Goal: Task Accomplishment & Management: Complete application form

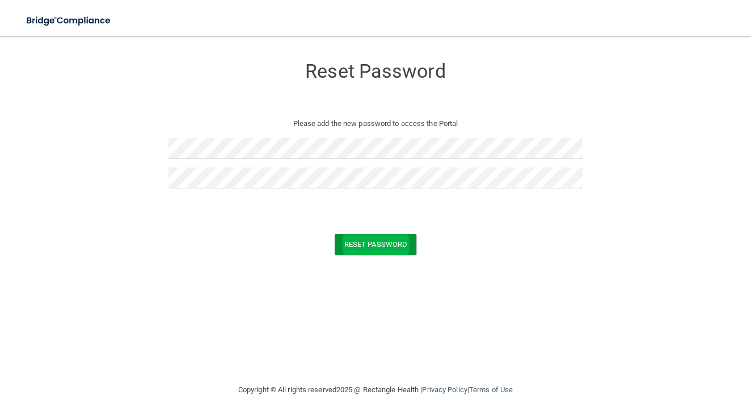
click at [353, 248] on button "Reset Password" at bounding box center [376, 244] width 82 height 21
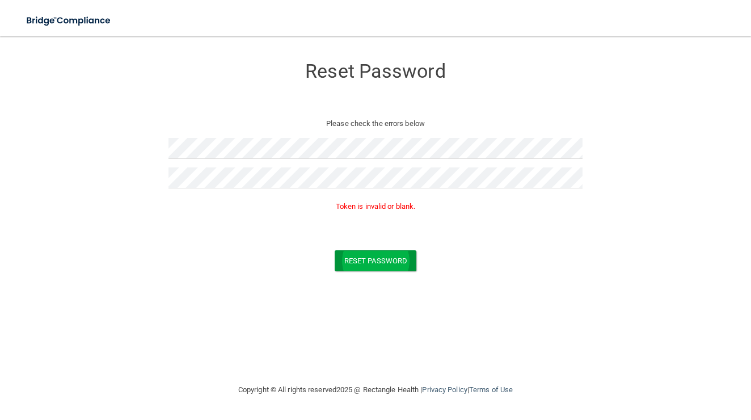
click at [390, 252] on button "Reset Password" at bounding box center [376, 260] width 82 height 21
click at [372, 266] on button "Reset Password" at bounding box center [376, 260] width 82 height 21
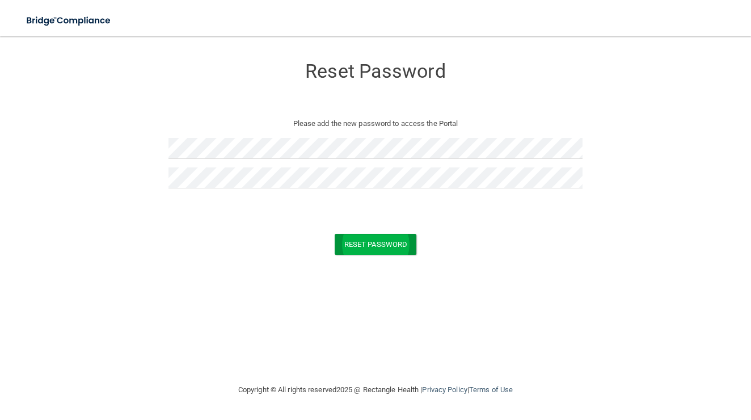
click at [398, 248] on button "Reset Password" at bounding box center [376, 244] width 82 height 21
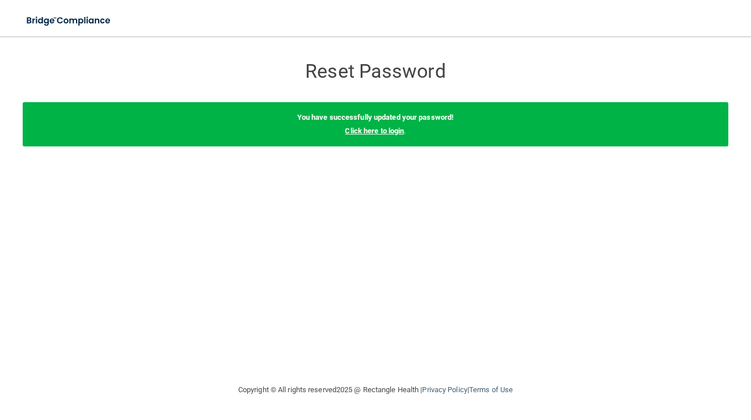
click at [386, 130] on link "Click here to login" at bounding box center [374, 130] width 59 height 9
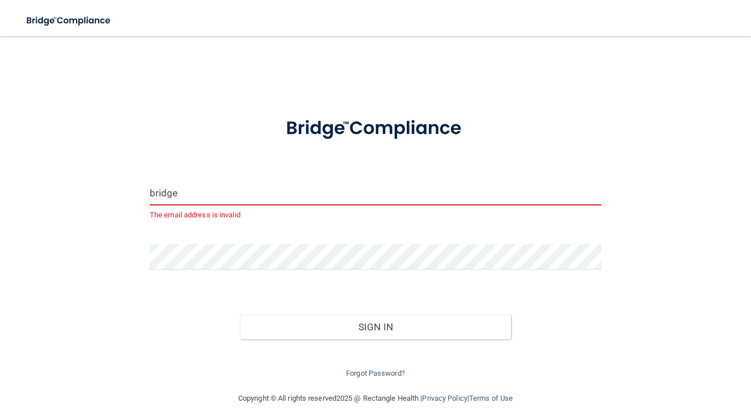
click at [263, 198] on input "bridge" at bounding box center [375, 193] width 451 height 26
type input "b"
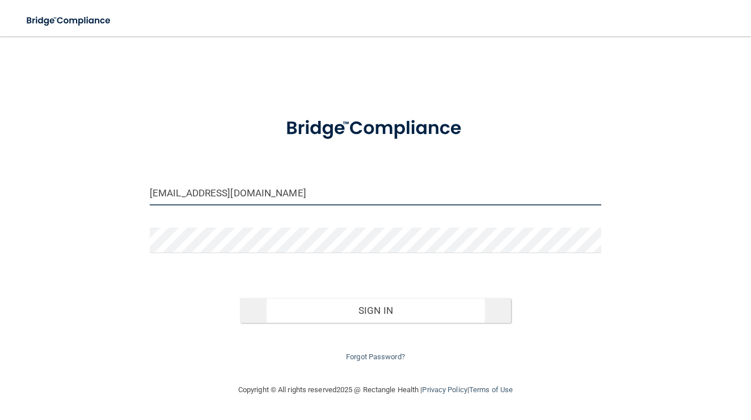
type input "[EMAIL_ADDRESS][DOMAIN_NAME]"
click at [348, 311] on button "Sign In" at bounding box center [375, 310] width 271 height 25
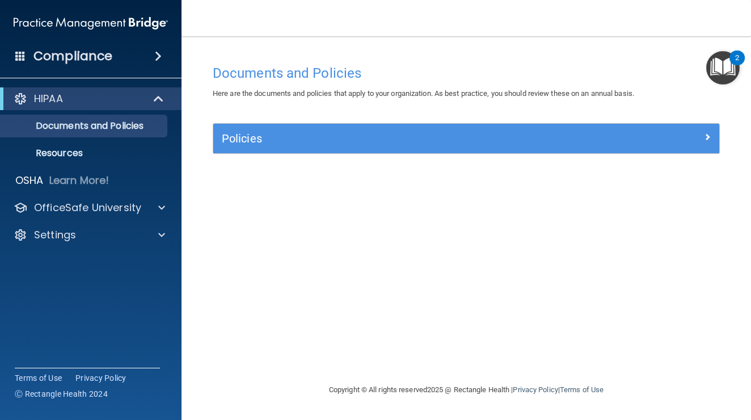
click at [425, 146] on div "Policies" at bounding box center [402, 138] width 379 height 18
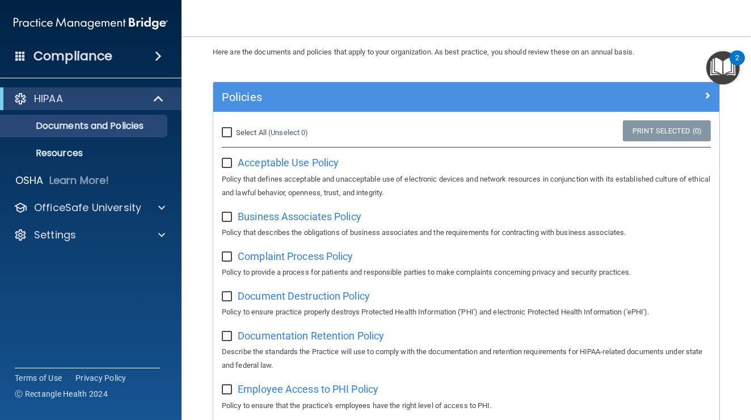
scroll to position [31, 0]
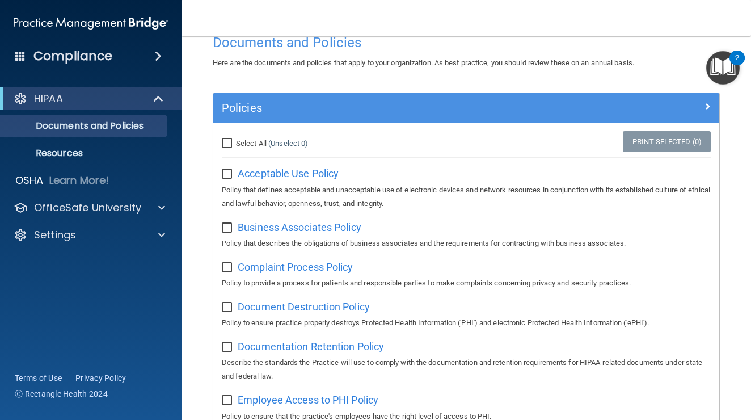
click at [125, 60] on div "Compliance" at bounding box center [90, 56] width 181 height 25
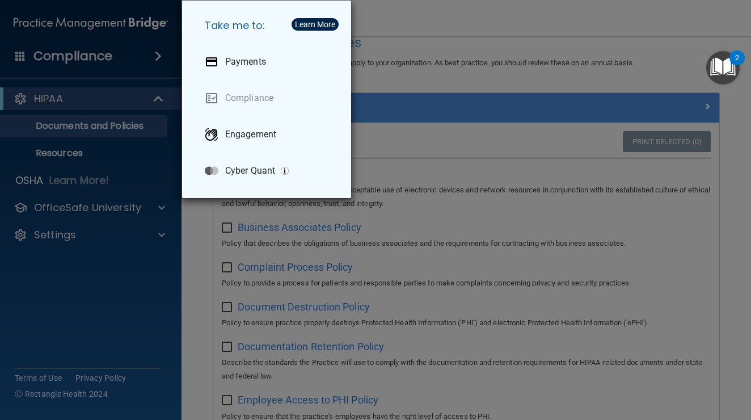
click at [116, 286] on div "Take me to: Payments Compliance Engagement Cyber Quant" at bounding box center [375, 210] width 751 height 420
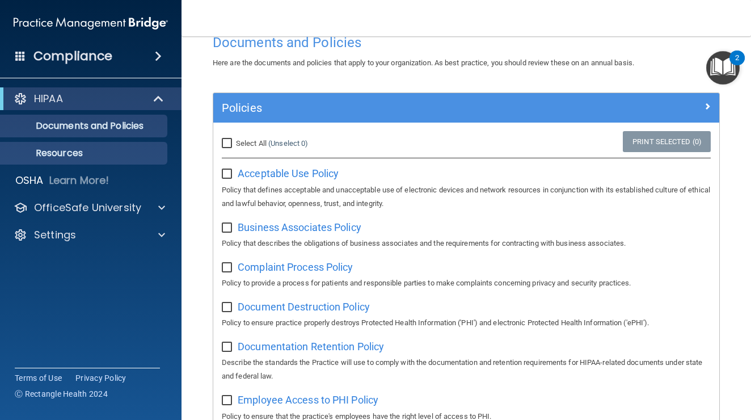
click at [82, 151] on p "Resources" at bounding box center [84, 152] width 155 height 11
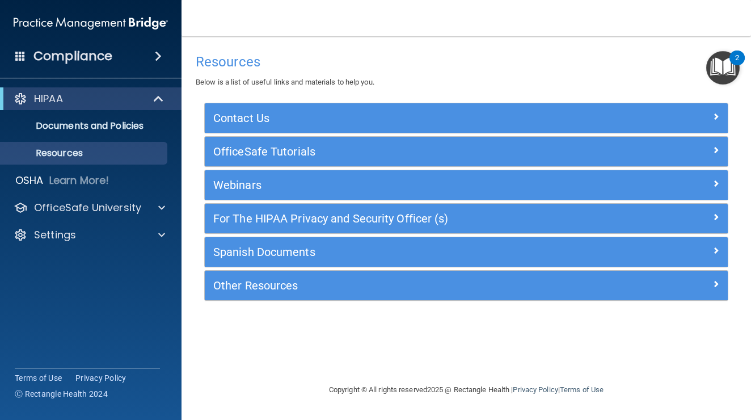
click at [258, 146] on h5 "OfficeSafe Tutorials" at bounding box center [400, 151] width 375 height 12
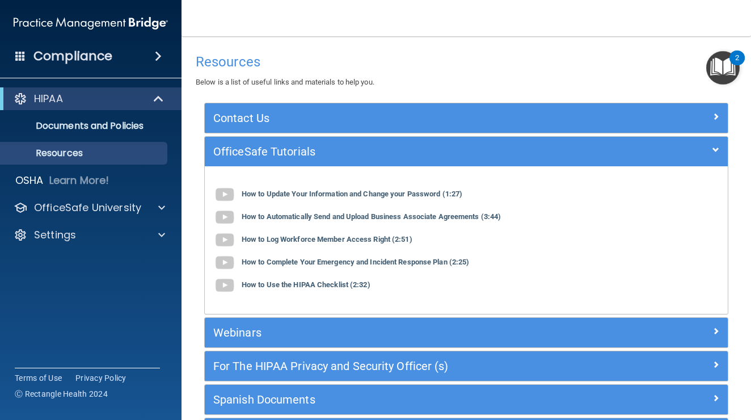
click at [222, 149] on h5 "OfficeSafe Tutorials" at bounding box center [400, 151] width 375 height 12
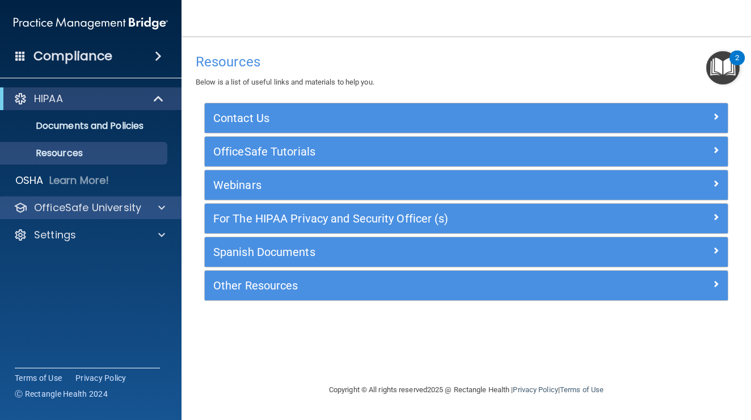
click at [142, 211] on div "OfficeSafe University" at bounding box center [75, 208] width 141 height 14
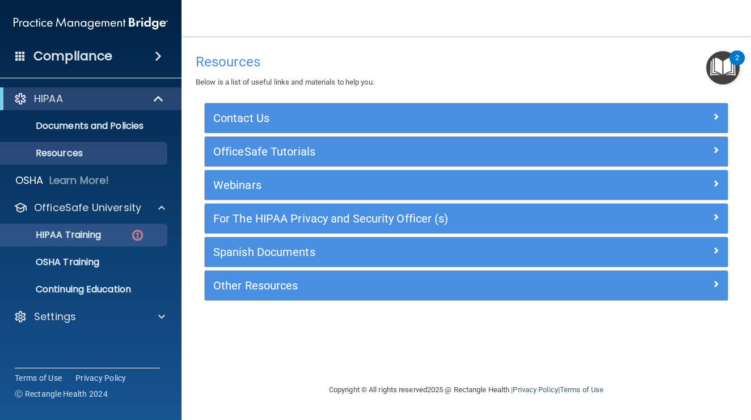
click at [136, 234] on img at bounding box center [137, 235] width 14 height 14
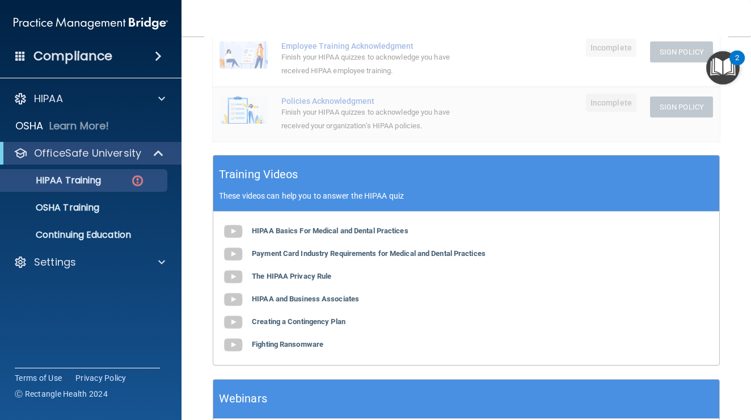
scroll to position [334, 0]
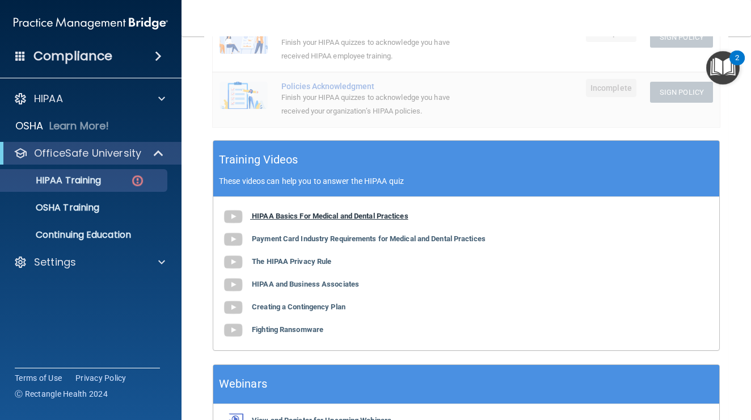
click at [268, 212] on b "HIPAA Basics For Medical and Dental Practices" at bounding box center [330, 216] width 157 height 9
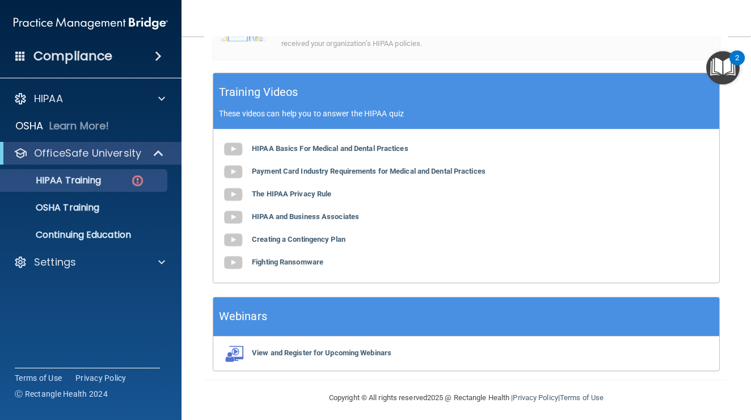
scroll to position [401, 0]
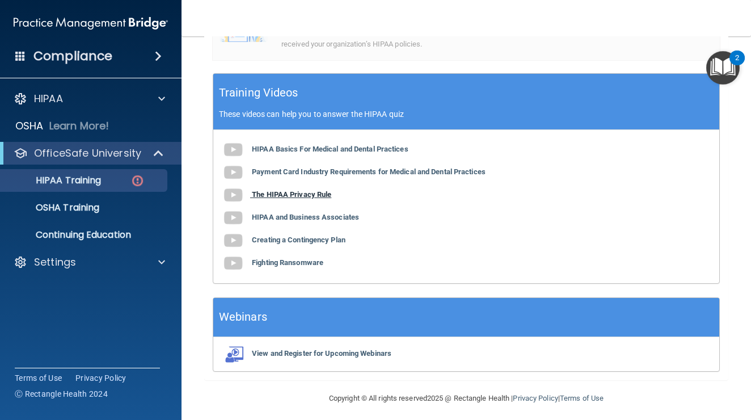
click at [303, 191] on b "The HIPAA Privacy Rule" at bounding box center [291, 194] width 79 height 9
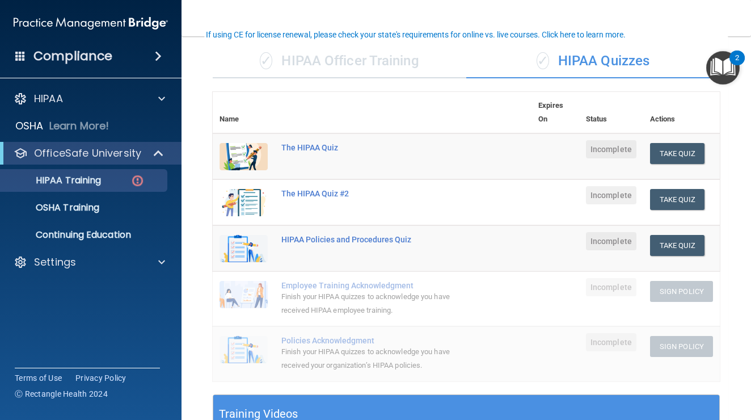
scroll to position [81, 0]
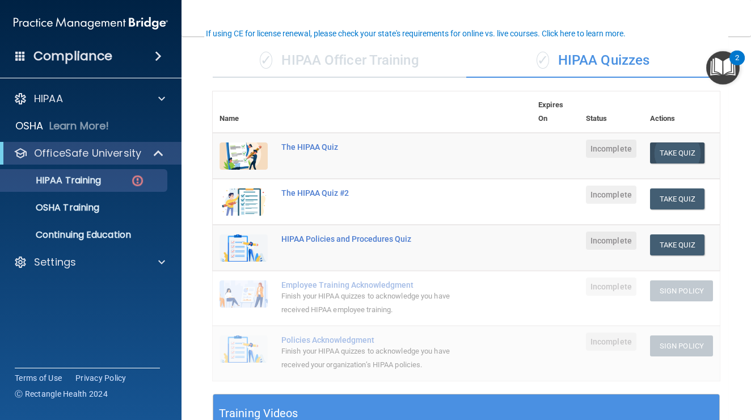
click at [682, 147] on button "Take Quiz" at bounding box center [677, 152] width 54 height 21
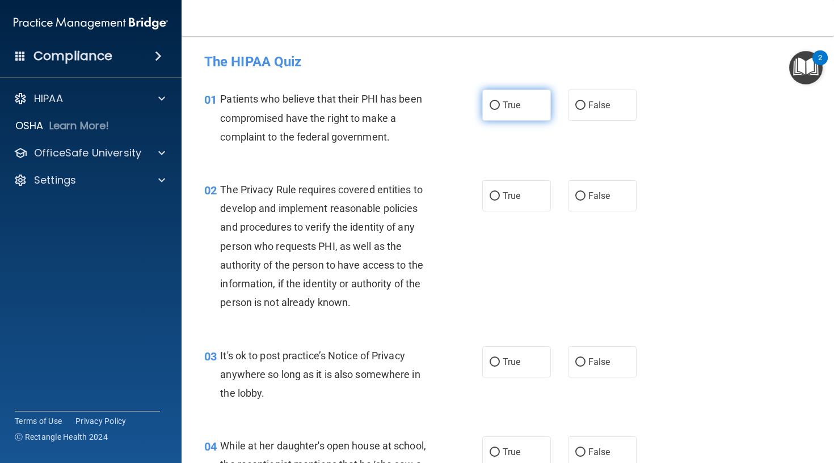
click at [520, 107] on span "True" at bounding box center [511, 105] width 18 height 11
click at [500, 107] on input "True" at bounding box center [494, 106] width 10 height 9
radio input "true"
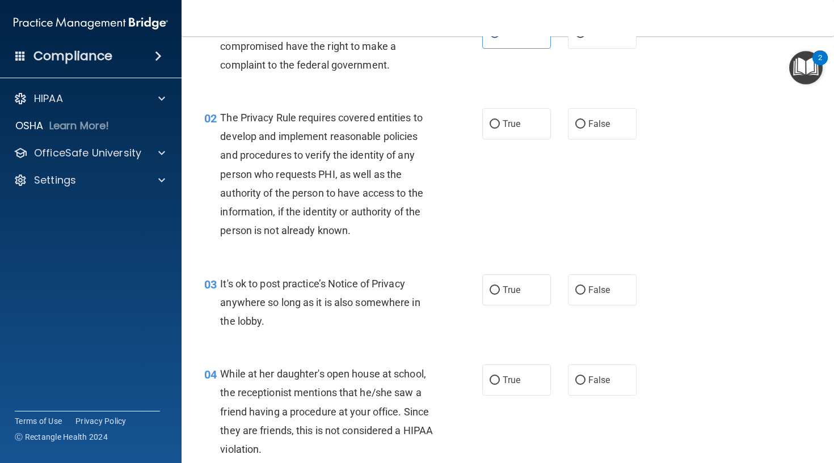
scroll to position [84, 0]
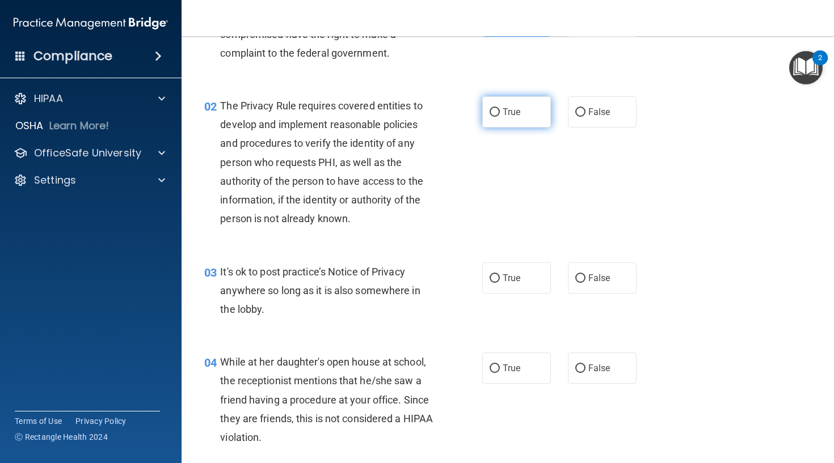
click at [500, 108] on label "True" at bounding box center [516, 111] width 69 height 31
click at [500, 108] on input "True" at bounding box center [494, 112] width 10 height 9
radio input "true"
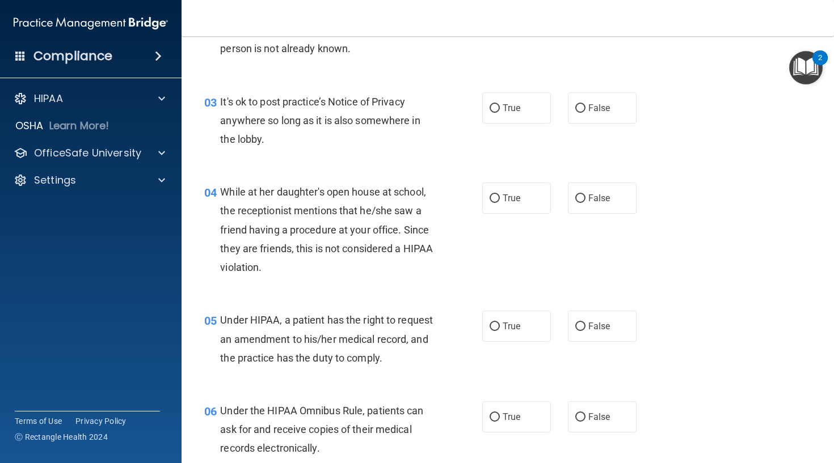
scroll to position [257, 0]
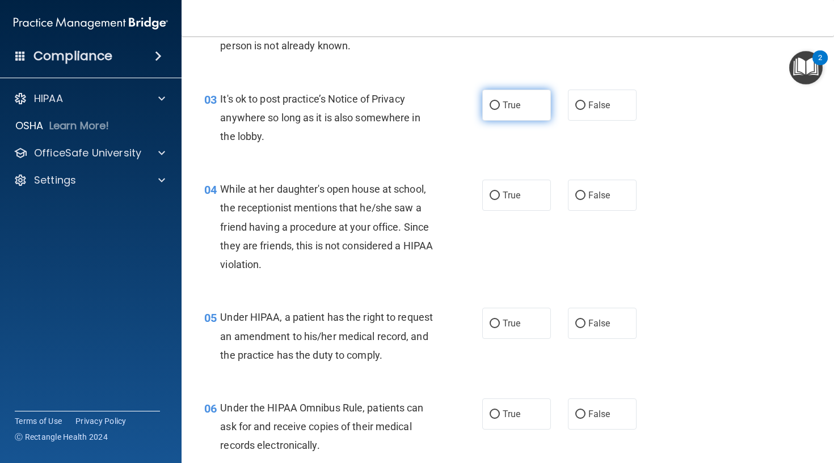
click at [497, 118] on label "True" at bounding box center [516, 105] width 69 height 31
click at [497, 110] on input "True" at bounding box center [494, 106] width 10 height 9
radio input "true"
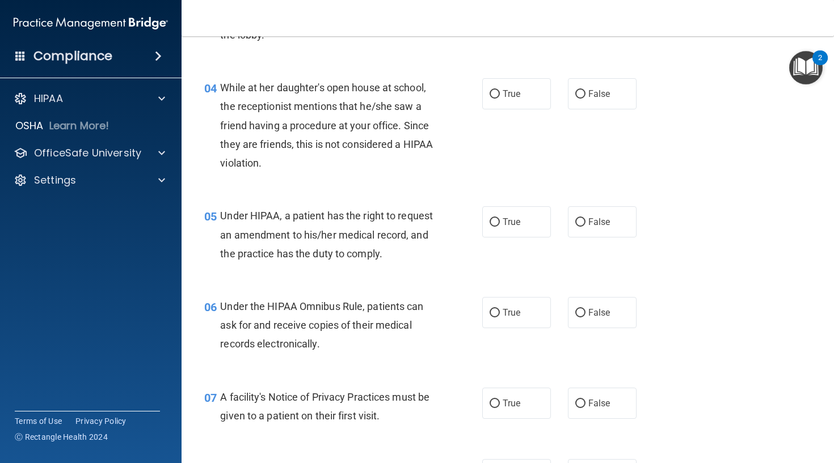
scroll to position [360, 0]
click at [576, 94] on input "False" at bounding box center [580, 93] width 10 height 9
radio input "true"
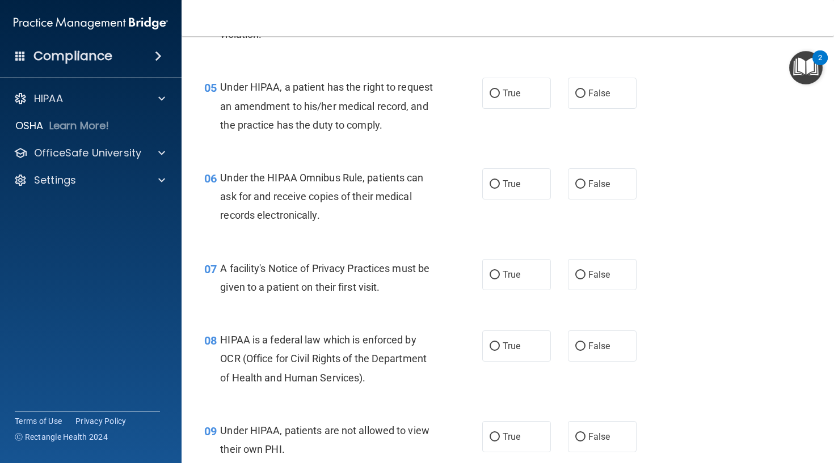
scroll to position [493, 0]
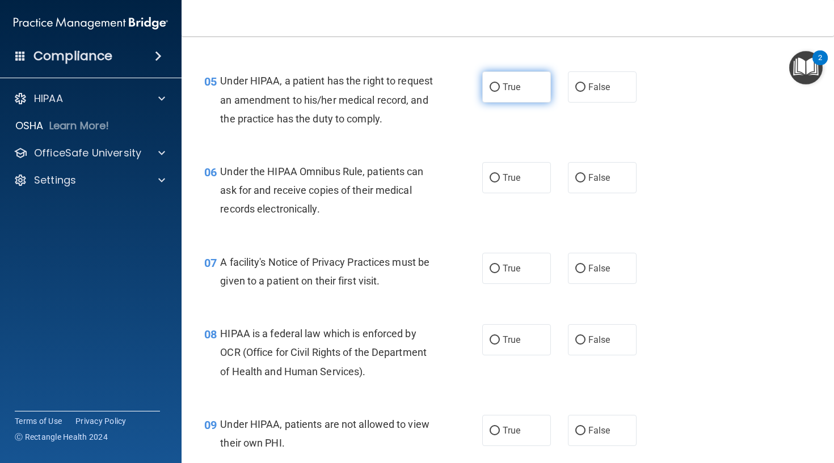
click at [517, 87] on span "True" at bounding box center [511, 87] width 18 height 11
click at [500, 87] on input "True" at bounding box center [494, 87] width 10 height 9
radio input "true"
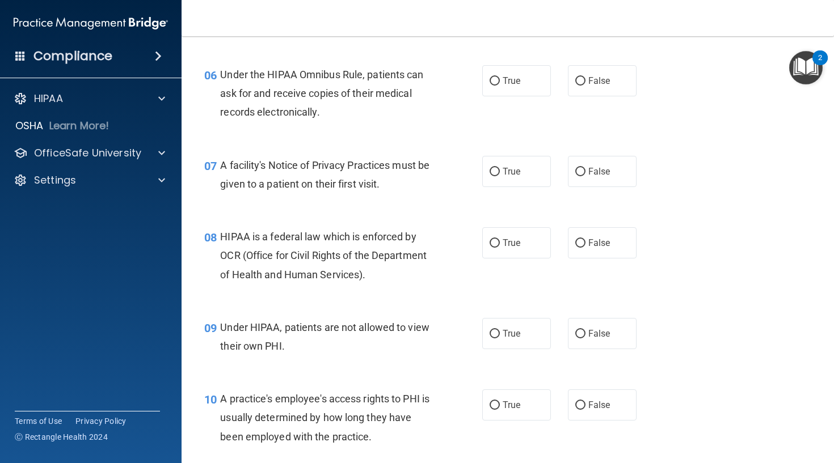
scroll to position [593, 0]
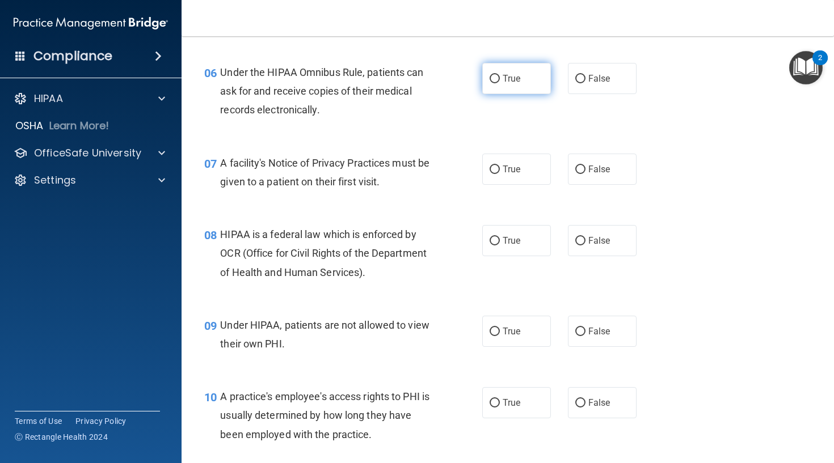
click at [510, 94] on label "True" at bounding box center [516, 78] width 69 height 31
click at [500, 83] on input "True" at bounding box center [494, 79] width 10 height 9
radio input "true"
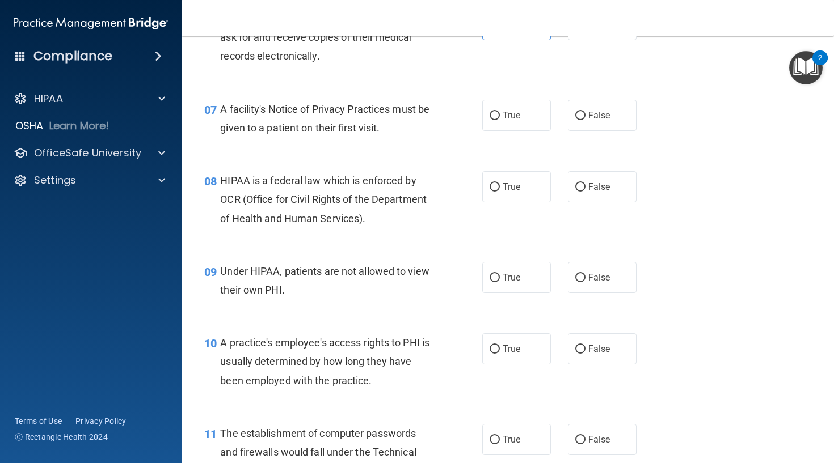
scroll to position [656, 0]
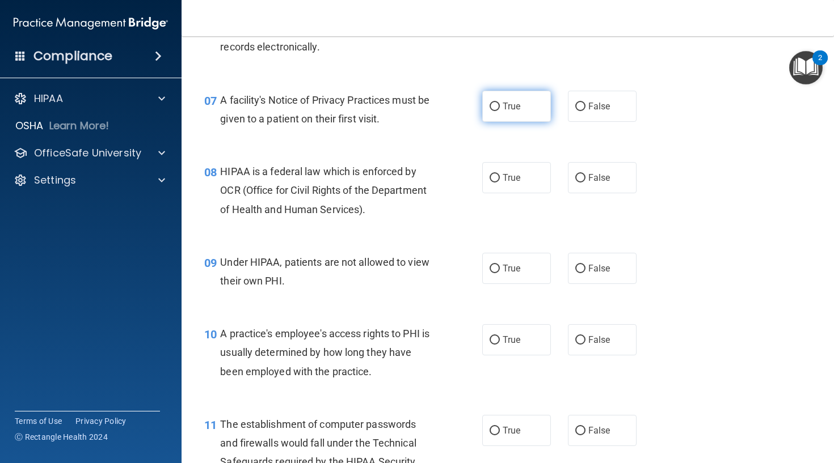
click at [508, 112] on span "True" at bounding box center [511, 106] width 18 height 11
click at [500, 111] on input "True" at bounding box center [494, 107] width 10 height 9
radio input "true"
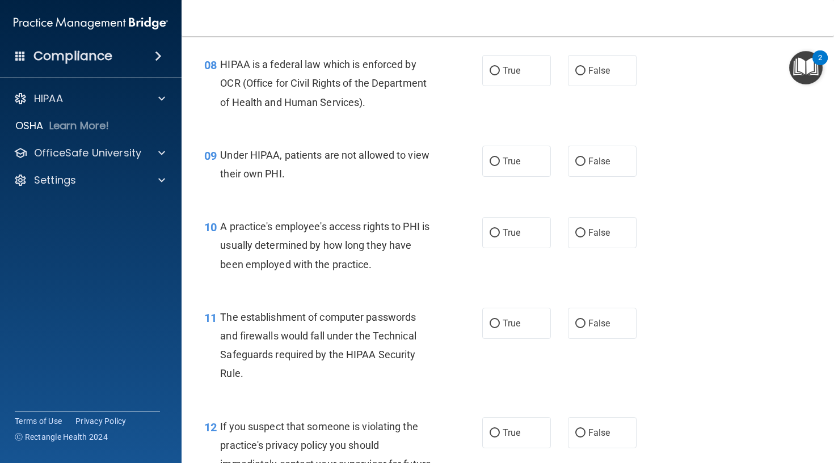
scroll to position [765, 0]
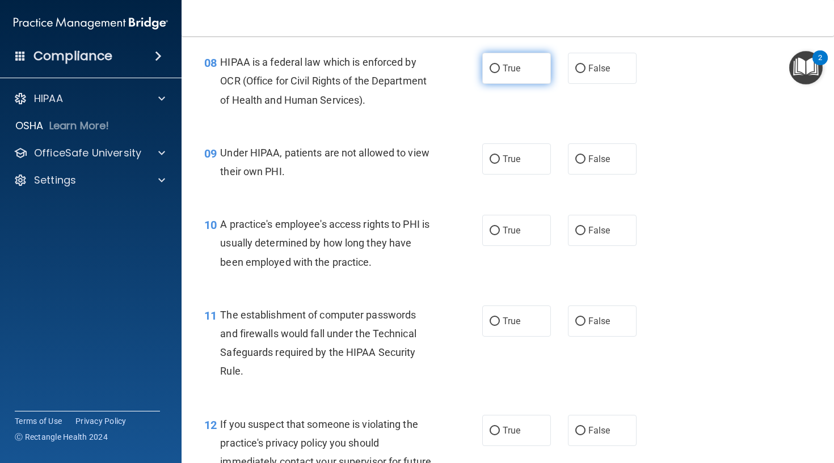
click at [505, 84] on label "True" at bounding box center [516, 68] width 69 height 31
click at [500, 73] on input "True" at bounding box center [494, 69] width 10 height 9
radio input "true"
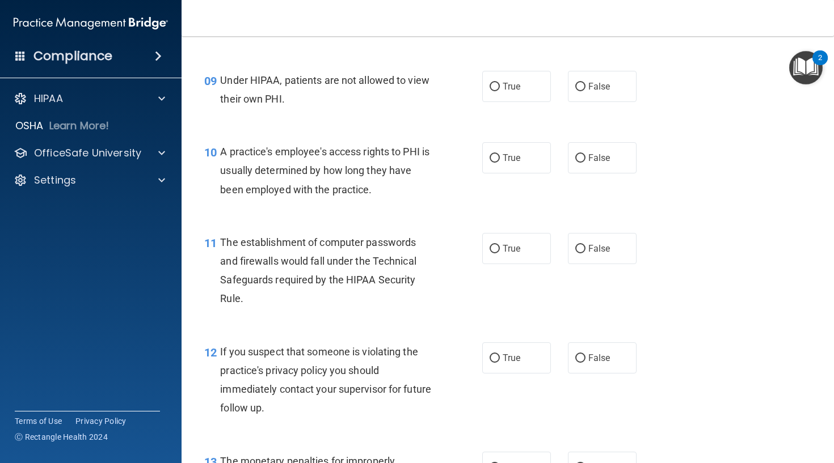
scroll to position [839, 0]
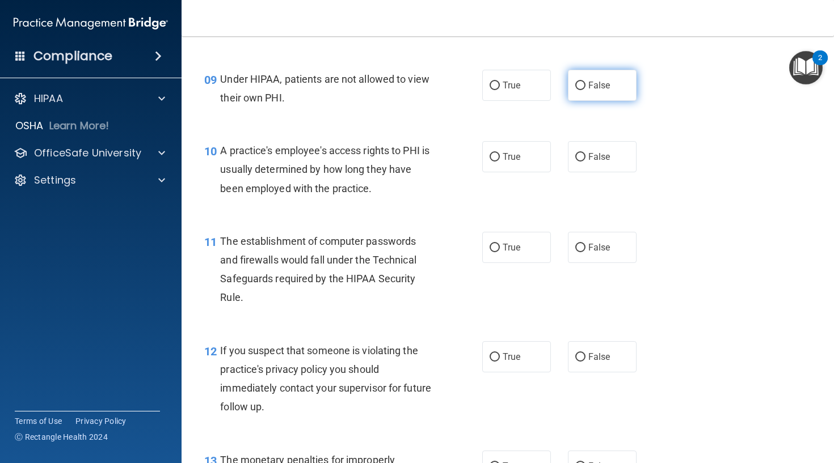
click at [586, 101] on label "False" at bounding box center [602, 85] width 69 height 31
click at [585, 90] on input "False" at bounding box center [580, 86] width 10 height 9
radio input "true"
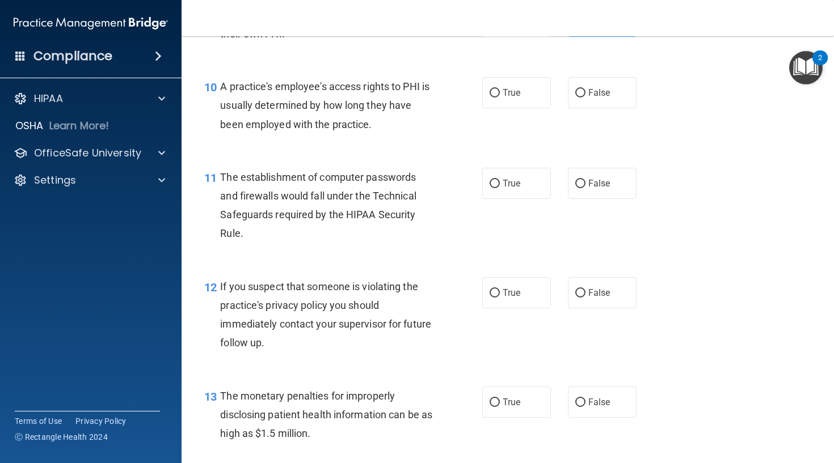
scroll to position [912, 0]
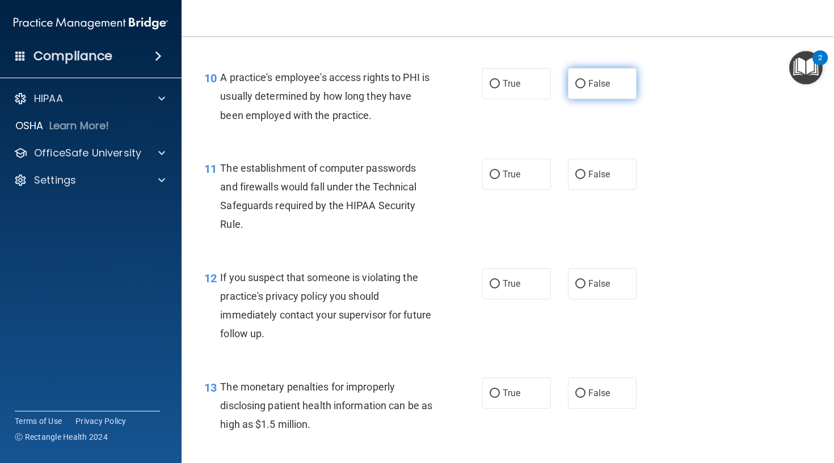
click at [586, 99] on label "False" at bounding box center [602, 83] width 69 height 31
click at [585, 88] on input "False" at bounding box center [580, 84] width 10 height 9
radio input "true"
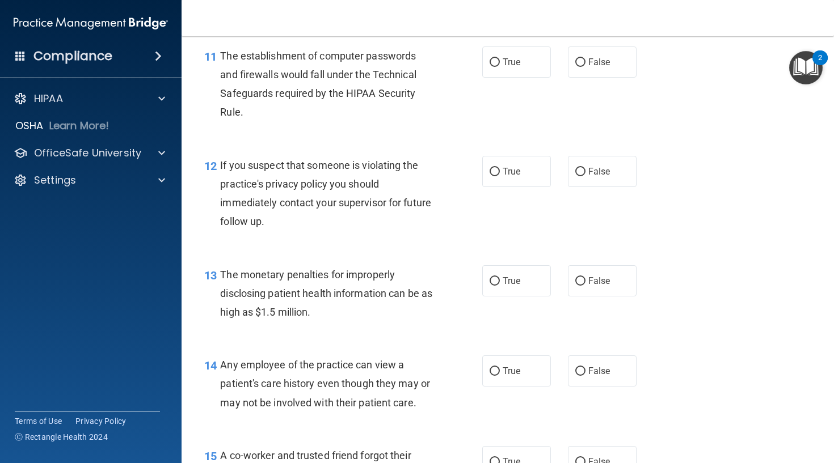
scroll to position [1028, 0]
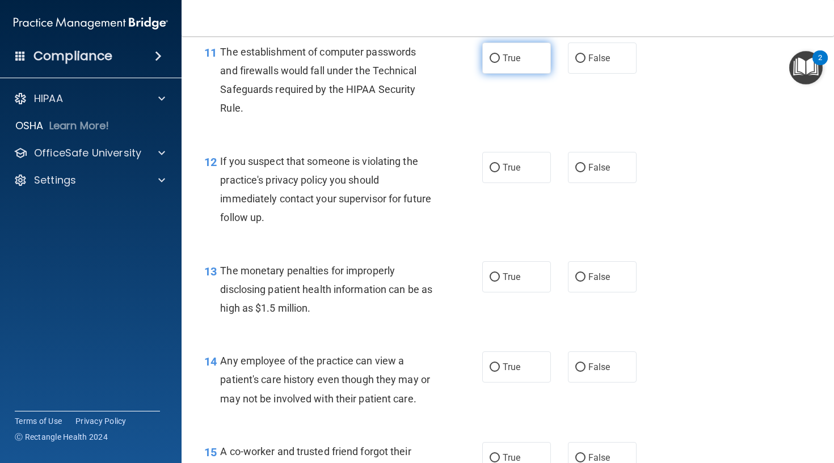
click at [517, 74] on label "True" at bounding box center [516, 58] width 69 height 31
click at [500, 63] on input "True" at bounding box center [494, 58] width 10 height 9
radio input "true"
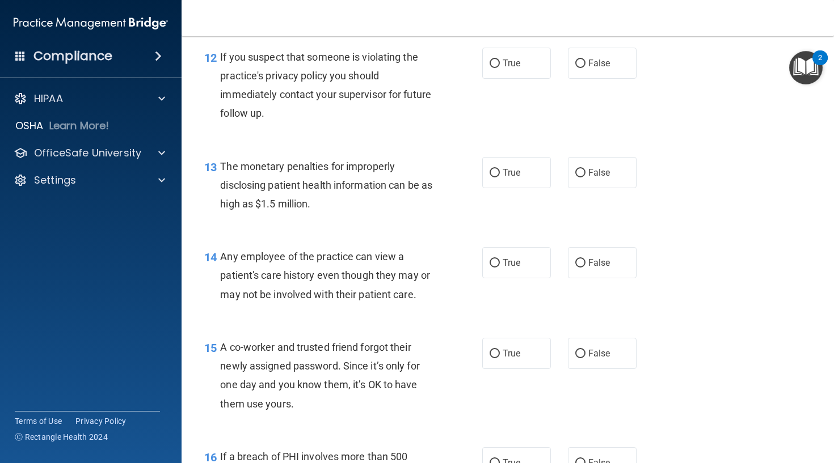
scroll to position [1135, 0]
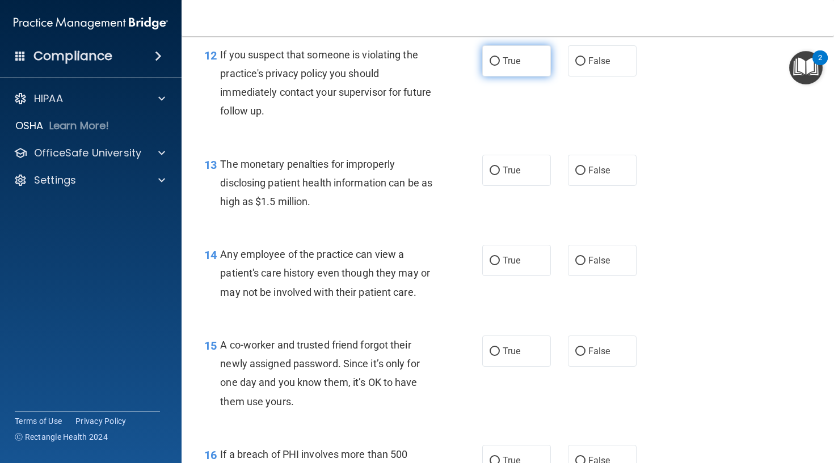
click at [504, 66] on span "True" at bounding box center [511, 61] width 18 height 11
click at [500, 66] on input "True" at bounding box center [494, 61] width 10 height 9
radio input "true"
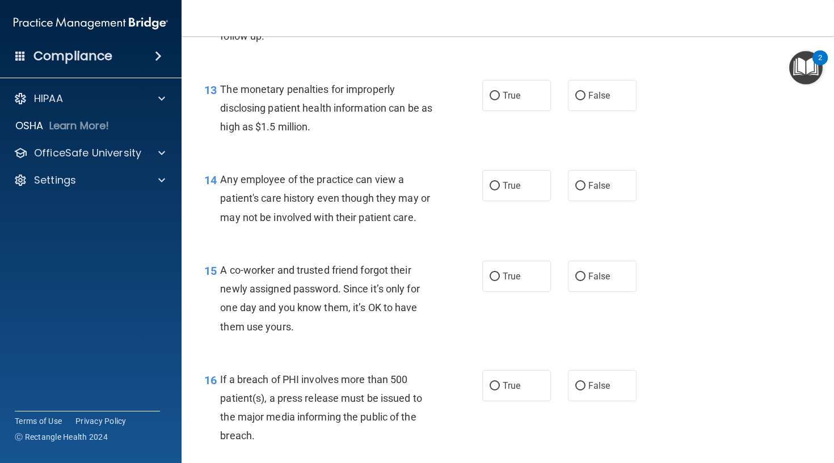
scroll to position [1224, 0]
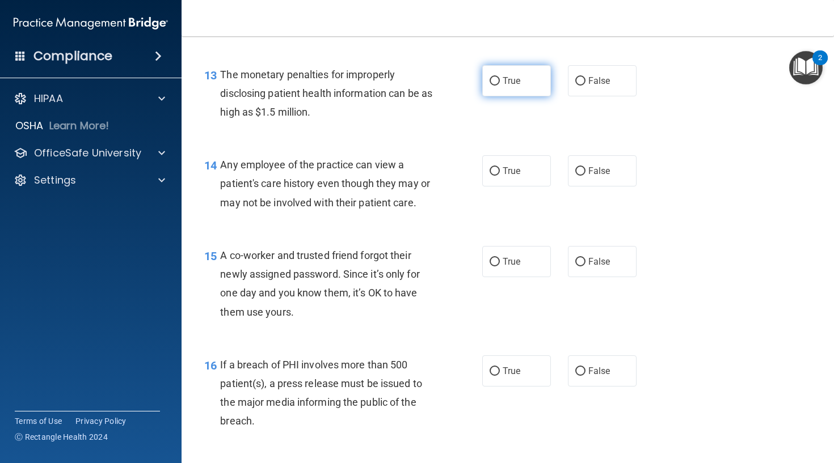
click at [509, 96] on label "True" at bounding box center [516, 80] width 69 height 31
click at [500, 86] on input "True" at bounding box center [494, 81] width 10 height 9
radio input "true"
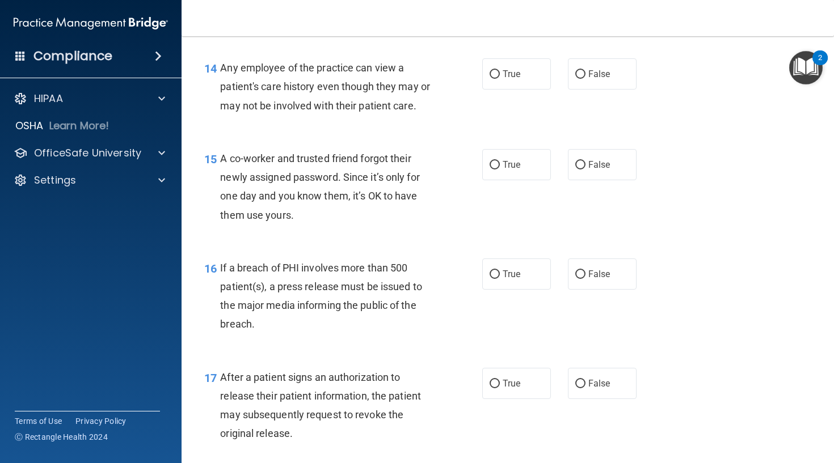
scroll to position [1322, 0]
click at [583, 78] on input "False" at bounding box center [580, 74] width 10 height 9
radio input "true"
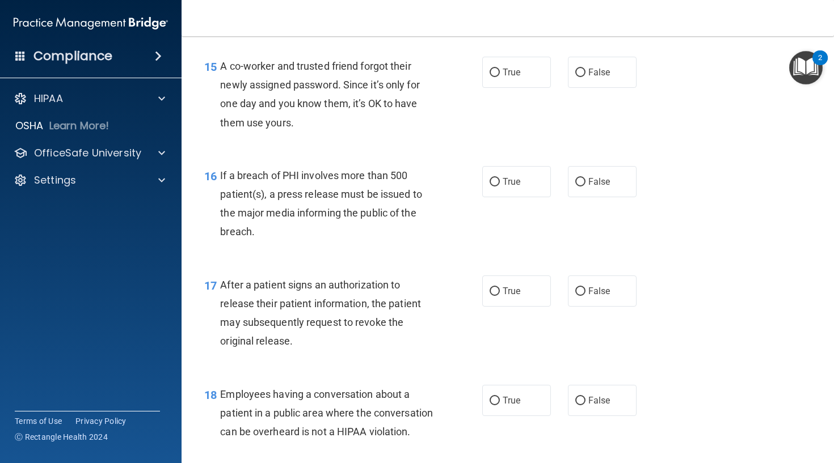
scroll to position [1418, 0]
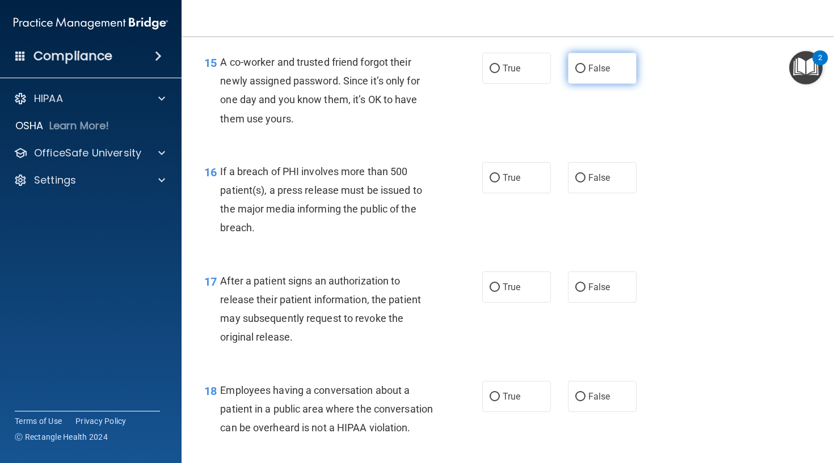
click at [585, 84] on label "False" at bounding box center [602, 68] width 69 height 31
click at [585, 73] on input "False" at bounding box center [580, 69] width 10 height 9
radio input "true"
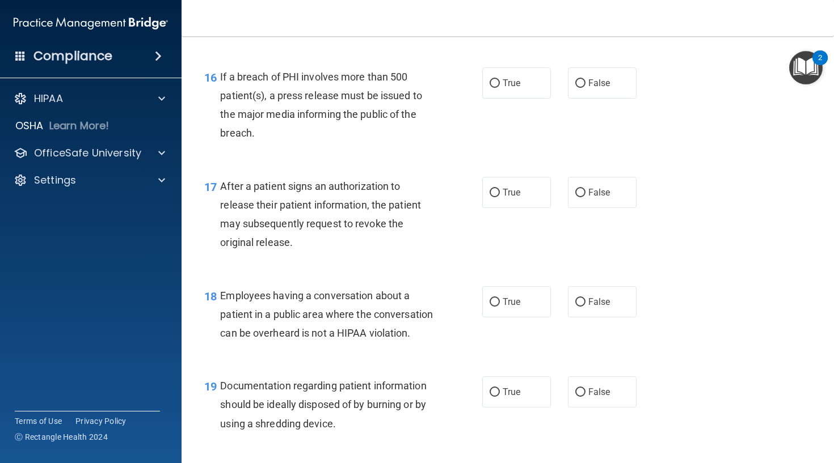
scroll to position [1519, 0]
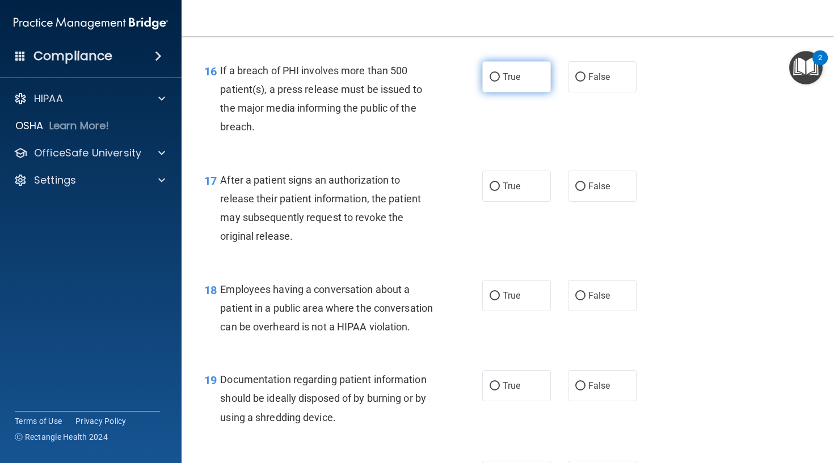
click at [498, 92] on label "True" at bounding box center [516, 76] width 69 height 31
click at [498, 82] on input "True" at bounding box center [494, 77] width 10 height 9
radio input "true"
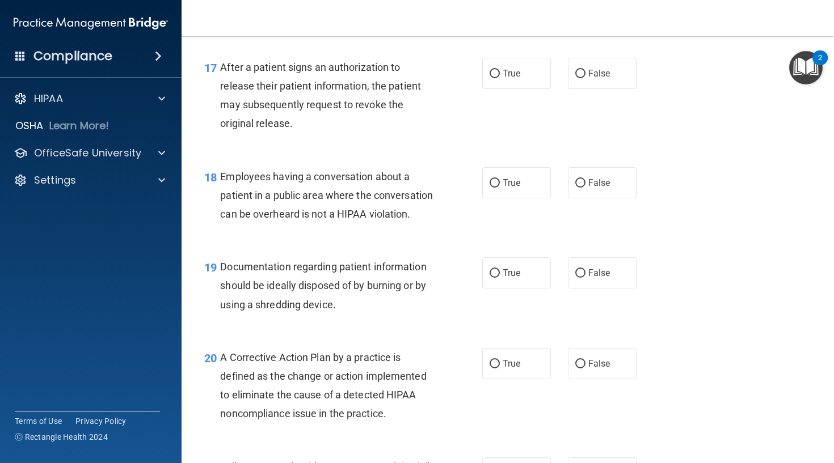
scroll to position [1632, 0]
click at [515, 88] on label "True" at bounding box center [516, 72] width 69 height 31
click at [500, 78] on input "True" at bounding box center [494, 73] width 10 height 9
radio input "true"
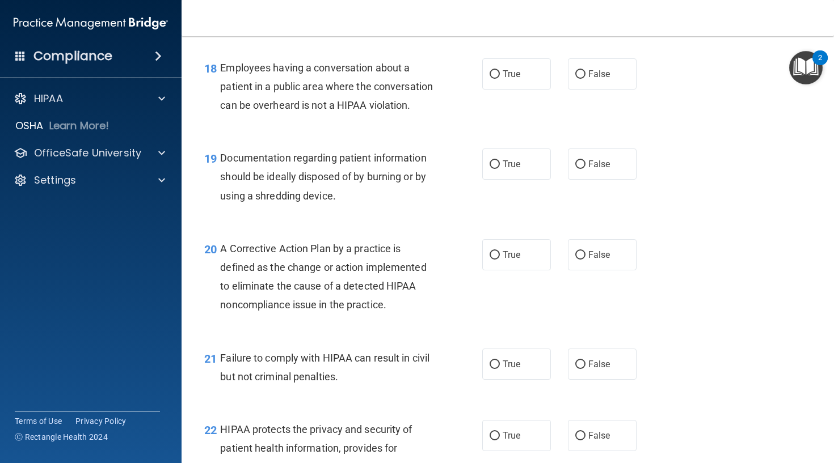
scroll to position [1746, 0]
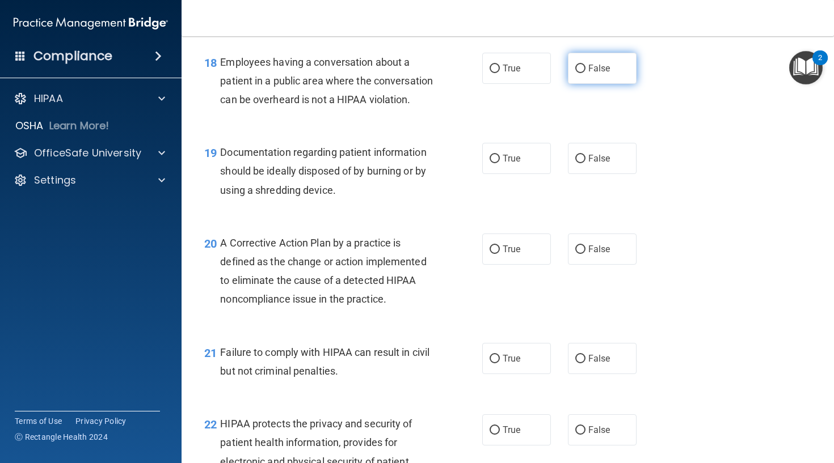
click at [586, 84] on label "False" at bounding box center [602, 68] width 69 height 31
click at [585, 73] on input "False" at bounding box center [580, 69] width 10 height 9
radio input "true"
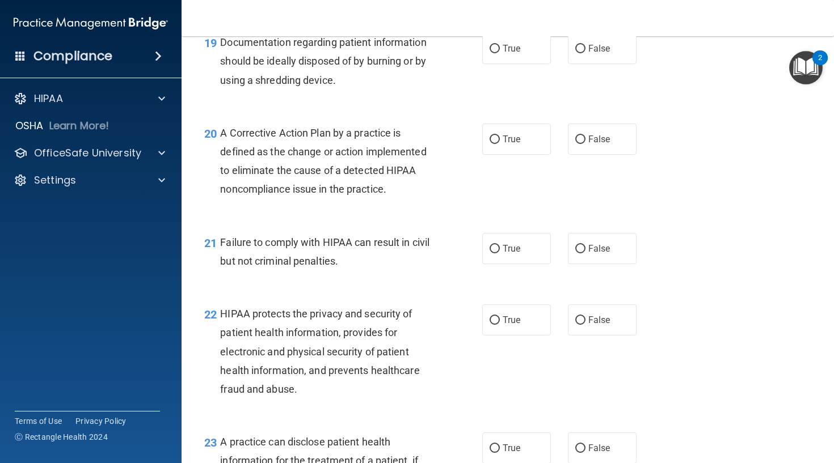
scroll to position [1857, 0]
click at [523, 64] on label "True" at bounding box center [516, 47] width 69 height 31
click at [500, 53] on input "True" at bounding box center [494, 48] width 10 height 9
radio input "true"
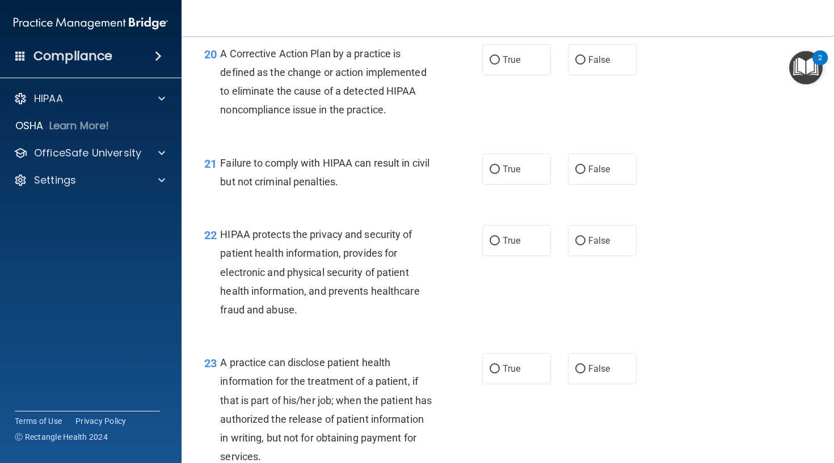
scroll to position [1937, 0]
click at [498, 74] on label "True" at bounding box center [516, 58] width 69 height 31
click at [498, 64] on input "True" at bounding box center [494, 59] width 10 height 9
radio input "true"
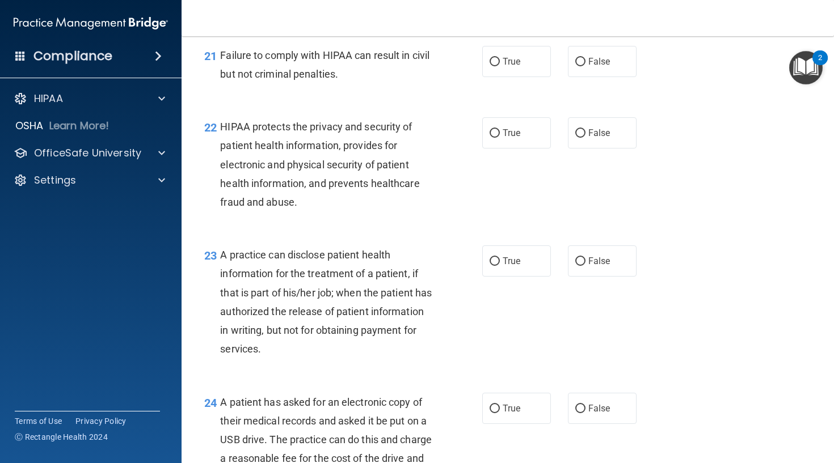
scroll to position [2044, 0]
click at [575, 77] on label "False" at bounding box center [602, 60] width 69 height 31
click at [575, 66] on input "False" at bounding box center [580, 61] width 10 height 9
radio input "true"
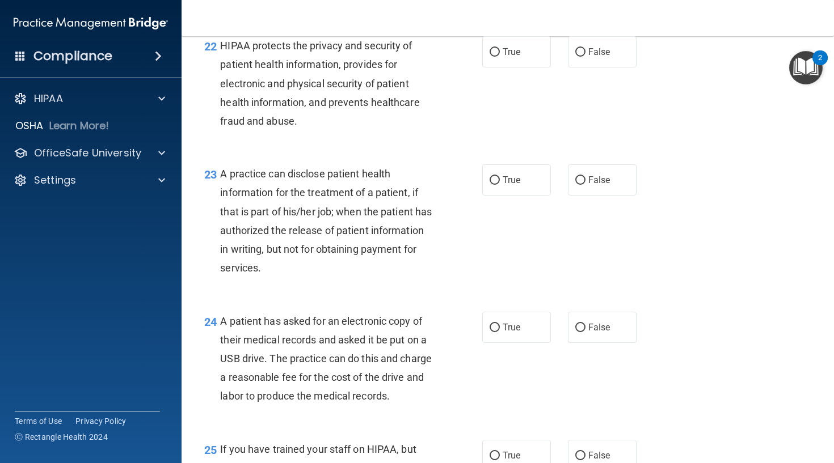
scroll to position [2127, 0]
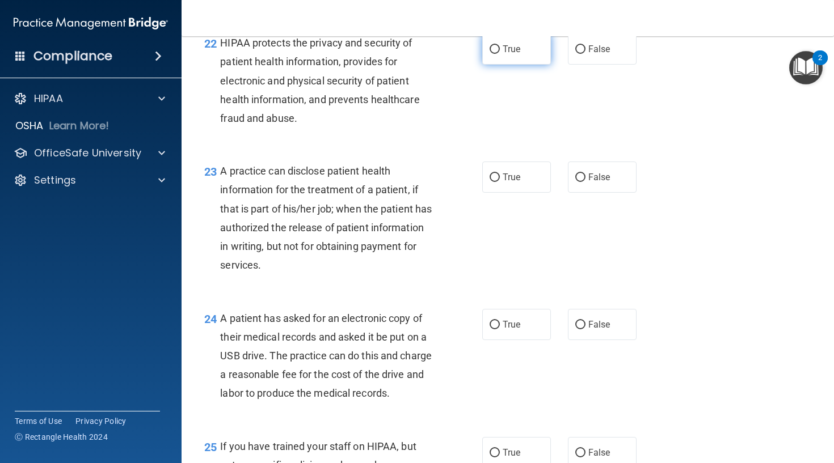
click at [506, 54] on span "True" at bounding box center [511, 49] width 18 height 11
click at [500, 54] on input "True" at bounding box center [494, 49] width 10 height 9
radio input "true"
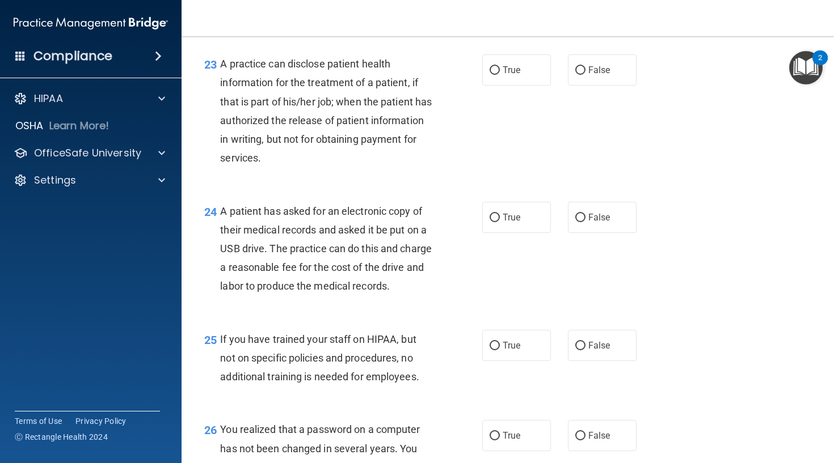
scroll to position [2237, 0]
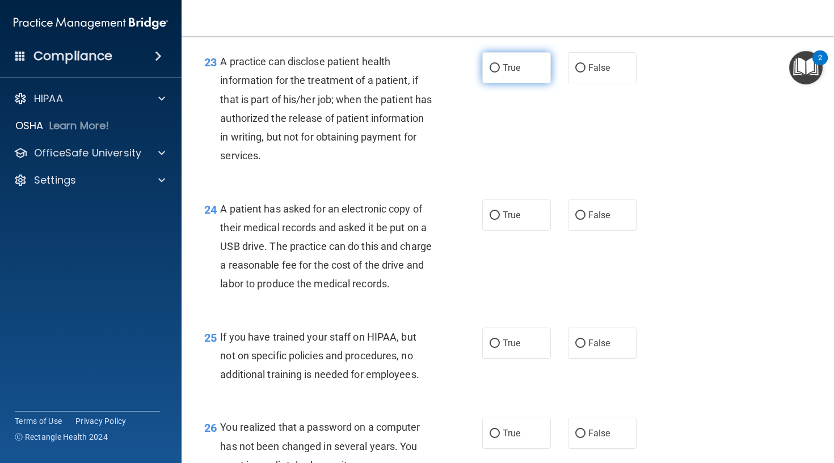
click at [504, 73] on span "True" at bounding box center [511, 67] width 18 height 11
click at [500, 73] on input "True" at bounding box center [494, 68] width 10 height 9
radio input "true"
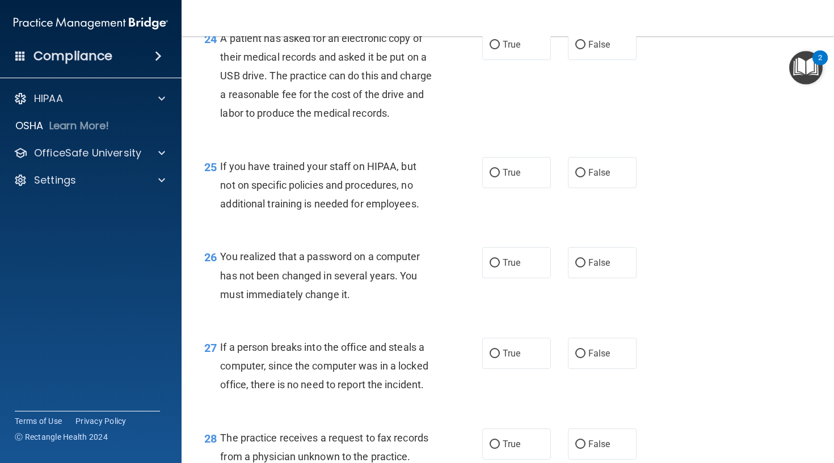
scroll to position [2408, 0]
click at [513, 49] on span "True" at bounding box center [511, 44] width 18 height 11
click at [500, 49] on input "True" at bounding box center [494, 44] width 10 height 9
radio input "true"
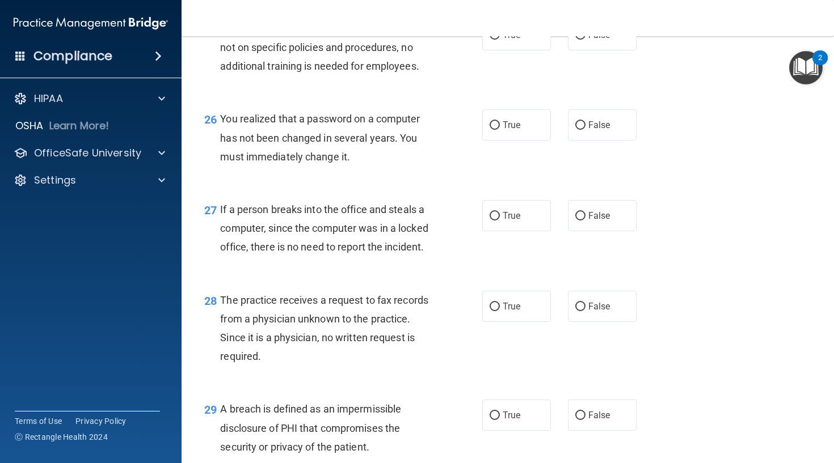
scroll to position [2547, 0]
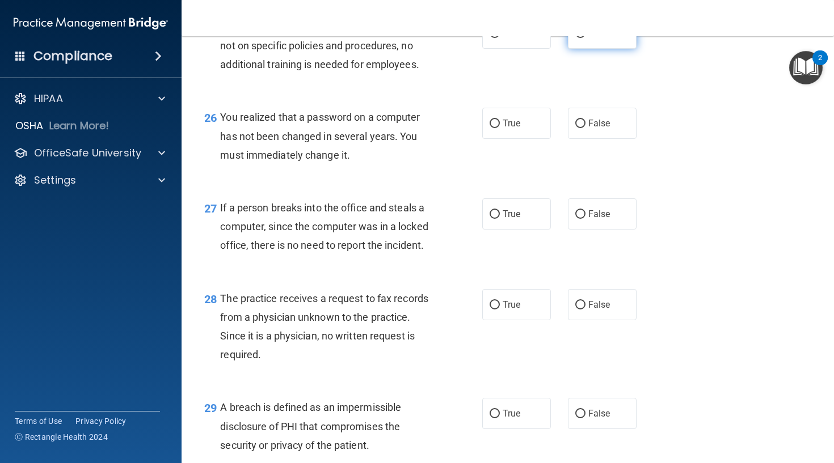
click at [595, 49] on label "False" at bounding box center [602, 33] width 69 height 31
click at [585, 38] on input "False" at bounding box center [580, 33] width 10 height 9
radio input "true"
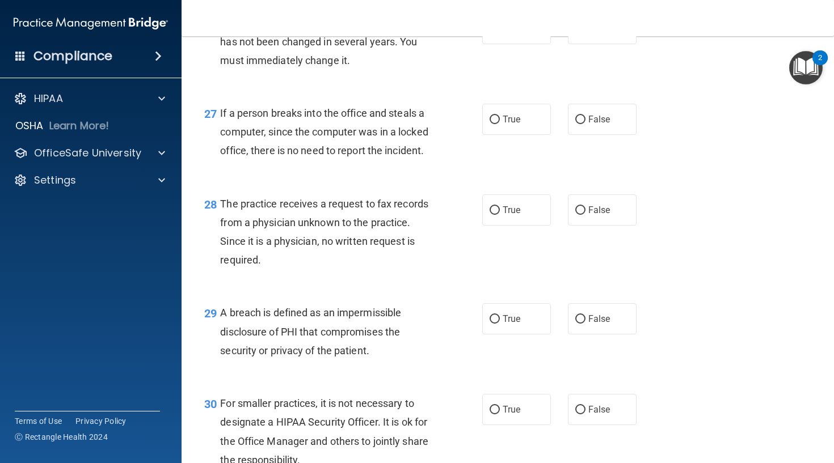
scroll to position [2643, 0]
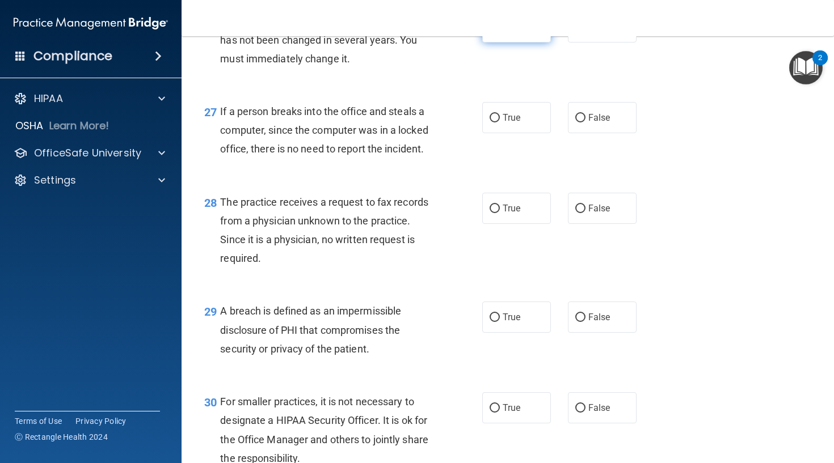
click at [505, 43] on label "True" at bounding box center [516, 26] width 69 height 31
click at [500, 32] on input "True" at bounding box center [494, 27] width 10 height 9
radio input "true"
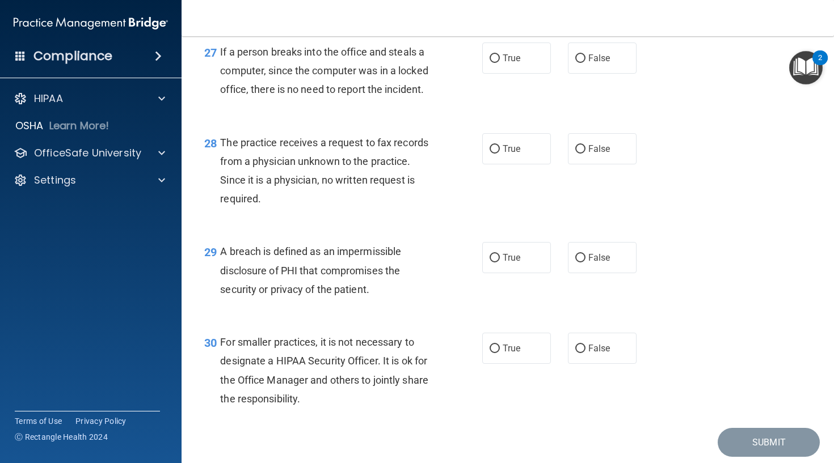
scroll to position [2703, 0]
click at [569, 73] on label "False" at bounding box center [602, 57] width 69 height 31
click at [575, 62] on input "False" at bounding box center [580, 58] width 10 height 9
radio input "true"
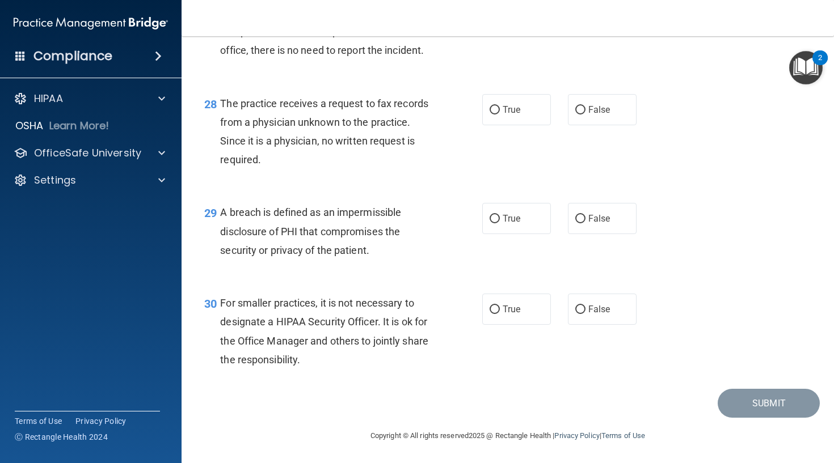
scroll to position [2784, 0]
click at [603, 113] on span "False" at bounding box center [599, 109] width 22 height 11
click at [585, 113] on input "False" at bounding box center [580, 110] width 10 height 9
radio input "true"
click at [500, 211] on label "True" at bounding box center [516, 218] width 69 height 31
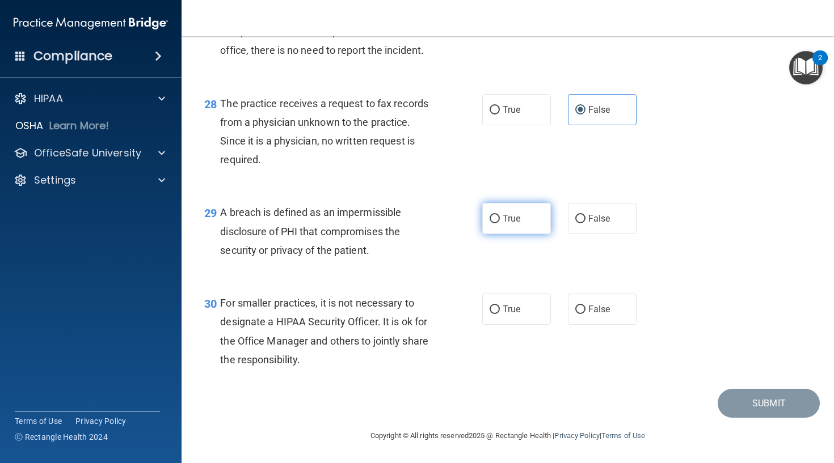
click at [500, 215] on input "True" at bounding box center [494, 219] width 10 height 9
radio input "true"
click at [560, 311] on div "True False" at bounding box center [564, 309] width 164 height 31
click at [579, 309] on input "False" at bounding box center [580, 310] width 10 height 9
radio input "true"
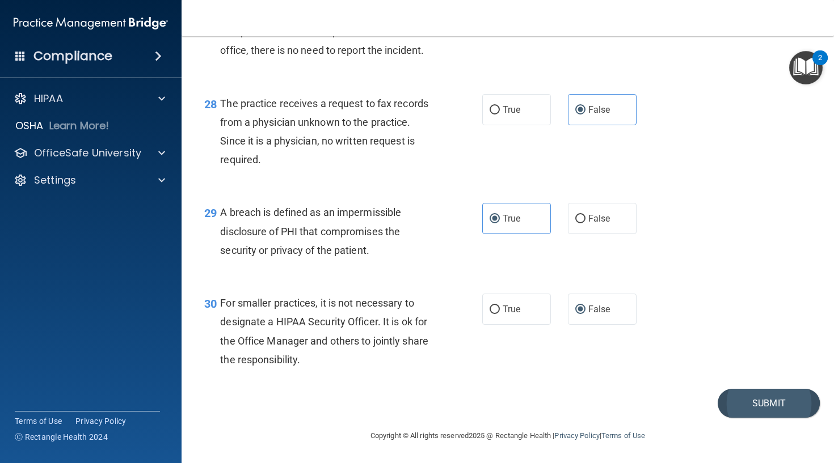
click at [750, 408] on button "Submit" at bounding box center [768, 403] width 102 height 29
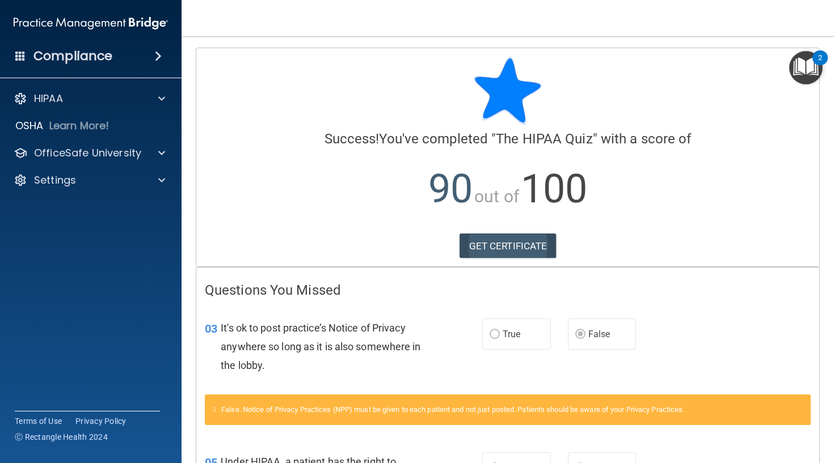
click at [551, 244] on link "GET CERTIFICATE" at bounding box center [507, 246] width 97 height 25
click at [151, 102] on div at bounding box center [160, 99] width 28 height 14
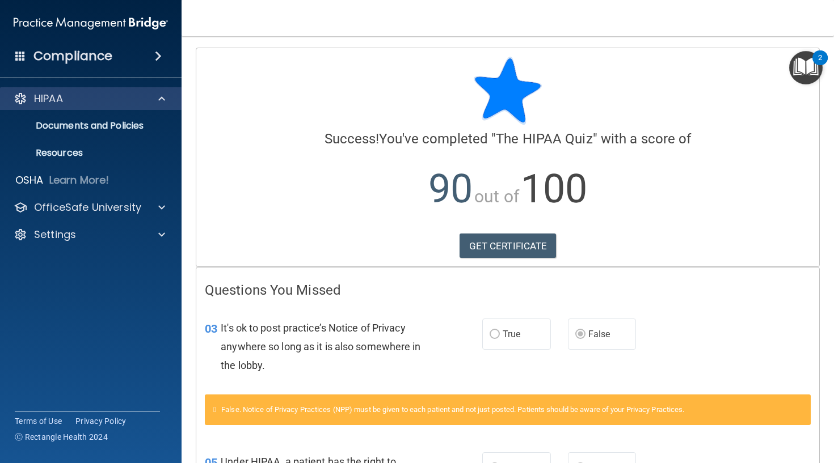
click at [135, 106] on div "HIPAA" at bounding box center [91, 98] width 182 height 23
click at [54, 99] on p "HIPAA" at bounding box center [48, 99] width 29 height 14
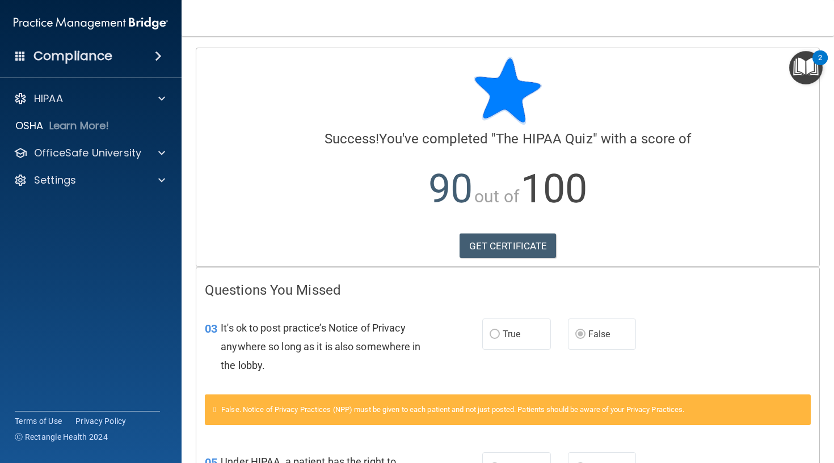
click at [119, 56] on div "Compliance" at bounding box center [90, 56] width 181 height 25
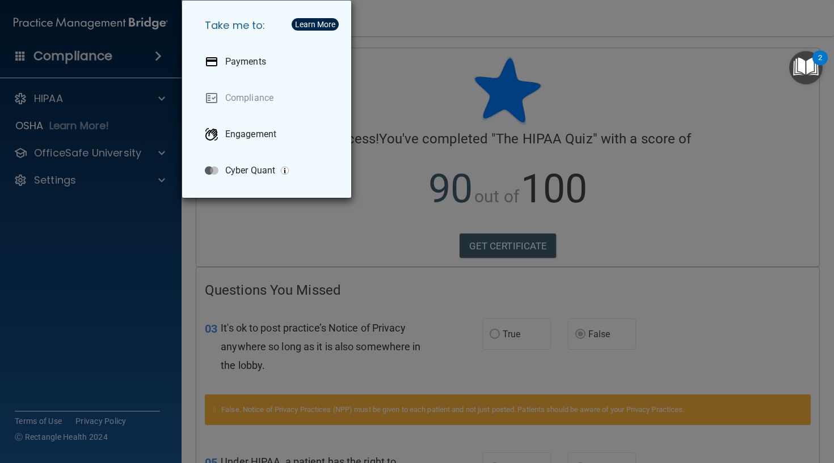
click at [123, 226] on div "Take me to: Payments Compliance Engagement Cyber Quant" at bounding box center [417, 231] width 834 height 463
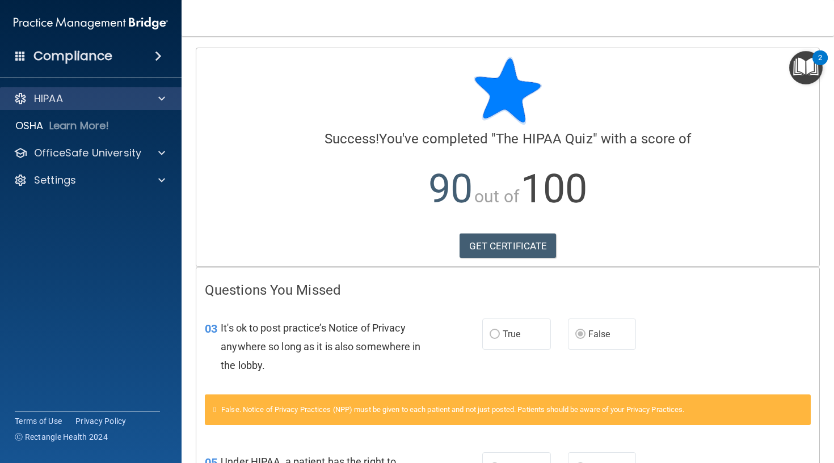
click at [121, 102] on div "HIPAA" at bounding box center [75, 99] width 141 height 14
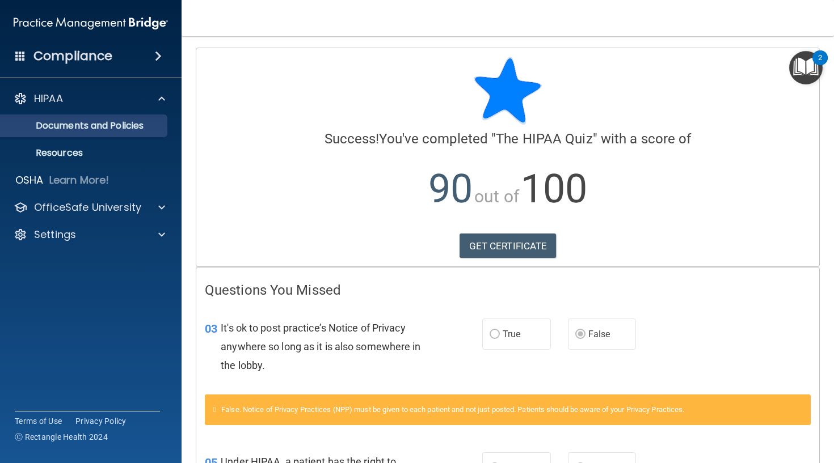
click at [81, 126] on p "Documents and Policies" at bounding box center [84, 125] width 155 height 11
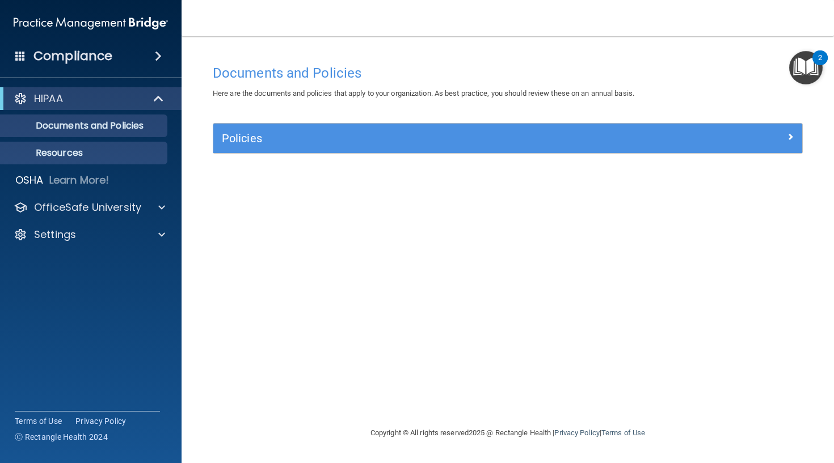
click at [78, 153] on p "Resources" at bounding box center [84, 152] width 155 height 11
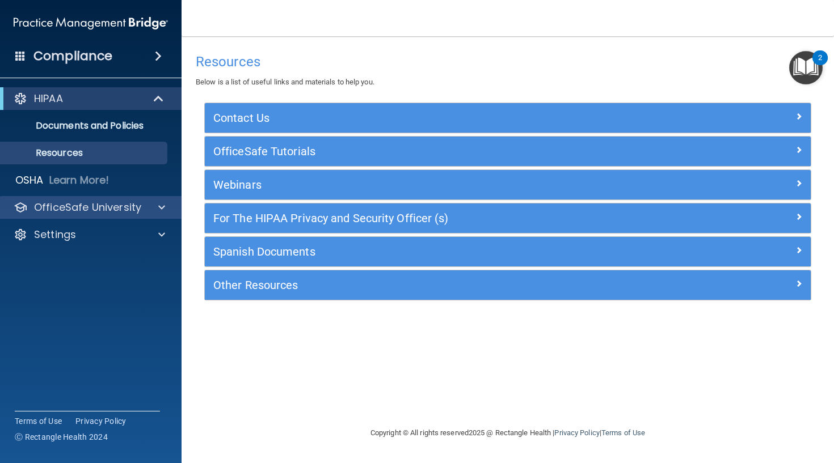
click at [77, 203] on p "OfficeSafe University" at bounding box center [87, 208] width 107 height 14
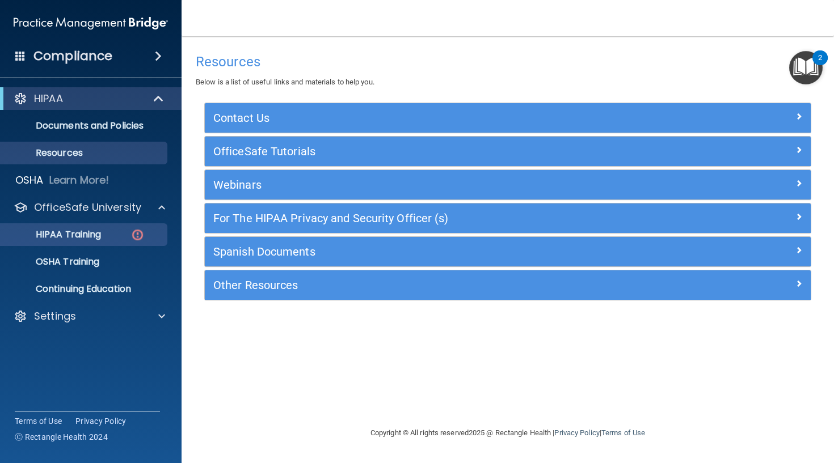
click at [82, 240] on p "HIPAA Training" at bounding box center [54, 234] width 94 height 11
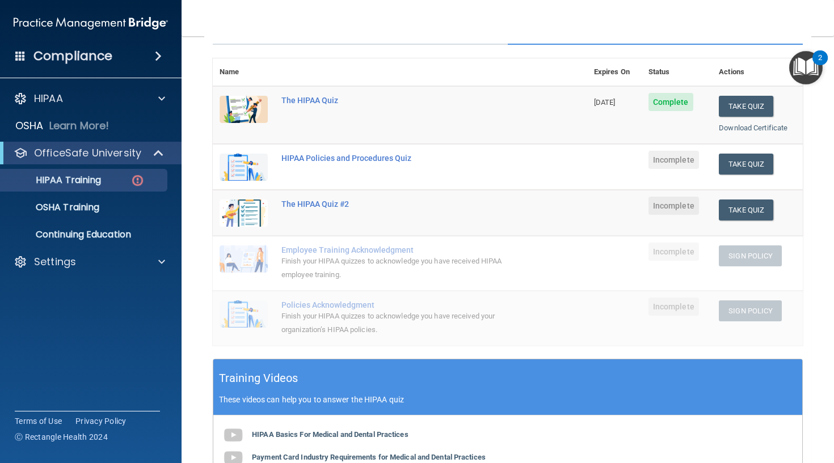
scroll to position [123, 0]
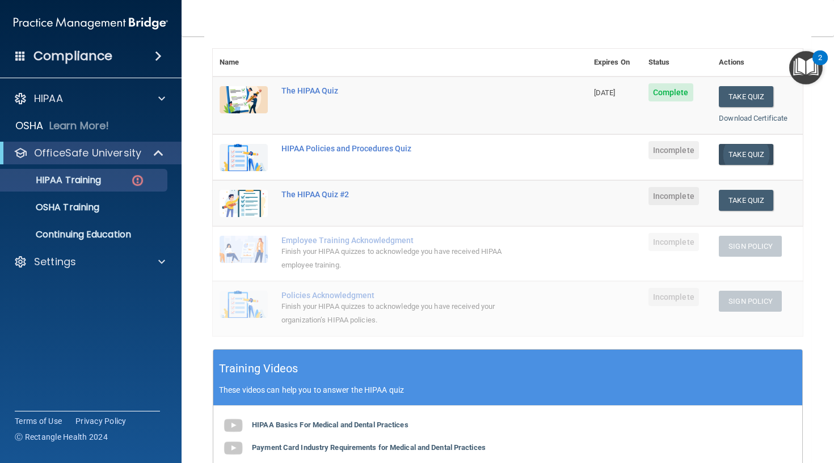
click at [750, 159] on button "Take Quiz" at bounding box center [746, 154] width 54 height 21
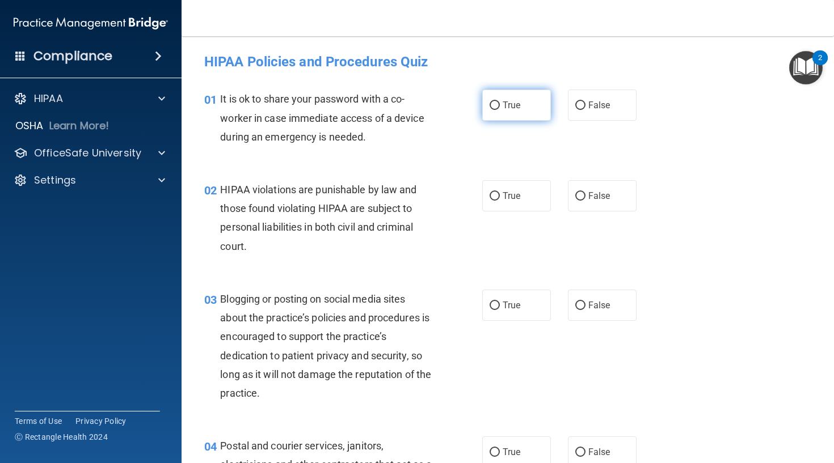
click at [502, 102] on label "True" at bounding box center [516, 105] width 69 height 31
click at [500, 102] on input "True" at bounding box center [494, 106] width 10 height 9
radio input "true"
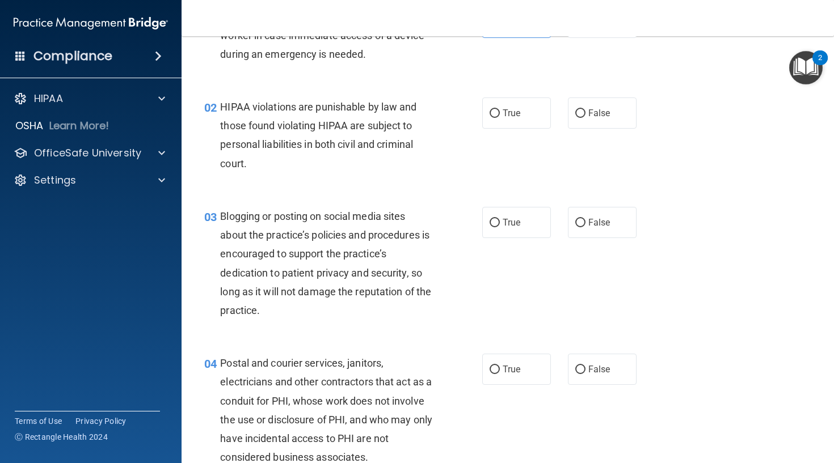
scroll to position [92, 0]
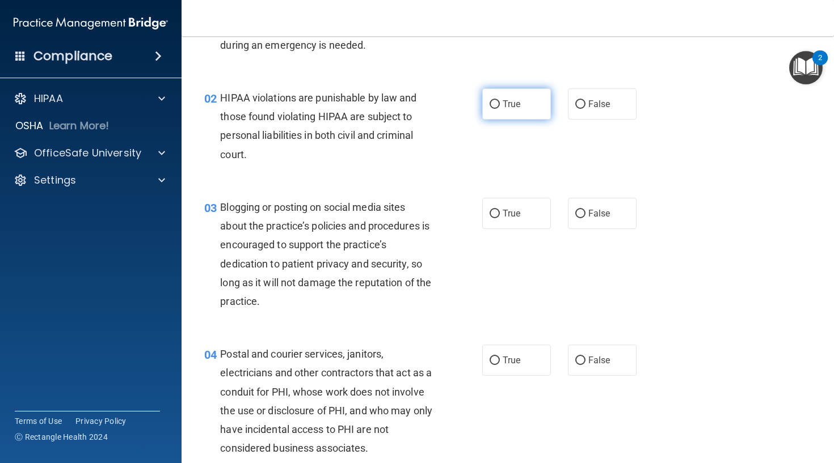
click at [503, 108] on span "True" at bounding box center [511, 104] width 18 height 11
click at [500, 108] on input "True" at bounding box center [494, 104] width 10 height 9
radio input "true"
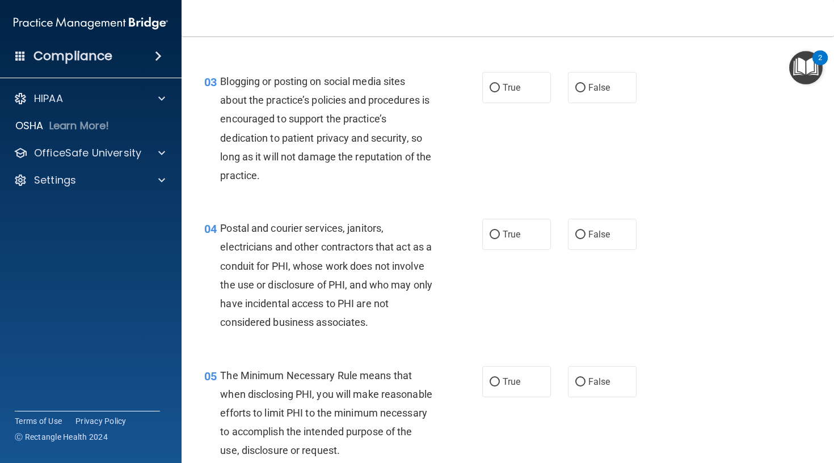
scroll to position [224, 0]
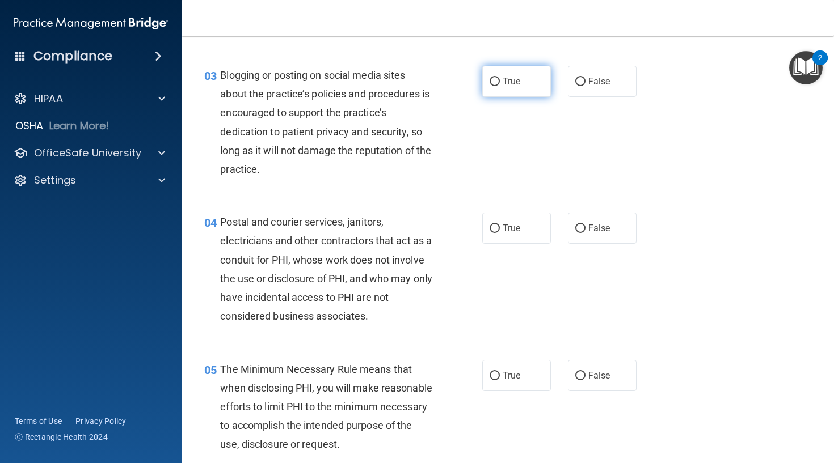
click at [490, 80] on input "True" at bounding box center [494, 82] width 10 height 9
radio input "true"
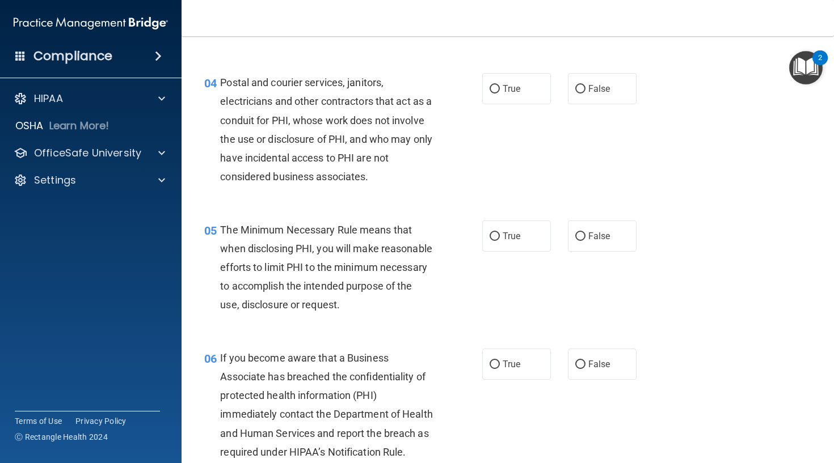
scroll to position [369, 0]
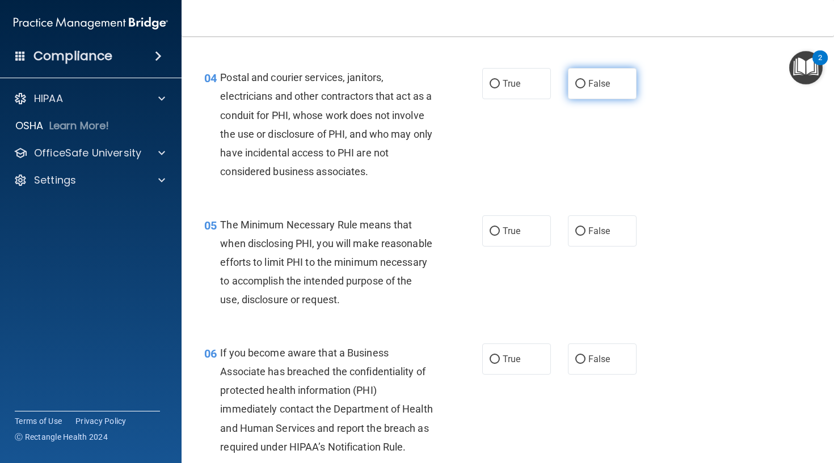
click at [589, 87] on label "False" at bounding box center [602, 83] width 69 height 31
click at [585, 87] on input "False" at bounding box center [580, 84] width 10 height 9
radio input "true"
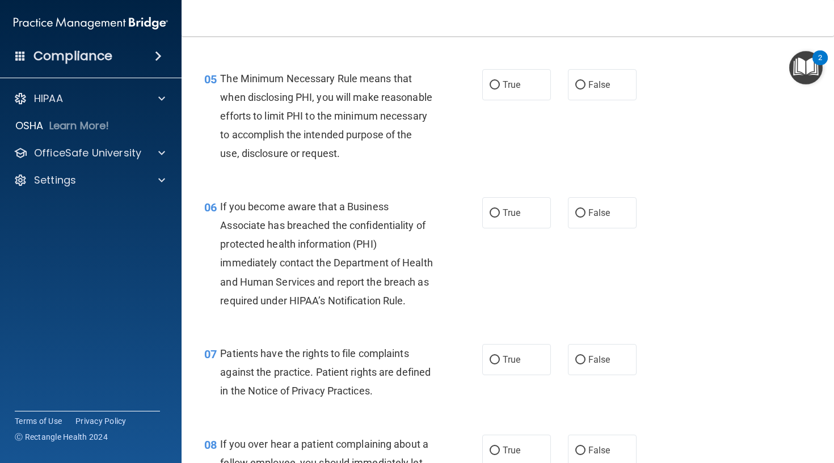
scroll to position [517, 0]
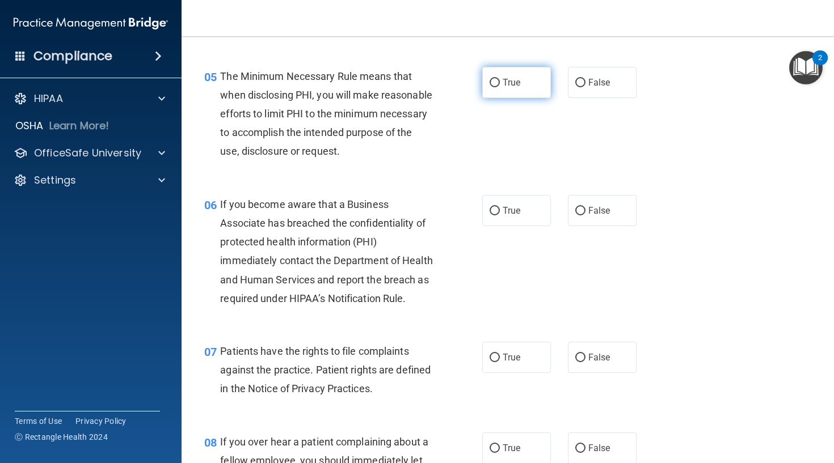
click at [504, 82] on span "True" at bounding box center [511, 82] width 18 height 11
click at [500, 82] on input "True" at bounding box center [494, 83] width 10 height 9
radio input "true"
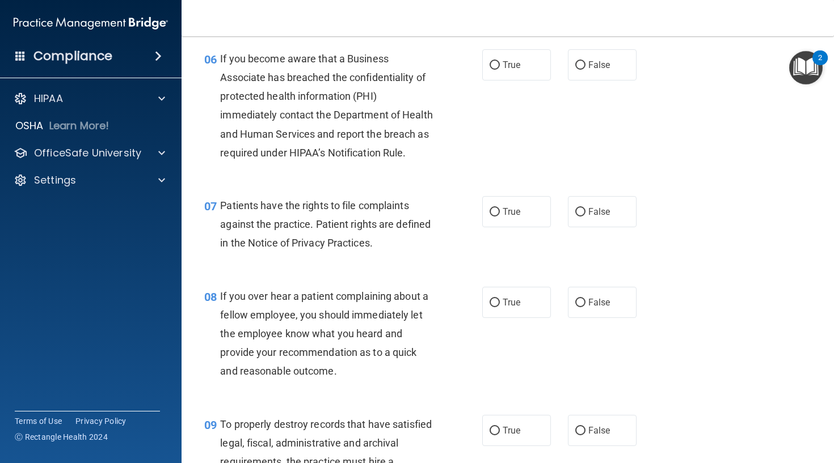
scroll to position [667, 0]
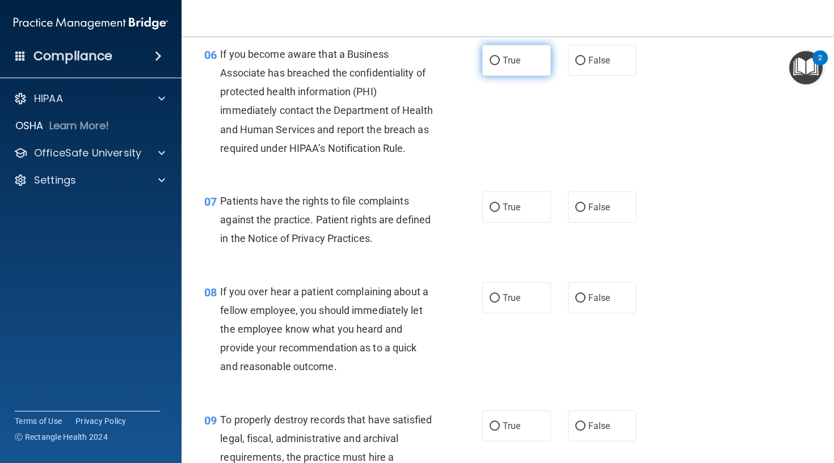
click at [502, 66] on span "True" at bounding box center [511, 60] width 18 height 11
click at [500, 65] on input "True" at bounding box center [494, 61] width 10 height 9
radio input "true"
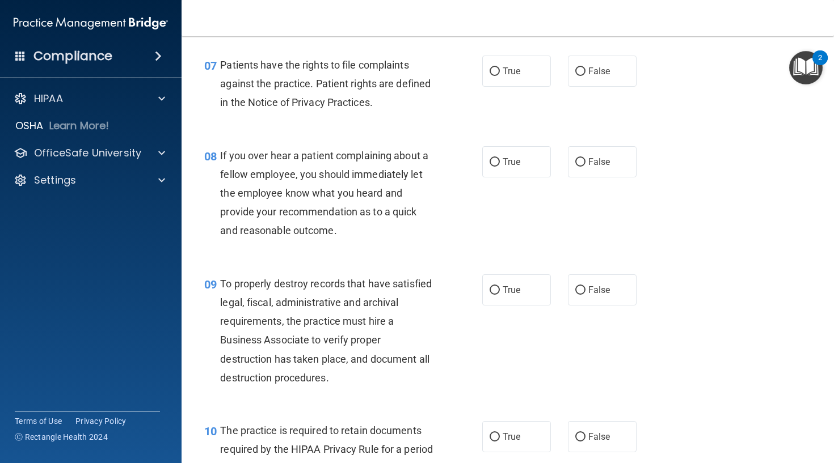
scroll to position [806, 0]
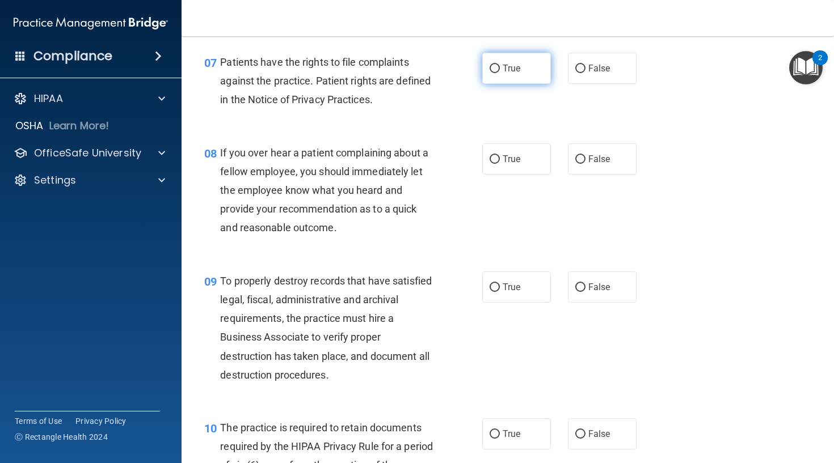
click at [517, 74] on span "True" at bounding box center [511, 68] width 18 height 11
click at [500, 73] on input "True" at bounding box center [494, 69] width 10 height 9
radio input "true"
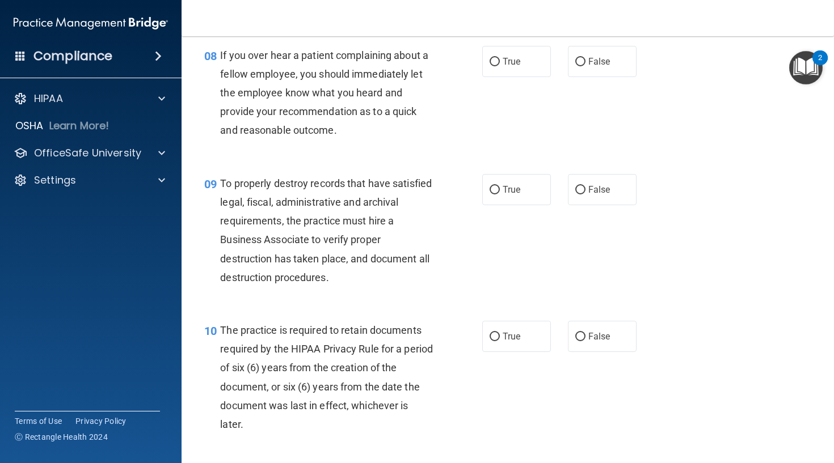
scroll to position [910, 0]
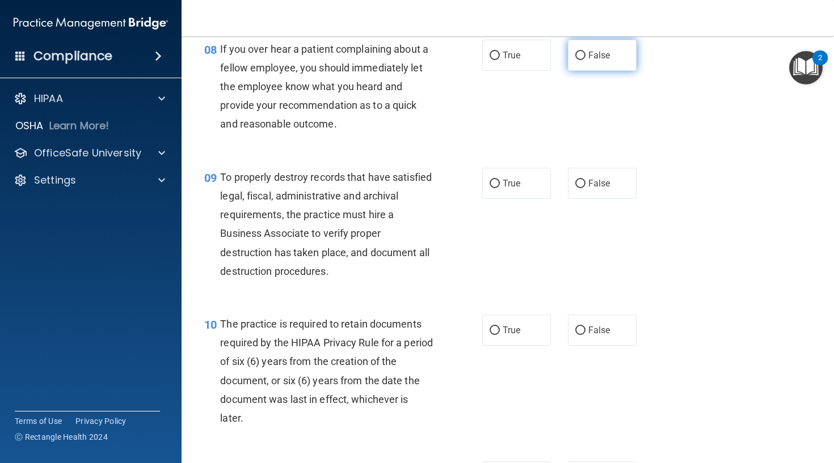
click at [600, 61] on span "False" at bounding box center [599, 55] width 22 height 11
click at [585, 60] on input "False" at bounding box center [580, 56] width 10 height 9
radio input "true"
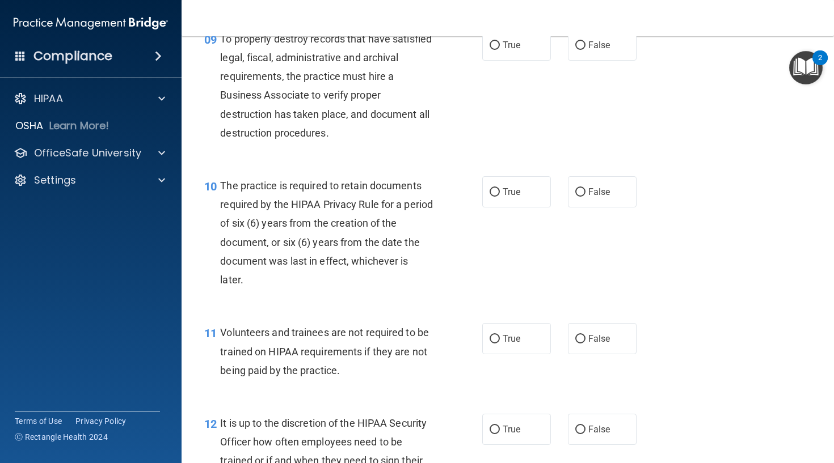
scroll to position [1049, 0]
click at [506, 60] on label "True" at bounding box center [516, 44] width 69 height 31
click at [500, 49] on input "True" at bounding box center [494, 45] width 10 height 9
radio input "true"
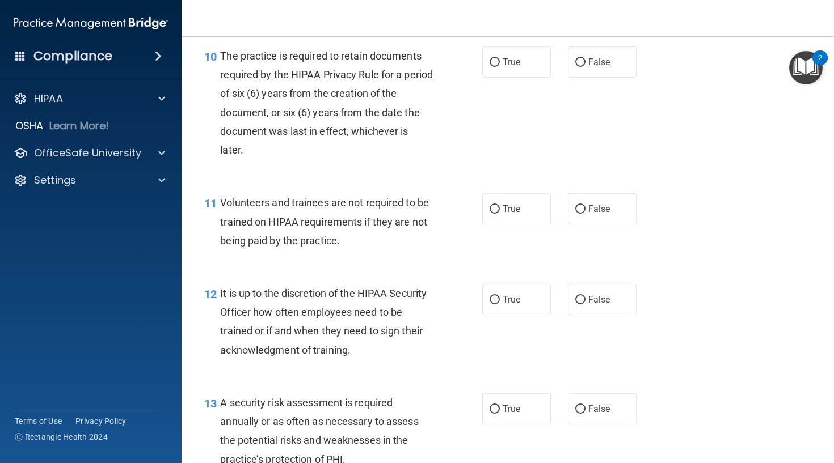
scroll to position [1180, 0]
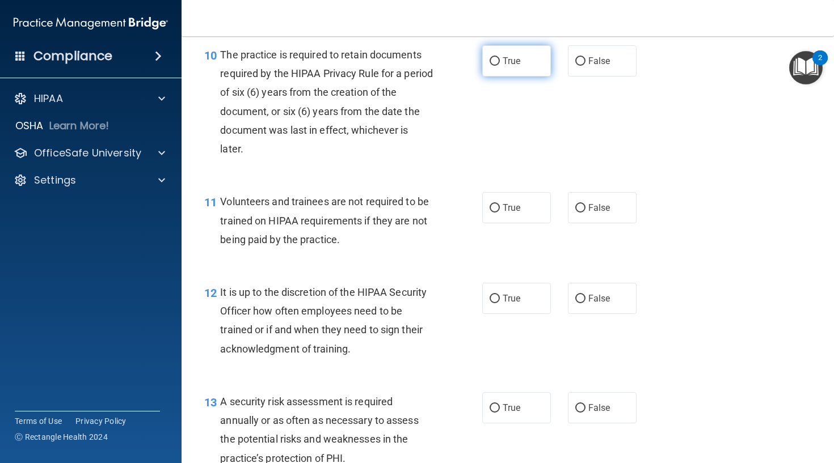
click at [513, 66] on span "True" at bounding box center [511, 61] width 18 height 11
click at [500, 66] on input "True" at bounding box center [494, 61] width 10 height 9
radio input "true"
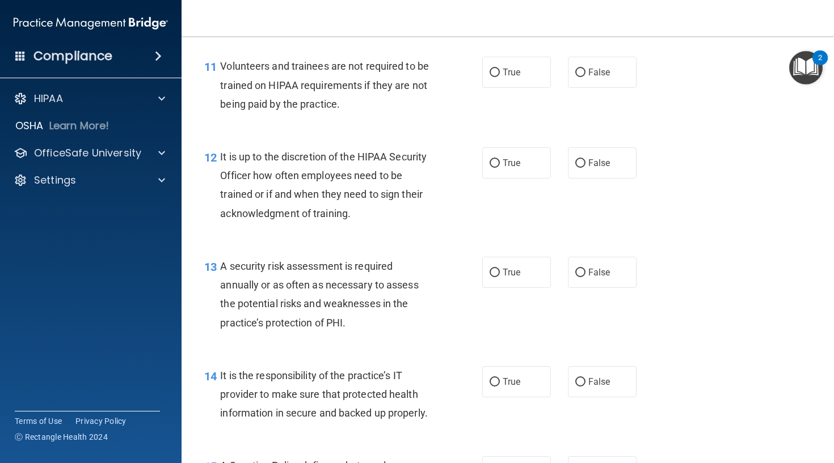
scroll to position [1321, 0]
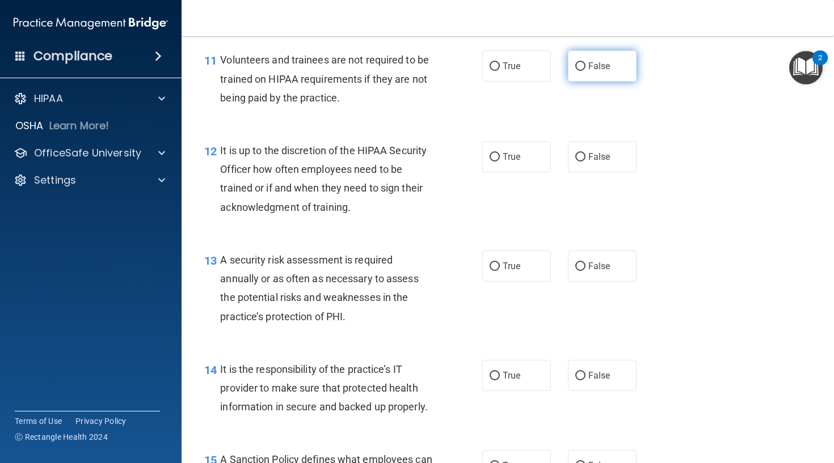
click at [589, 71] on span "False" at bounding box center [599, 66] width 22 height 11
click at [585, 71] on input "False" at bounding box center [580, 66] width 10 height 9
radio input "true"
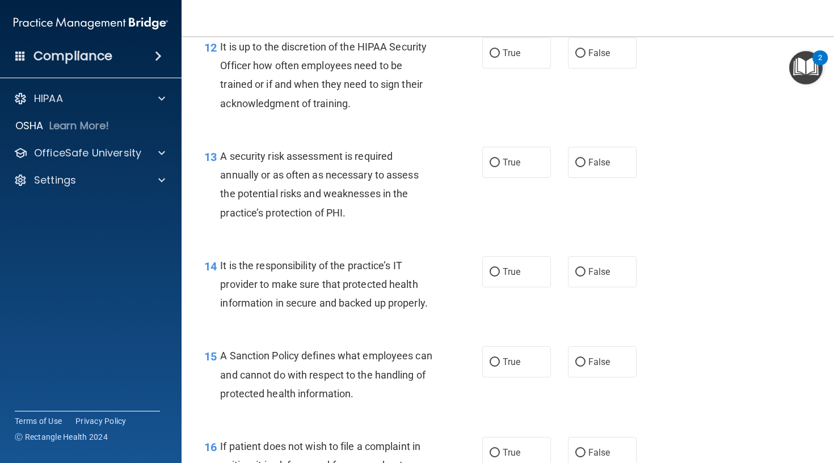
scroll to position [1427, 0]
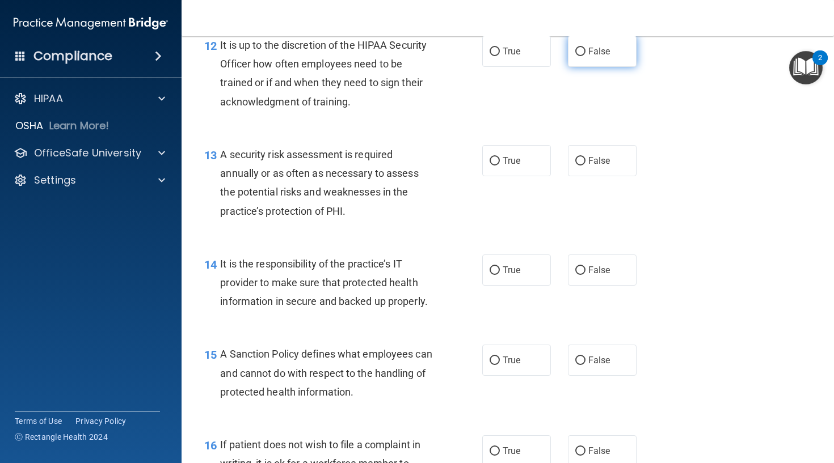
click at [602, 57] on span "False" at bounding box center [599, 51] width 22 height 11
click at [585, 56] on input "False" at bounding box center [580, 52] width 10 height 9
radio input "true"
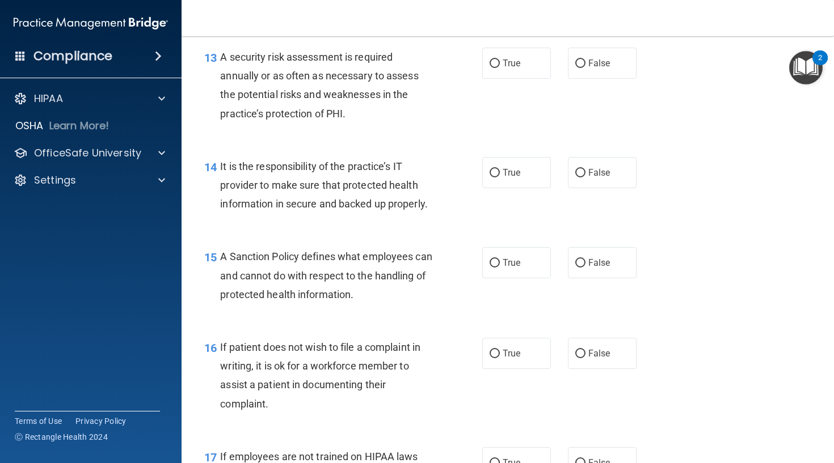
scroll to position [1526, 0]
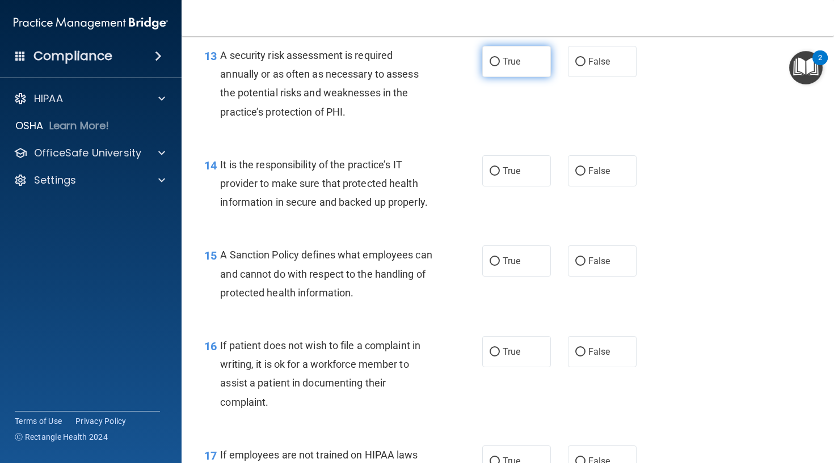
click at [509, 67] on span "True" at bounding box center [511, 61] width 18 height 11
click at [500, 66] on input "True" at bounding box center [494, 62] width 10 height 9
radio input "true"
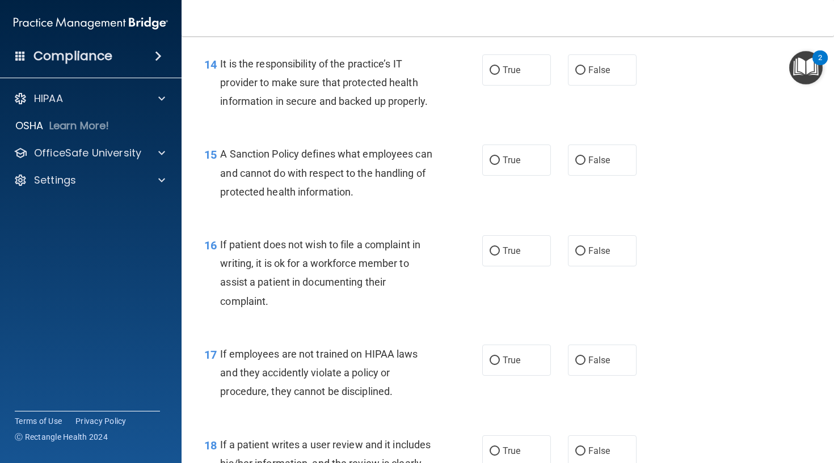
scroll to position [1632, 0]
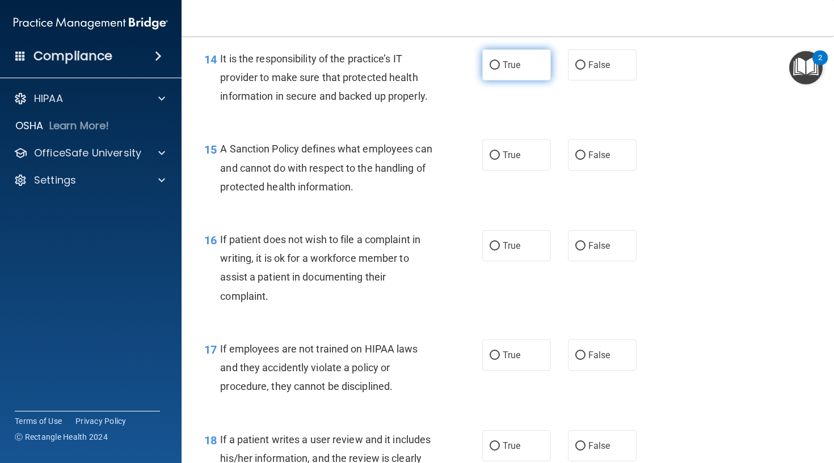
click at [487, 81] on label "True" at bounding box center [516, 64] width 69 height 31
click at [489, 70] on input "True" at bounding box center [494, 65] width 10 height 9
radio input "true"
click at [602, 81] on label "False" at bounding box center [602, 64] width 69 height 31
click at [585, 70] on input "False" at bounding box center [580, 65] width 10 height 9
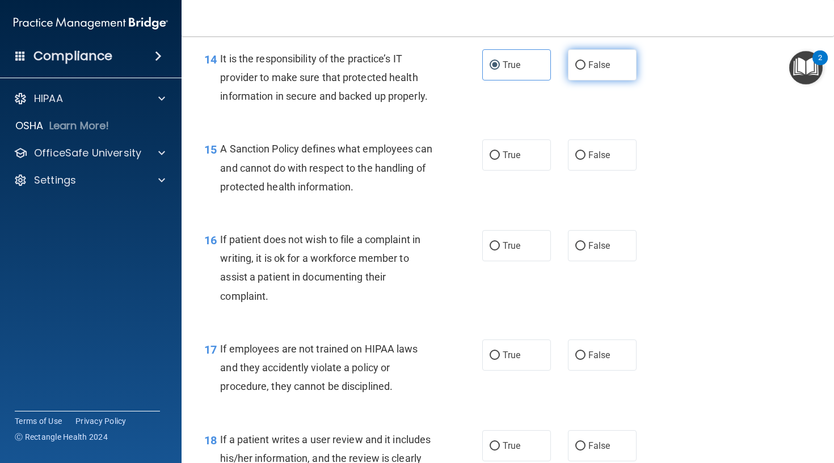
radio input "true"
radio input "false"
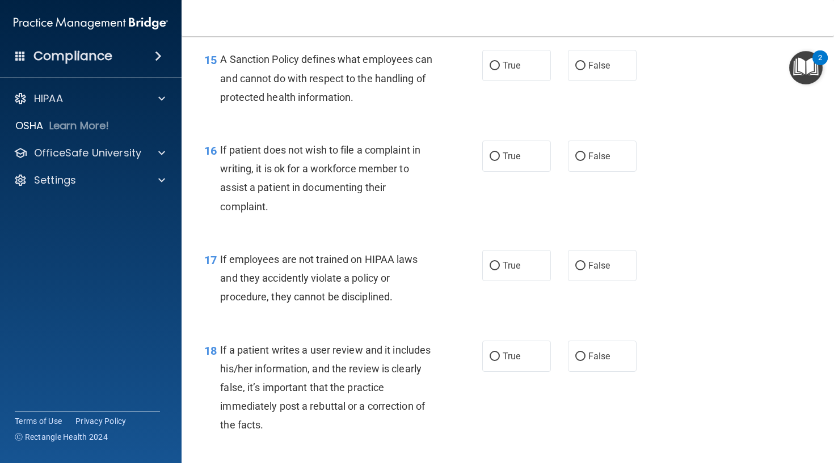
scroll to position [1726, 0]
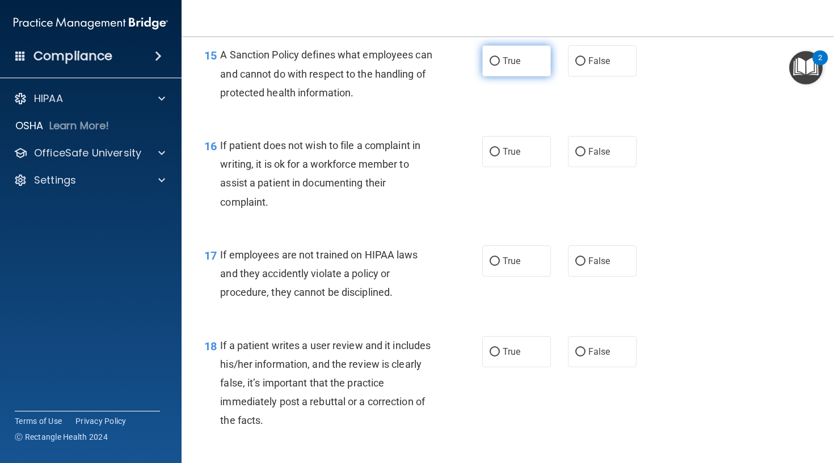
click at [525, 77] on label "True" at bounding box center [516, 60] width 69 height 31
click at [500, 66] on input "True" at bounding box center [494, 61] width 10 height 9
radio input "true"
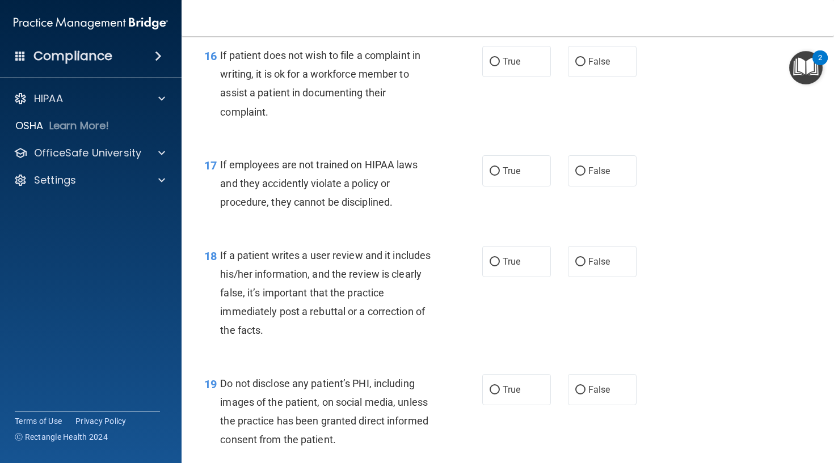
scroll to position [1818, 0]
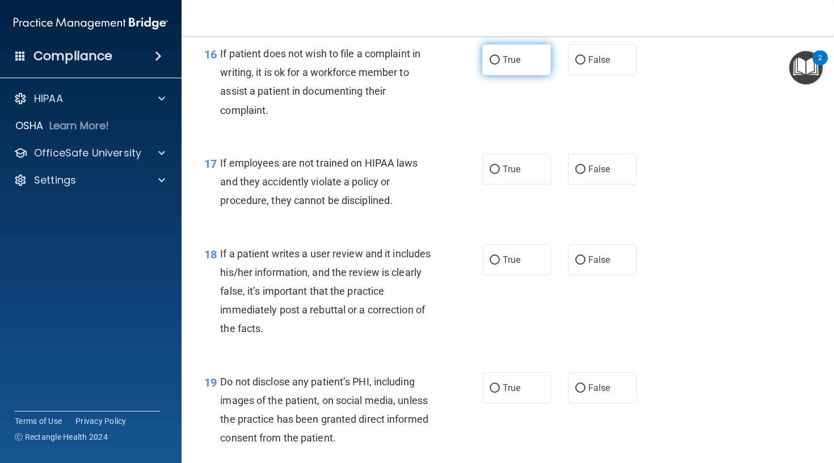
click at [515, 75] on label "True" at bounding box center [516, 59] width 69 height 31
click at [500, 65] on input "True" at bounding box center [494, 60] width 10 height 9
radio input "true"
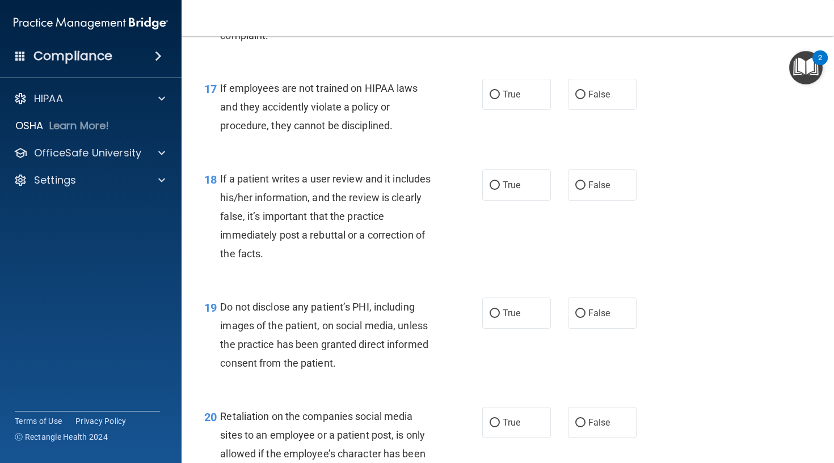
scroll to position [1899, 0]
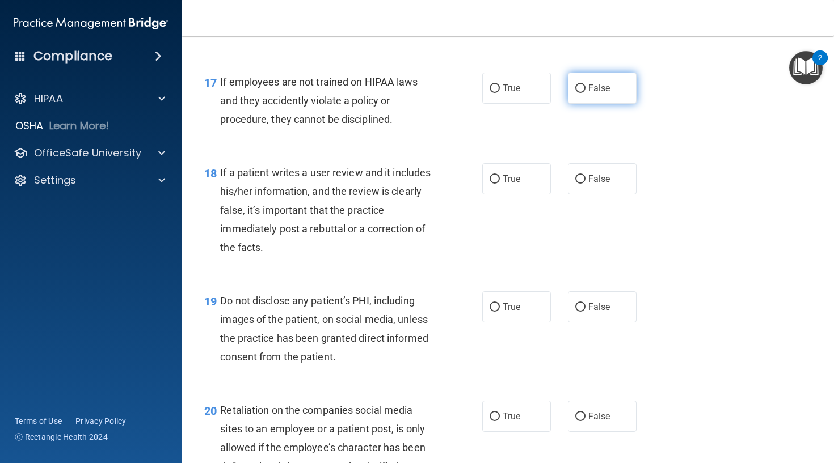
click at [582, 93] on input "False" at bounding box center [580, 88] width 10 height 9
radio input "true"
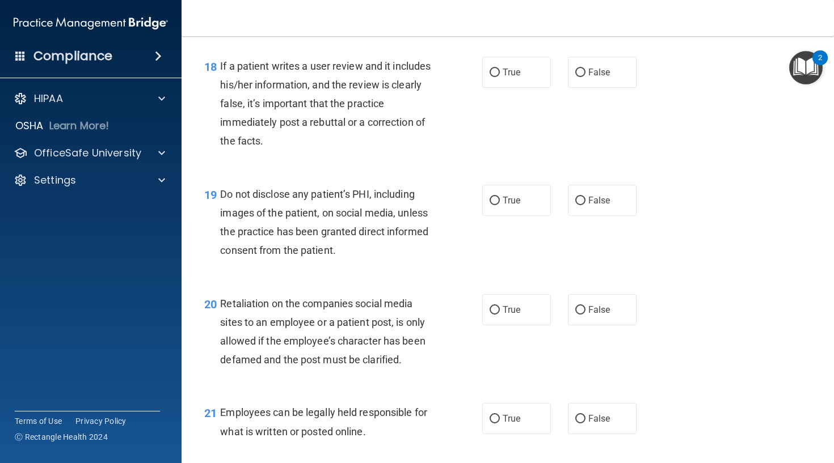
scroll to position [2010, 0]
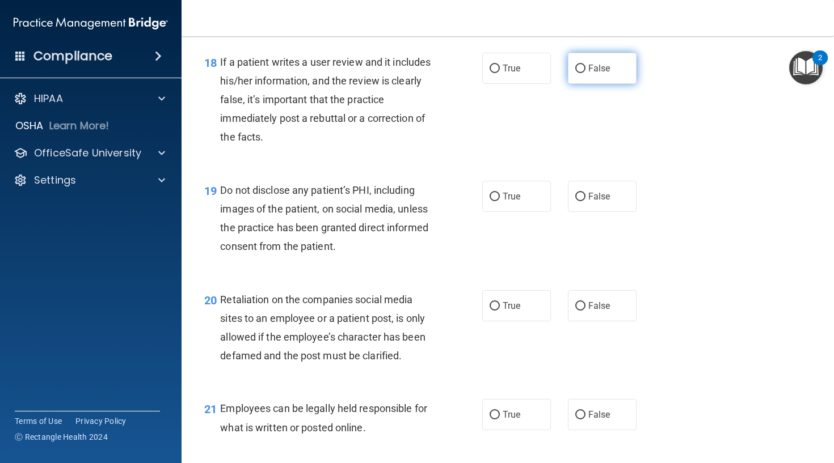
click at [574, 84] on label "False" at bounding box center [602, 68] width 69 height 31
click at [575, 73] on input "False" at bounding box center [580, 69] width 10 height 9
radio input "true"
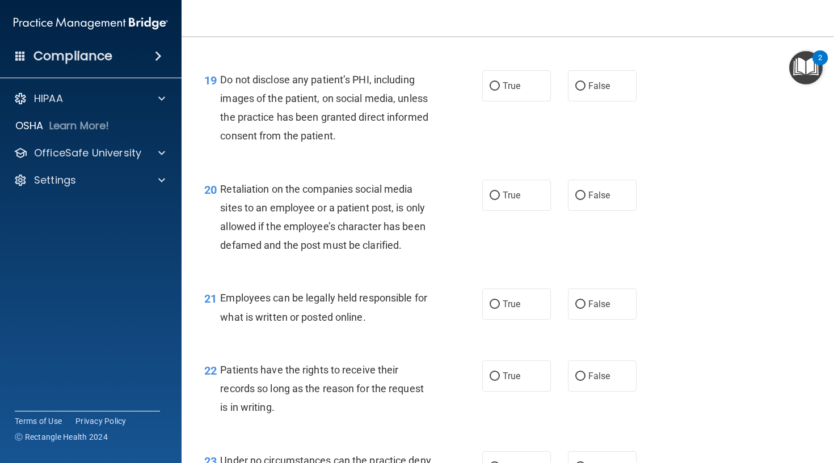
scroll to position [2121, 0]
click at [500, 98] on label "True" at bounding box center [516, 85] width 69 height 31
click at [500, 90] on input "True" at bounding box center [494, 86] width 10 height 9
radio input "true"
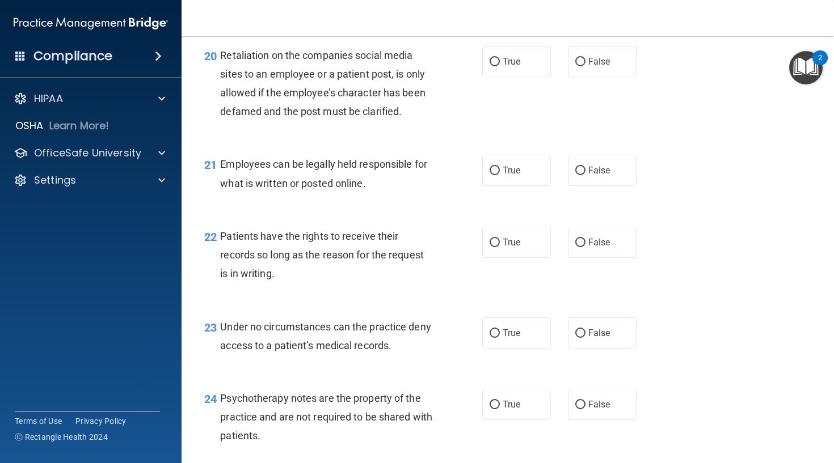
scroll to position [2257, 0]
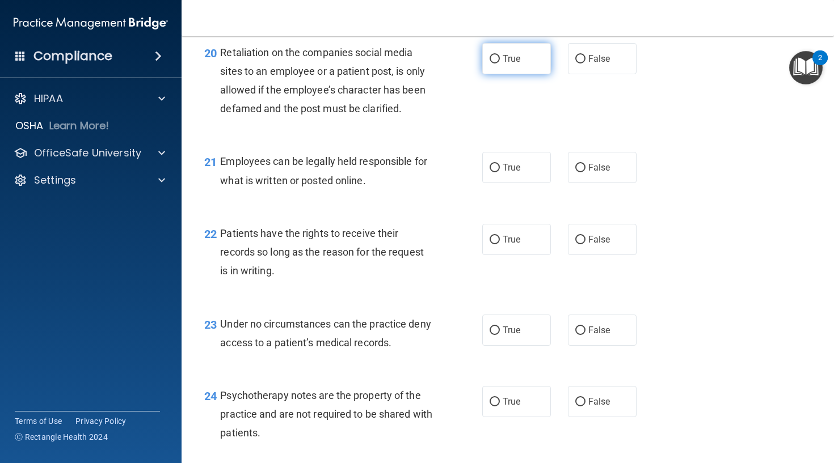
click at [522, 74] on label "True" at bounding box center [516, 58] width 69 height 31
click at [500, 64] on input "True" at bounding box center [494, 59] width 10 height 9
radio input "true"
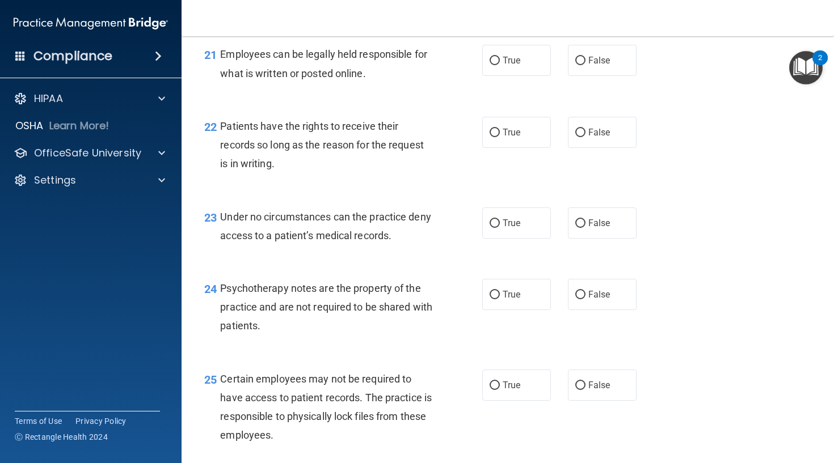
scroll to position [2367, 0]
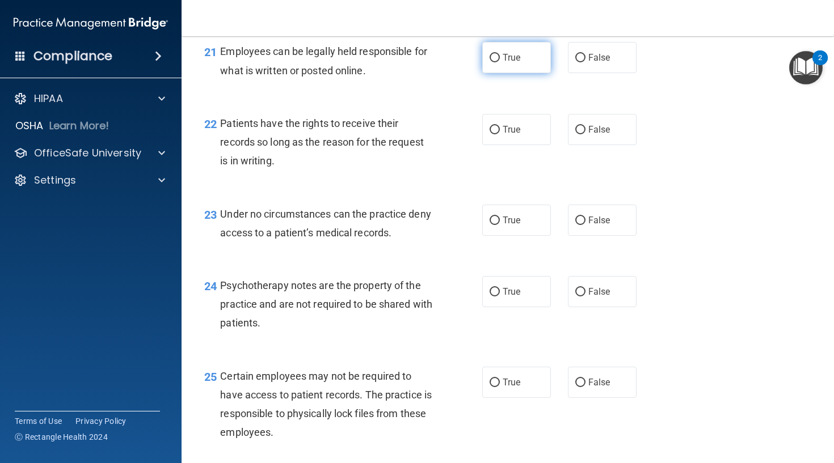
click at [519, 73] on label "True" at bounding box center [516, 57] width 69 height 31
click at [500, 62] on input "True" at bounding box center [494, 58] width 10 height 9
radio input "true"
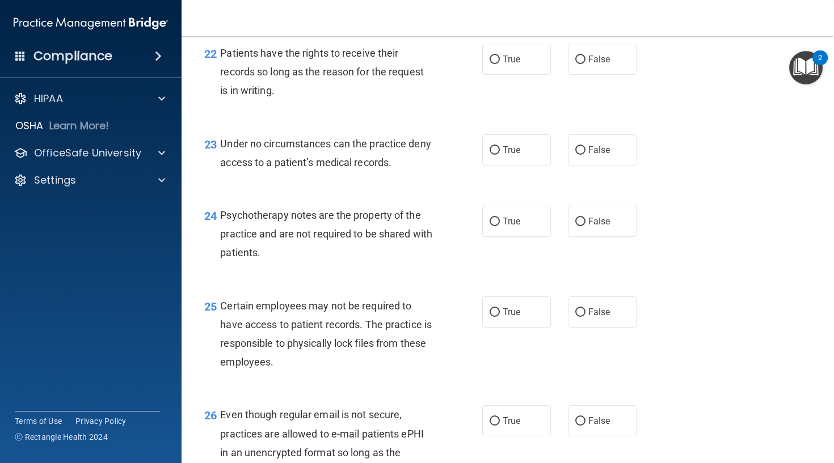
scroll to position [2439, 0]
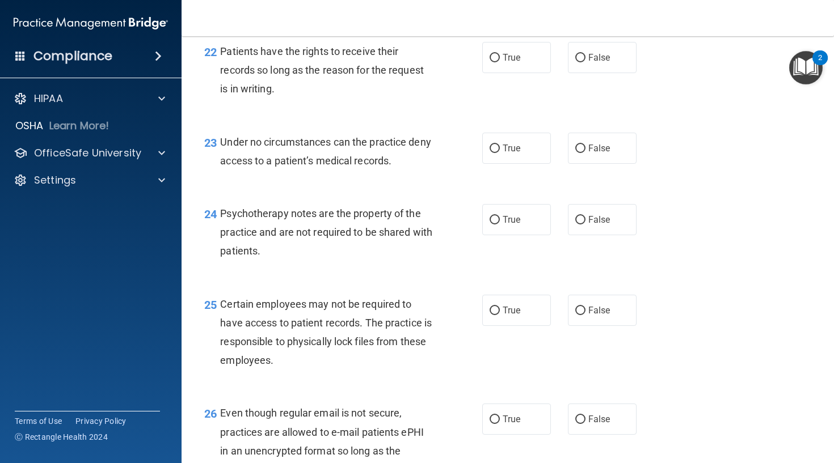
click at [512, 81] on div "22 Patients have the rights to receive their records so long as the reason for …" at bounding box center [508, 73] width 624 height 91
click at [512, 72] on label "True" at bounding box center [516, 57] width 69 height 31
click at [500, 62] on input "True" at bounding box center [494, 58] width 10 height 9
radio input "true"
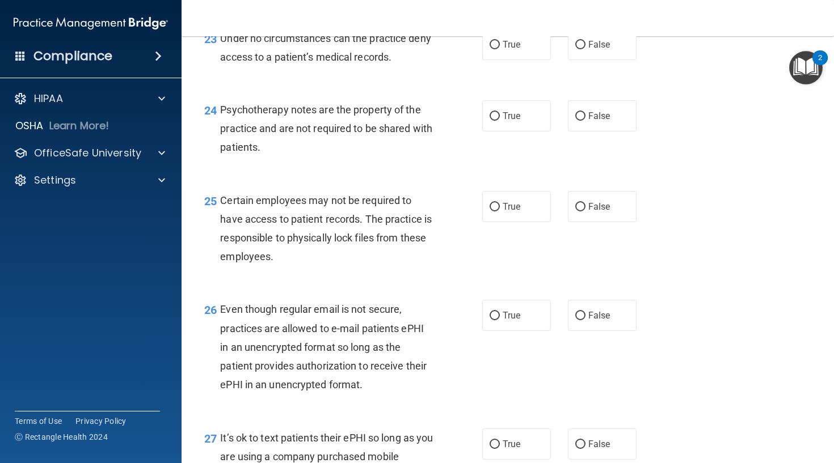
scroll to position [2545, 0]
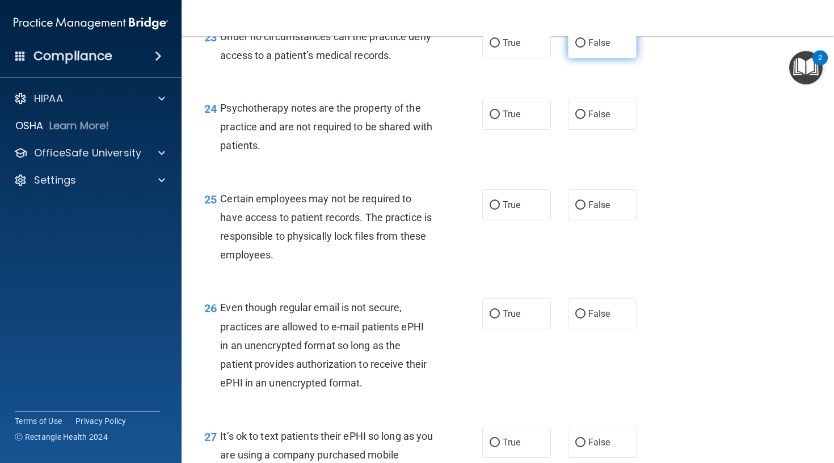
click at [574, 56] on label "False" at bounding box center [602, 42] width 69 height 31
click at [575, 48] on input "False" at bounding box center [580, 43] width 10 height 9
radio input "true"
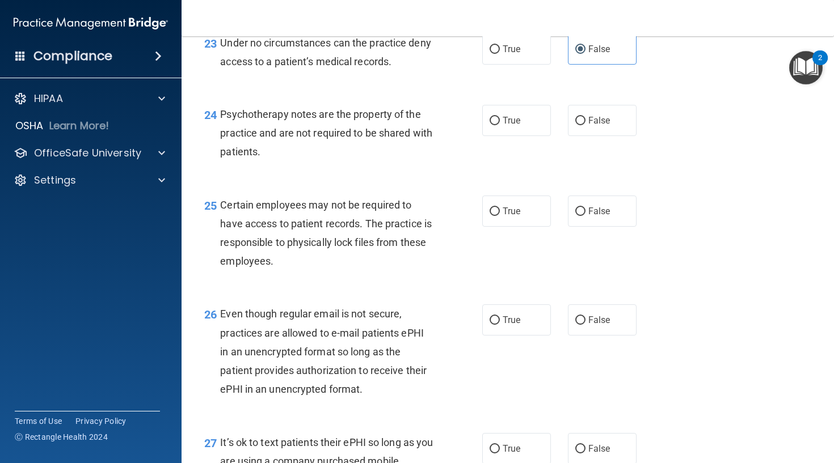
scroll to position [2542, 0]
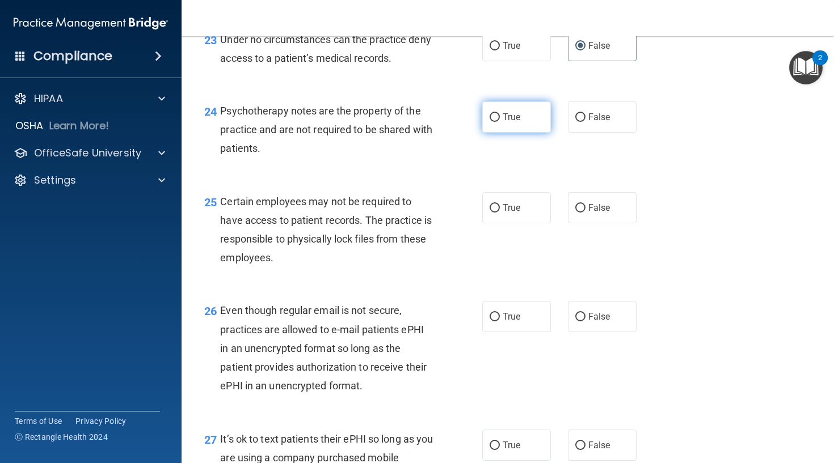
click at [485, 123] on label "True" at bounding box center [516, 117] width 69 height 31
click at [489, 122] on input "True" at bounding box center [494, 117] width 10 height 9
radio input "true"
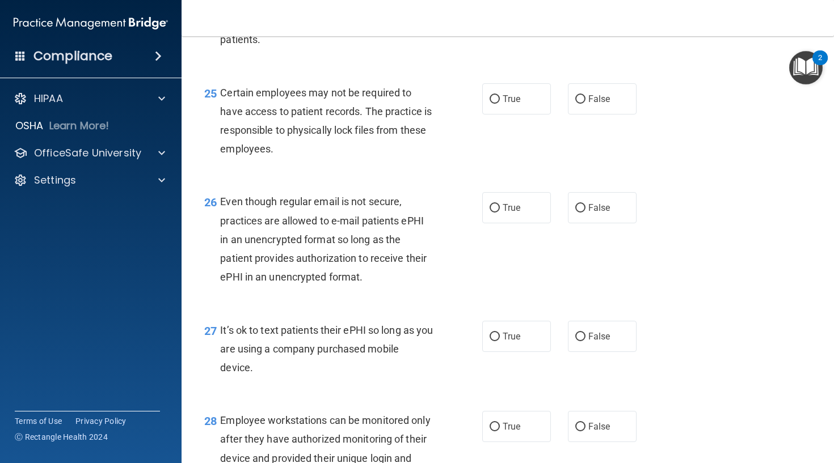
scroll to position [2652, 0]
click at [502, 111] on label "True" at bounding box center [516, 97] width 69 height 31
click at [500, 103] on input "True" at bounding box center [494, 98] width 10 height 9
radio input "true"
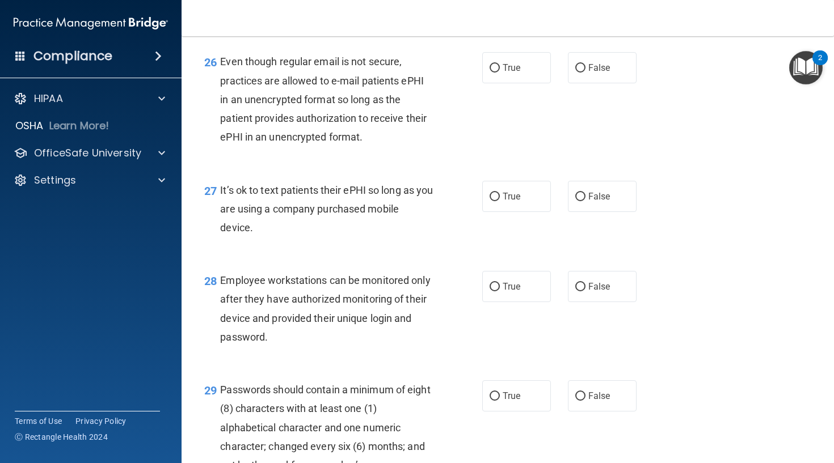
scroll to position [2791, 0]
click at [493, 83] on label "True" at bounding box center [516, 67] width 69 height 31
click at [493, 72] on input "True" at bounding box center [494, 68] width 10 height 9
radio input "true"
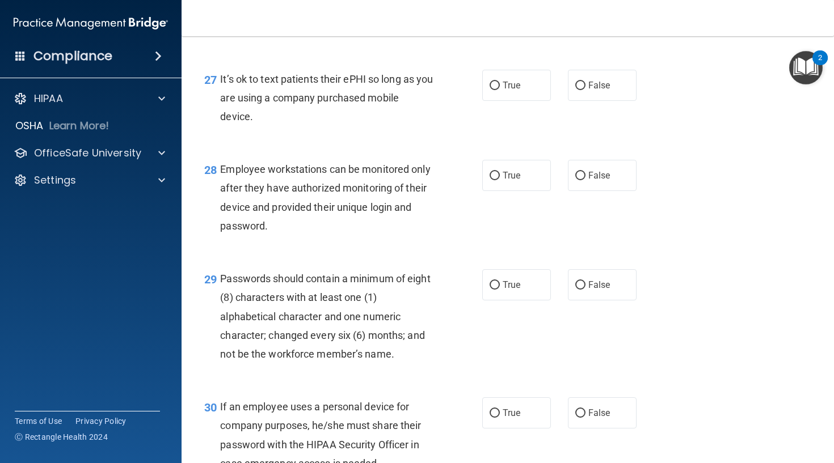
scroll to position [2906, 0]
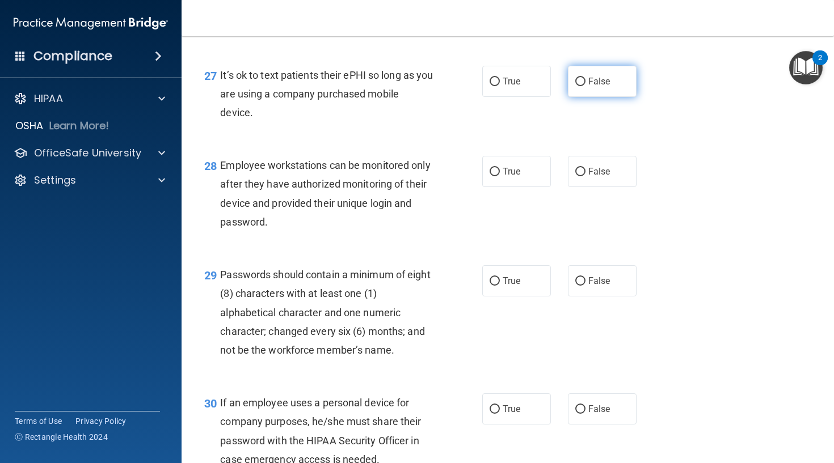
click at [595, 87] on span "False" at bounding box center [599, 81] width 22 height 11
click at [585, 86] on input "False" at bounding box center [580, 82] width 10 height 9
radio input "true"
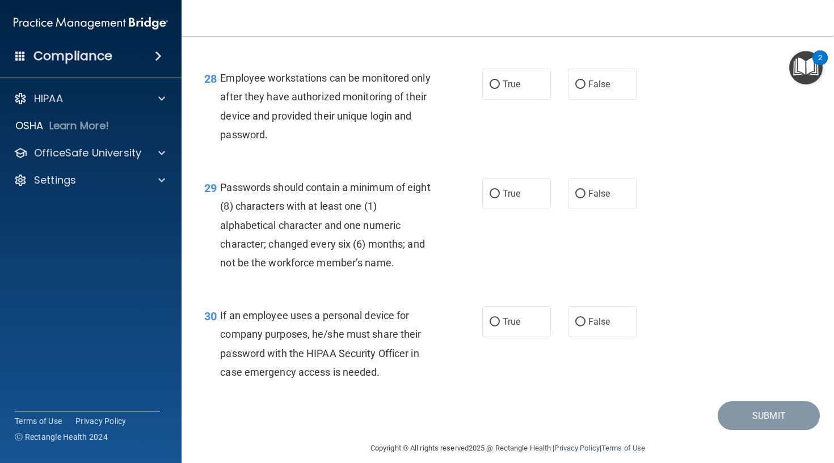
scroll to position [2998, 0]
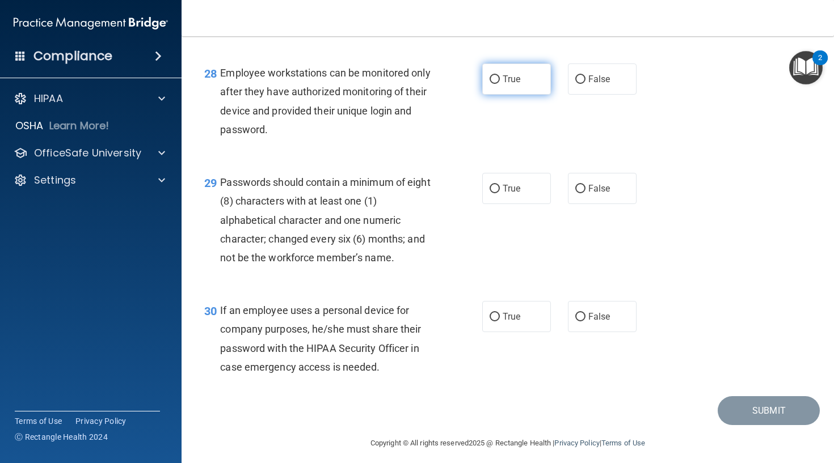
click at [527, 93] on label "True" at bounding box center [516, 79] width 69 height 31
click at [500, 84] on input "True" at bounding box center [494, 79] width 10 height 9
radio input "true"
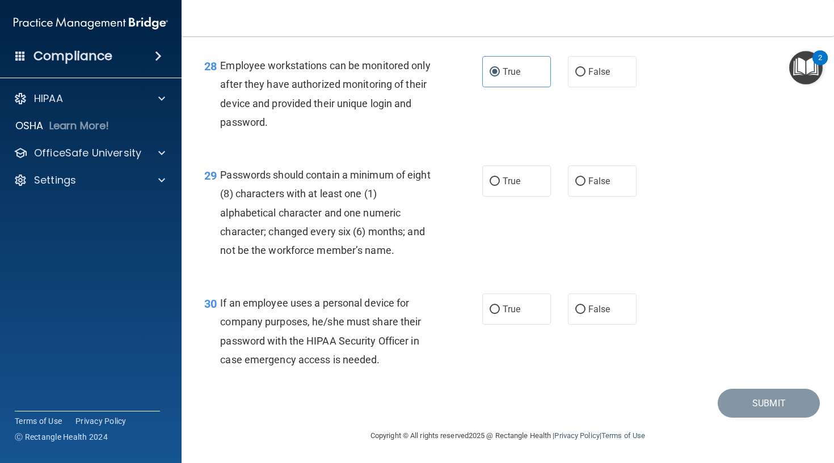
scroll to position [3008, 0]
click at [491, 175] on label "True" at bounding box center [516, 181] width 69 height 31
click at [491, 178] on input "True" at bounding box center [494, 182] width 10 height 9
radio input "true"
click at [503, 303] on label "True" at bounding box center [516, 309] width 69 height 31
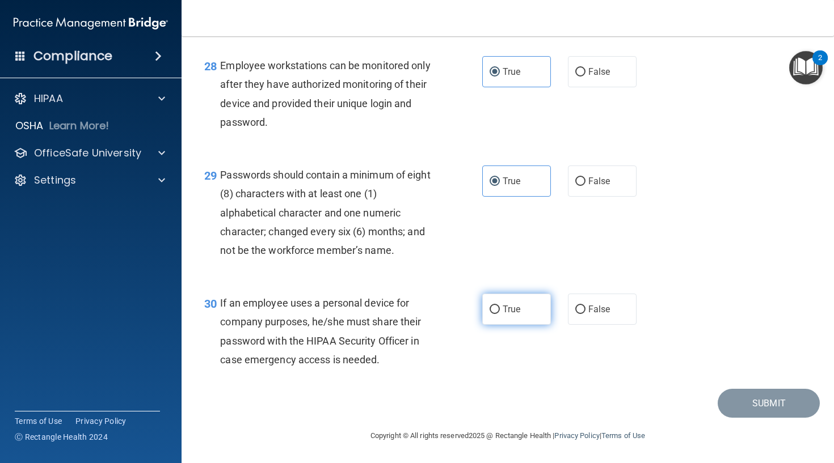
click at [500, 306] on input "True" at bounding box center [494, 310] width 10 height 9
radio input "true"
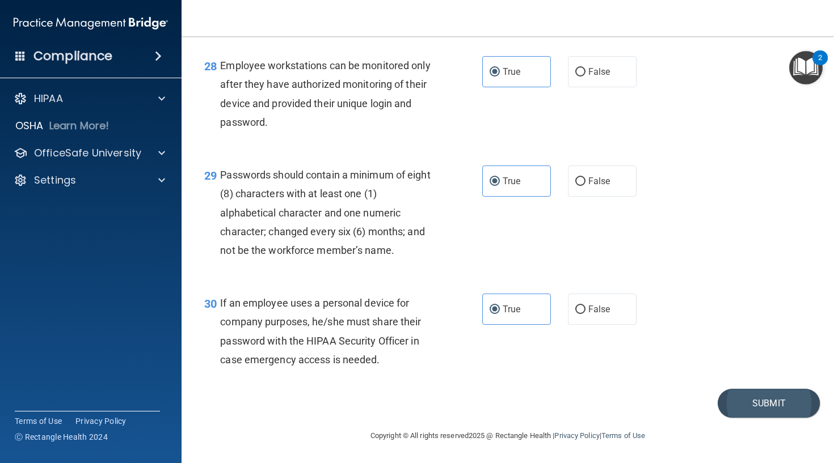
click at [730, 402] on button "Submit" at bounding box center [768, 403] width 102 height 29
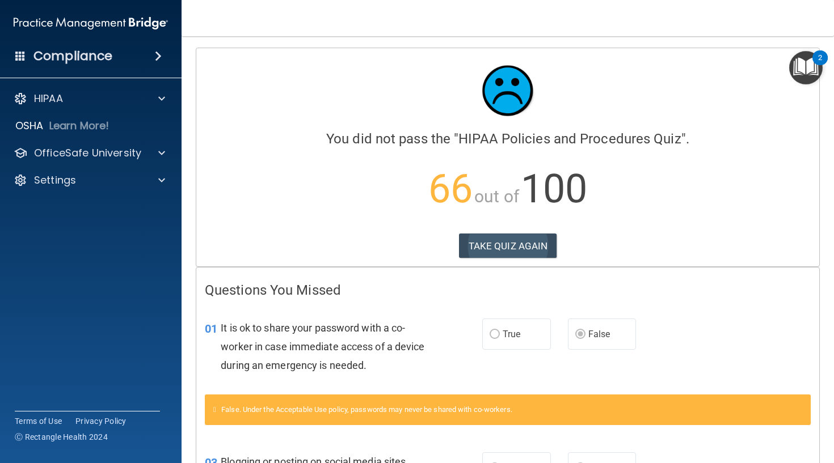
click at [495, 248] on button "TAKE QUIZ AGAIN" at bounding box center [508, 246] width 98 height 25
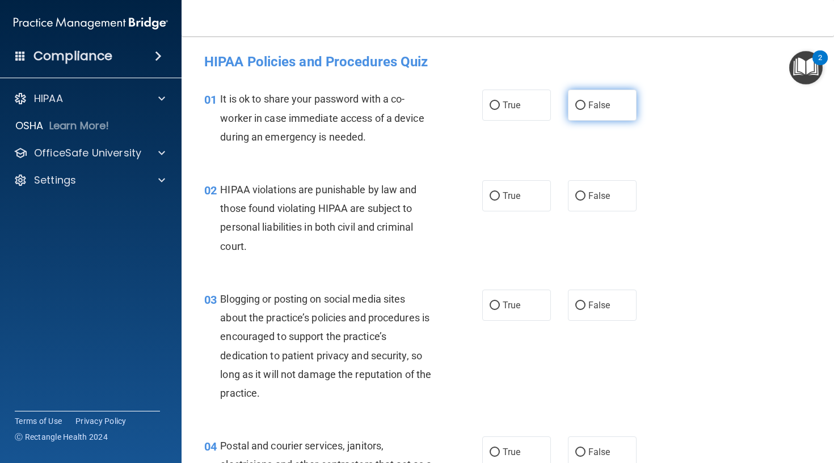
click at [581, 114] on label "False" at bounding box center [602, 105] width 69 height 31
click at [581, 110] on input "False" at bounding box center [580, 106] width 10 height 9
radio input "true"
click at [502, 195] on label "True" at bounding box center [516, 195] width 69 height 31
click at [500, 195] on input "True" at bounding box center [494, 196] width 10 height 9
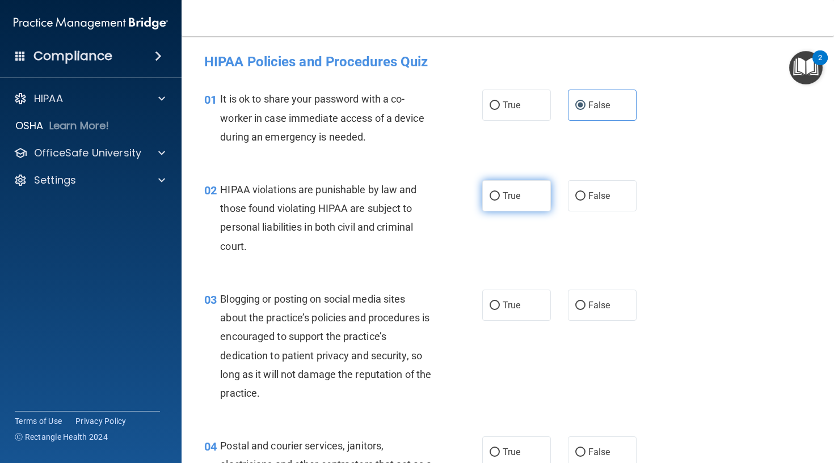
radio input "true"
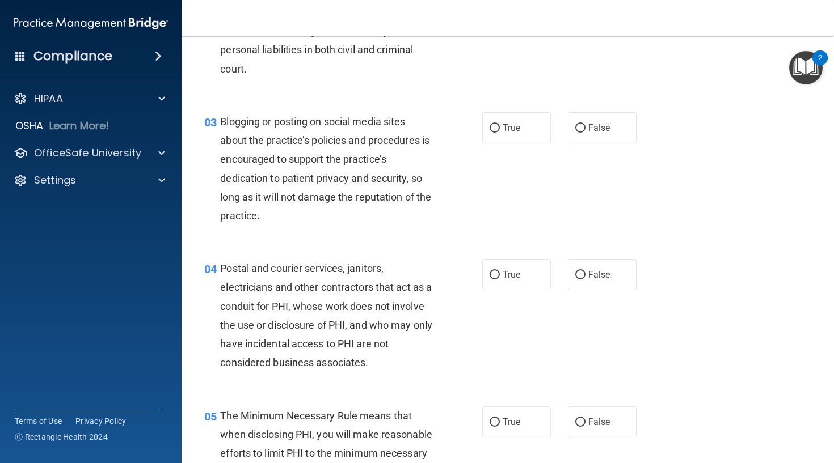
scroll to position [180, 0]
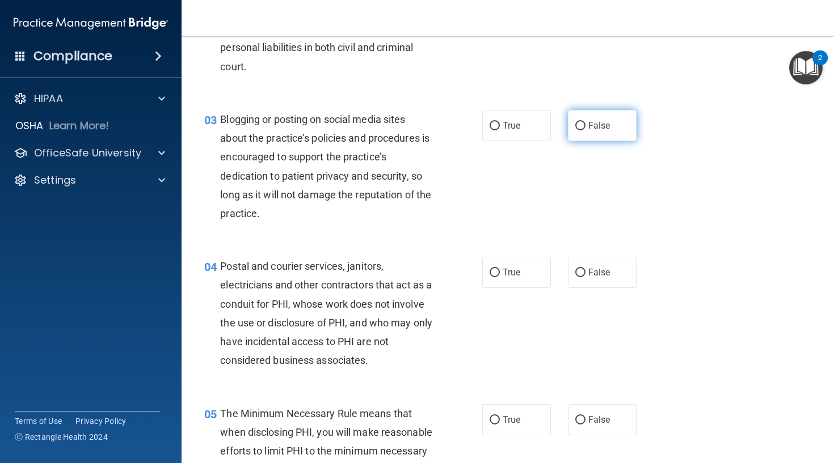
click at [614, 133] on label "False" at bounding box center [602, 125] width 69 height 31
click at [585, 130] on input "False" at bounding box center [580, 126] width 10 height 9
radio input "true"
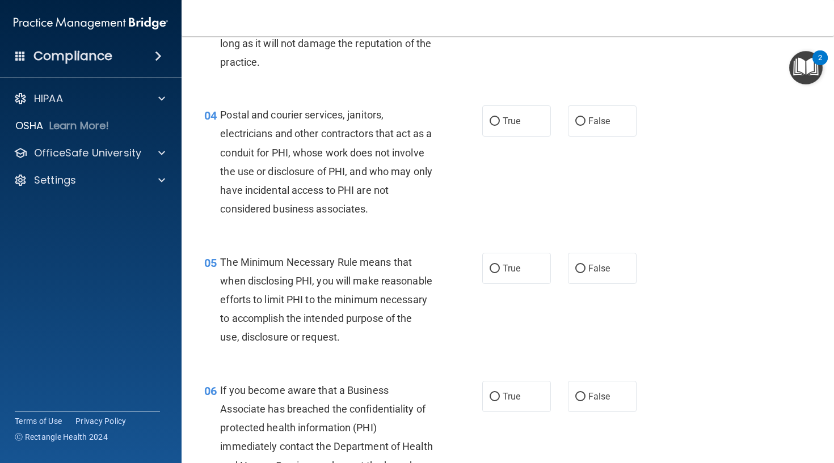
scroll to position [337, 0]
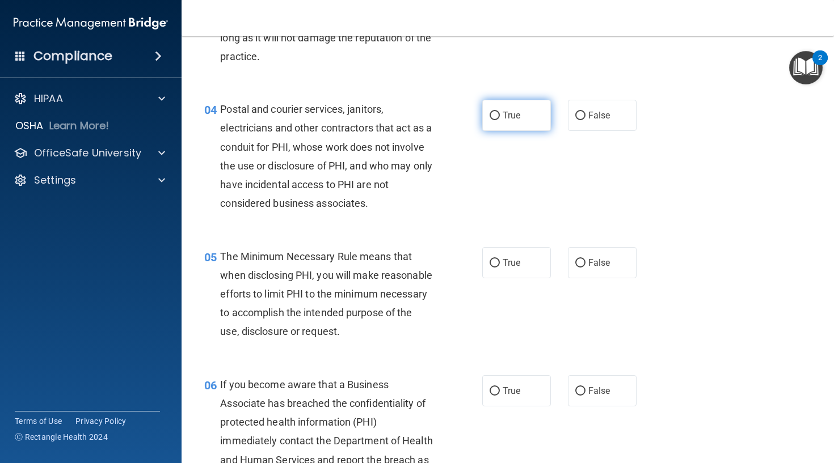
click at [519, 124] on label "True" at bounding box center [516, 115] width 69 height 31
click at [500, 120] on input "True" at bounding box center [494, 116] width 10 height 9
radio input "true"
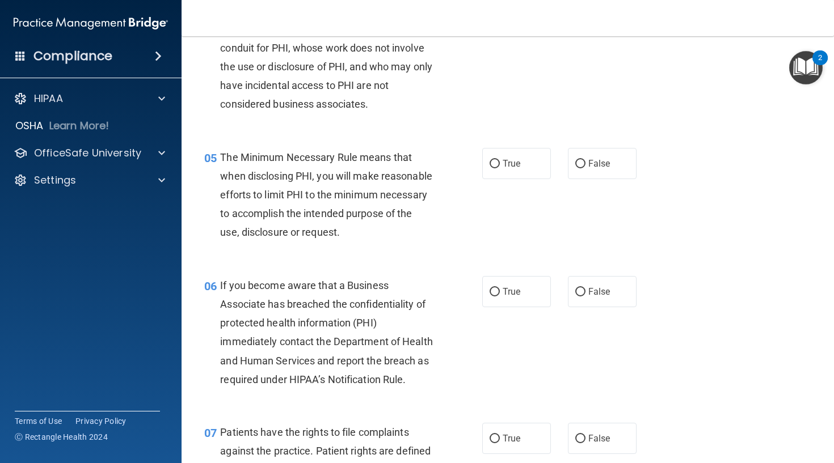
scroll to position [437, 0]
click at [530, 164] on label "True" at bounding box center [516, 162] width 69 height 31
click at [500, 164] on input "True" at bounding box center [494, 163] width 10 height 9
radio input "true"
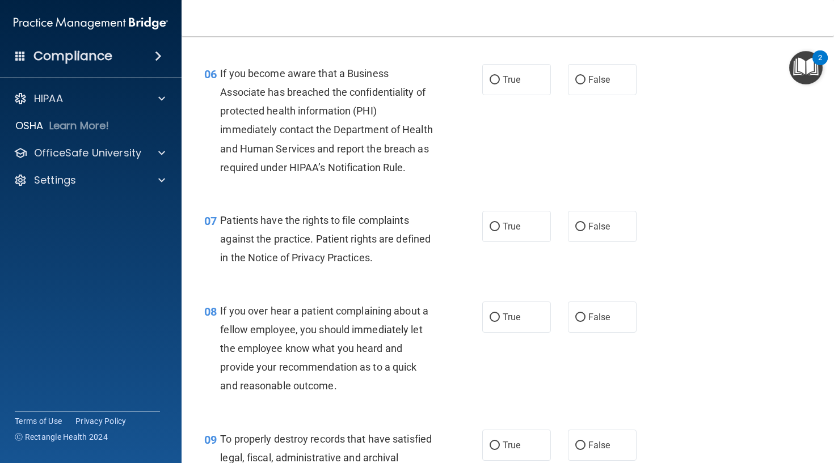
scroll to position [653, 0]
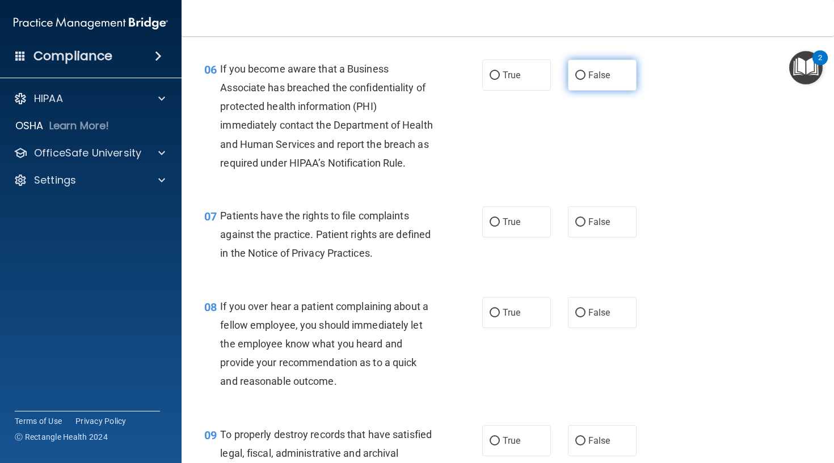
click at [580, 91] on label "False" at bounding box center [602, 75] width 69 height 31
click at [580, 80] on input "False" at bounding box center [580, 75] width 10 height 9
radio input "true"
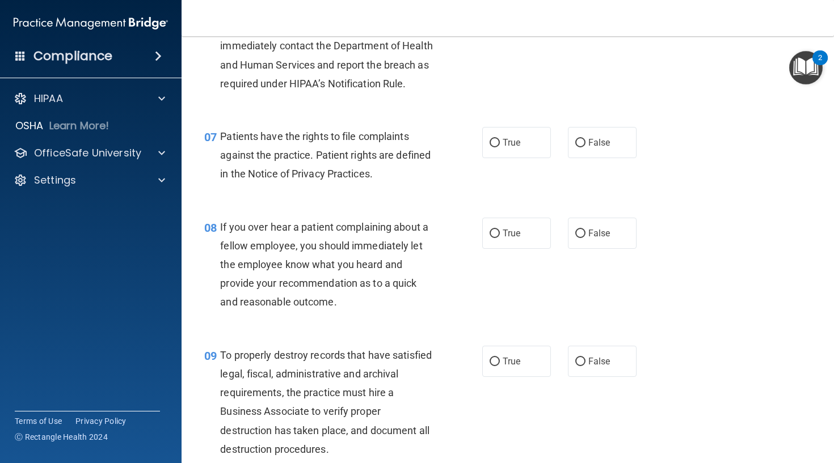
scroll to position [736, 0]
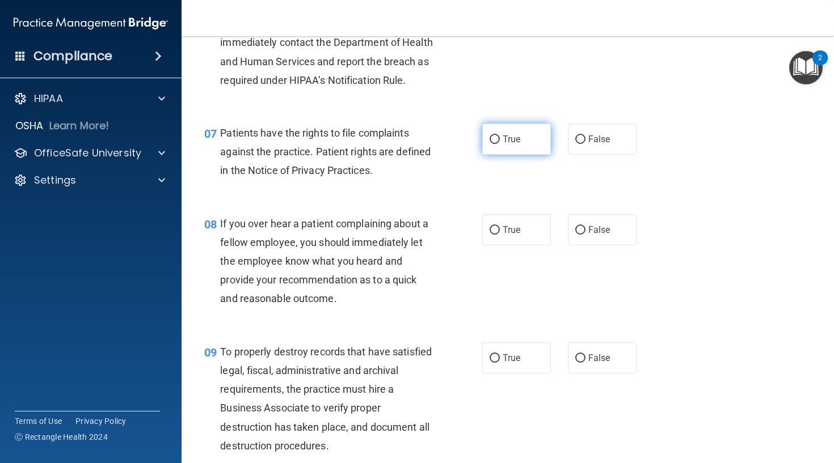
click at [510, 145] on span "True" at bounding box center [511, 139] width 18 height 11
click at [500, 144] on input "True" at bounding box center [494, 140] width 10 height 9
radio input "true"
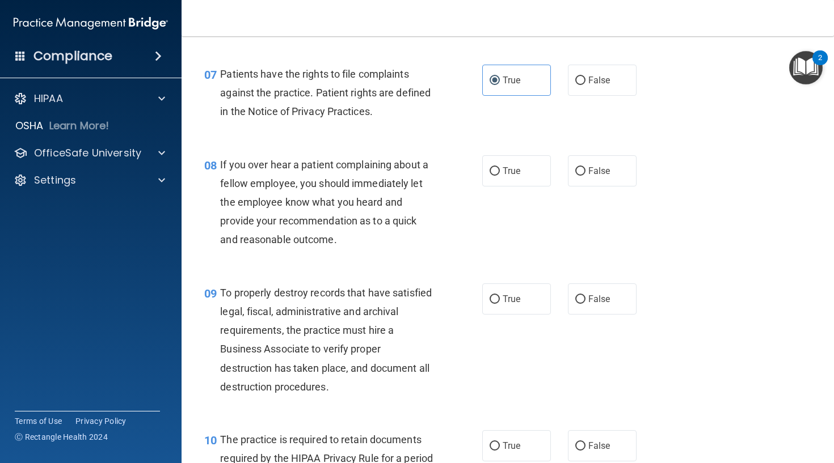
scroll to position [805, 0]
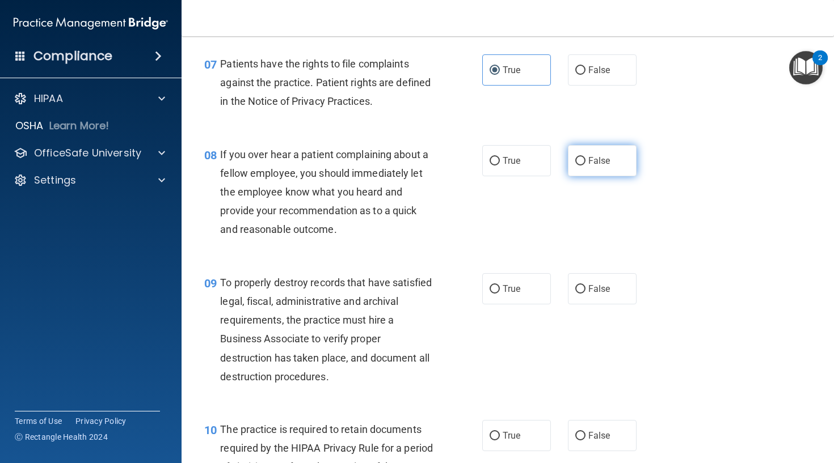
click at [589, 166] on span "False" at bounding box center [599, 160] width 22 height 11
click at [585, 166] on input "False" at bounding box center [580, 161] width 10 height 9
radio input "true"
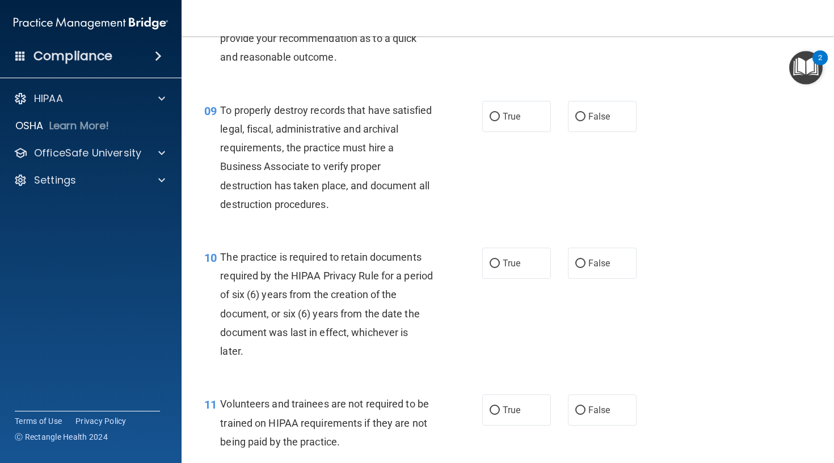
scroll to position [978, 0]
click at [585, 131] on label "False" at bounding box center [602, 115] width 69 height 31
click at [585, 120] on input "False" at bounding box center [580, 116] width 10 height 9
radio input "true"
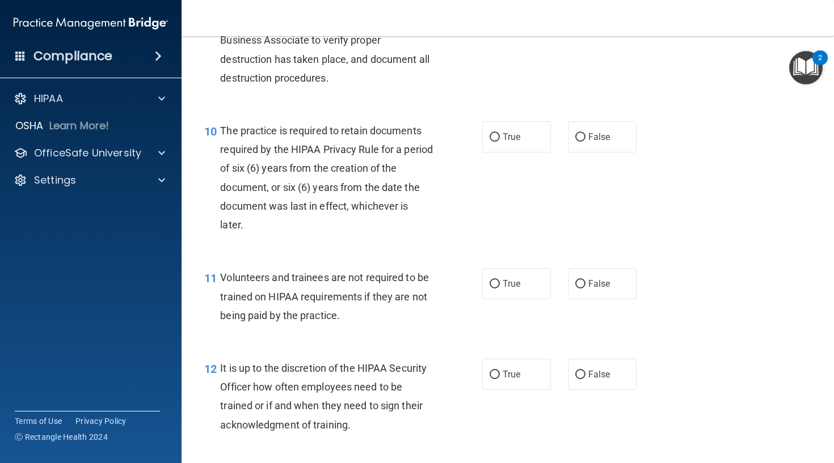
scroll to position [1109, 0]
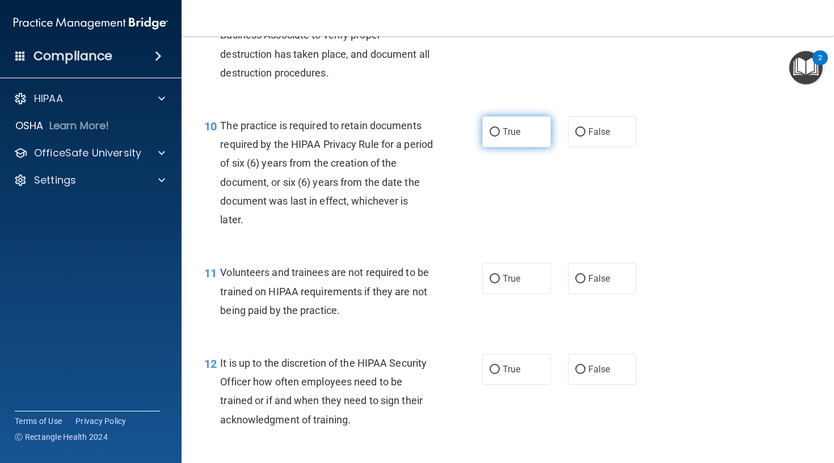
click at [520, 137] on span "True" at bounding box center [511, 131] width 18 height 11
click at [500, 137] on input "True" at bounding box center [494, 132] width 10 height 9
radio input "true"
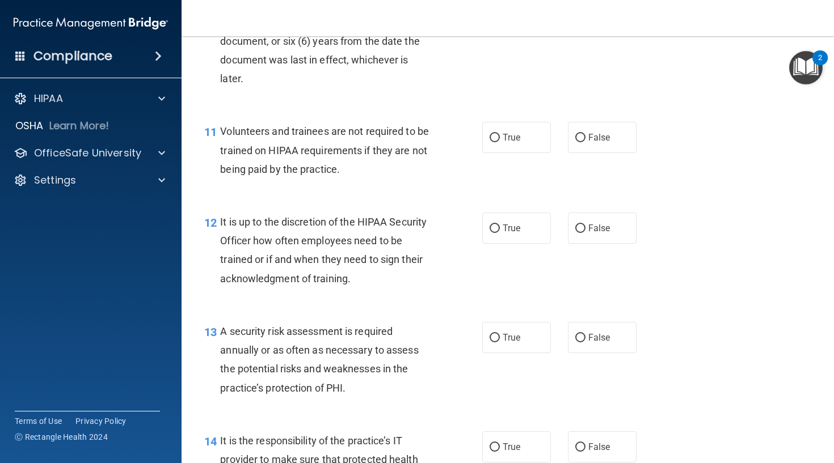
scroll to position [1258, 0]
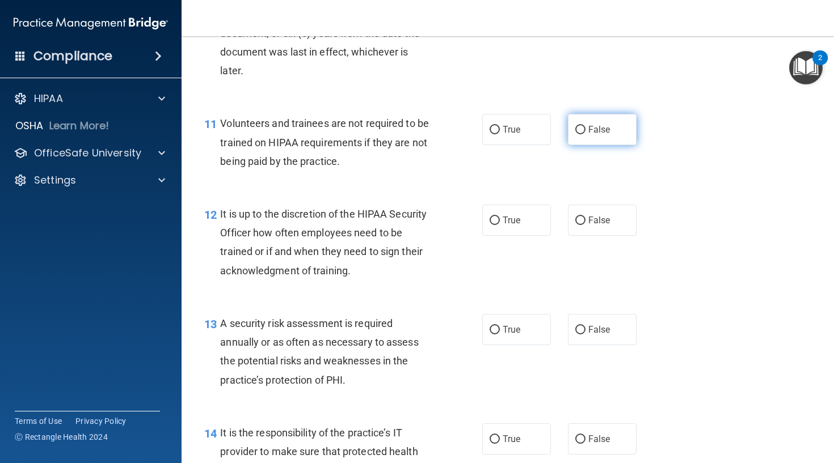
click at [585, 145] on label "False" at bounding box center [602, 129] width 69 height 31
click at [585, 134] on input "False" at bounding box center [580, 130] width 10 height 9
radio input "true"
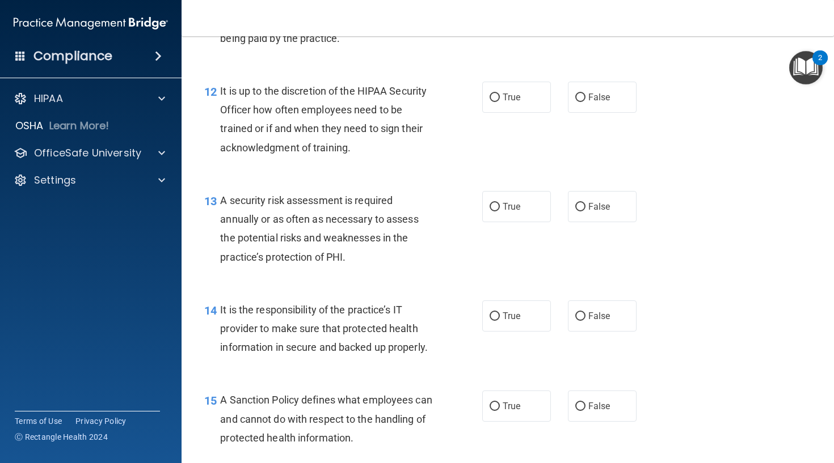
scroll to position [1381, 0]
click at [594, 102] on span "False" at bounding box center [599, 96] width 22 height 11
click at [585, 102] on input "False" at bounding box center [580, 97] width 10 height 9
radio input "true"
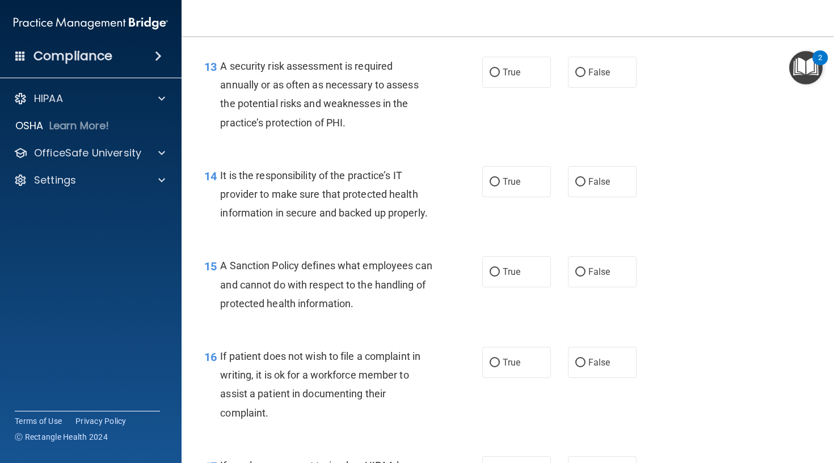
scroll to position [1518, 0]
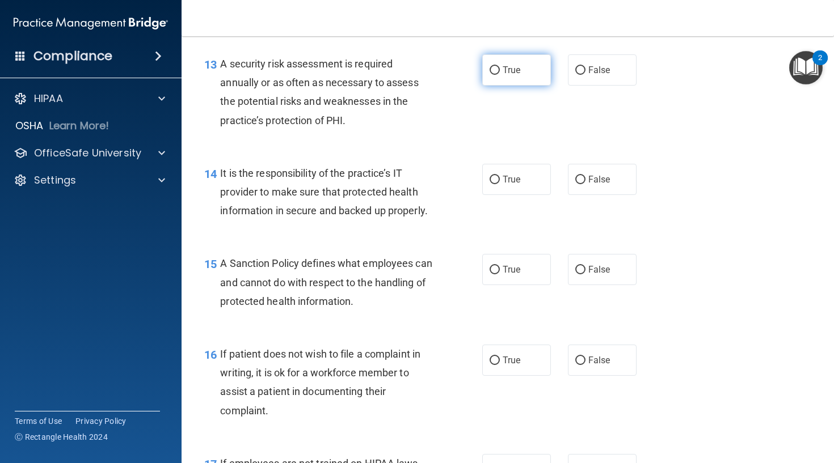
click at [530, 84] on label "True" at bounding box center [516, 69] width 69 height 31
click at [500, 75] on input "True" at bounding box center [494, 70] width 10 height 9
radio input "true"
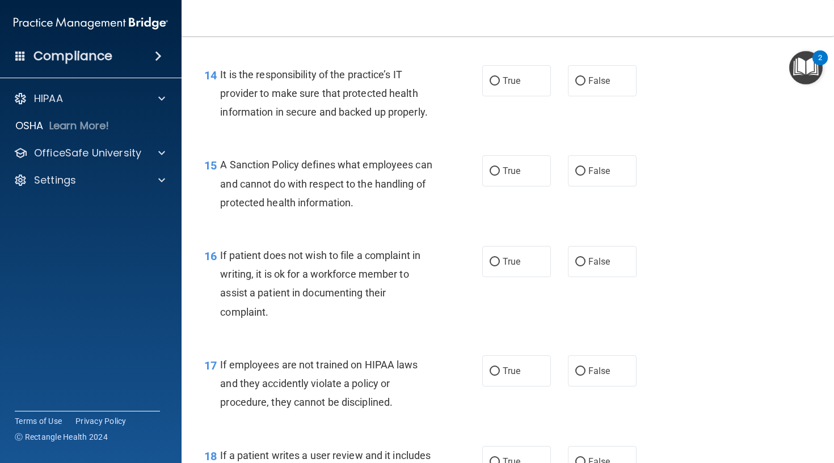
scroll to position [1622, 0]
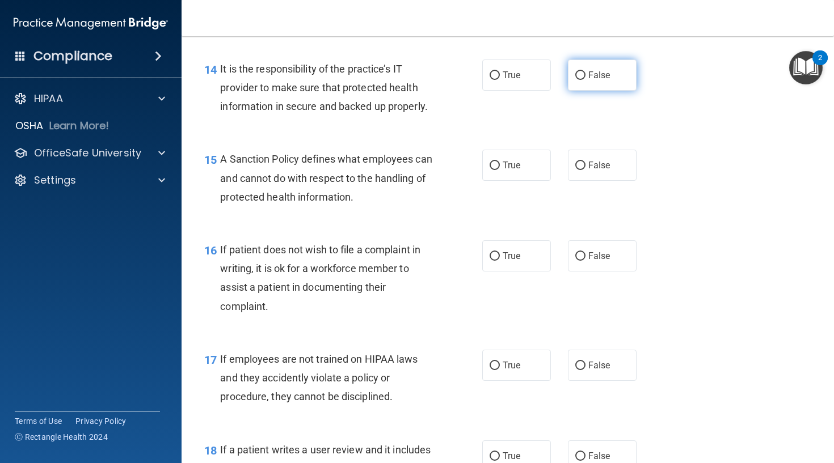
click at [599, 91] on label "False" at bounding box center [602, 75] width 69 height 31
click at [585, 80] on input "False" at bounding box center [580, 75] width 10 height 9
radio input "true"
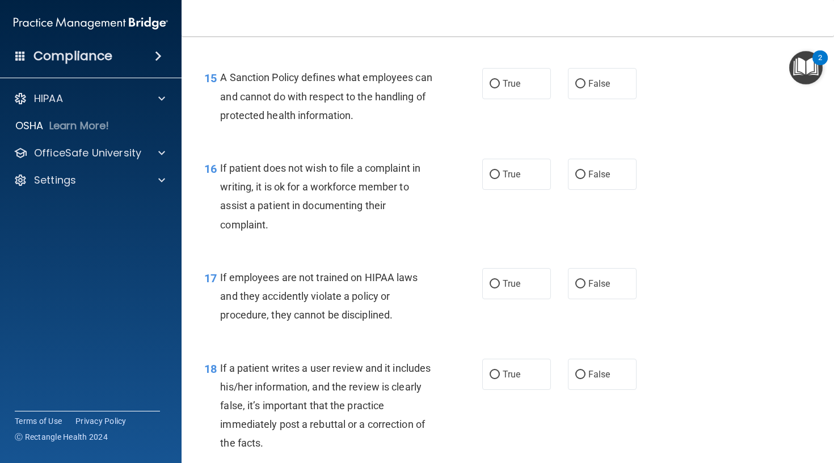
scroll to position [1704, 0]
click at [494, 88] on input "True" at bounding box center [494, 83] width 10 height 9
radio input "true"
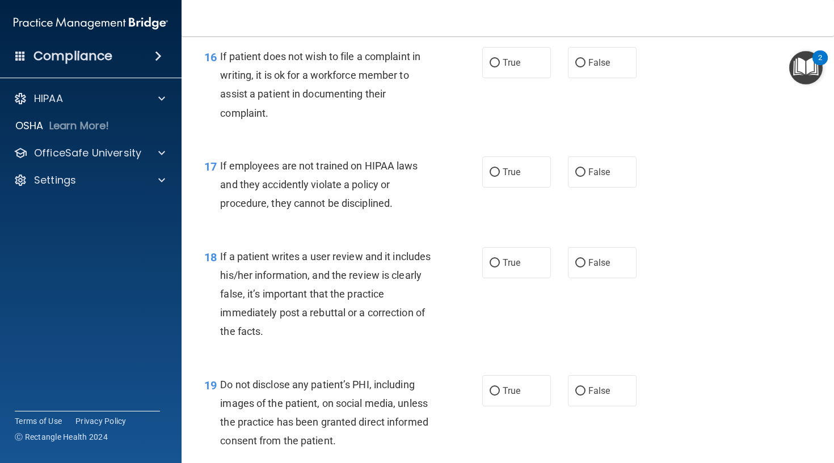
scroll to position [1818, 0]
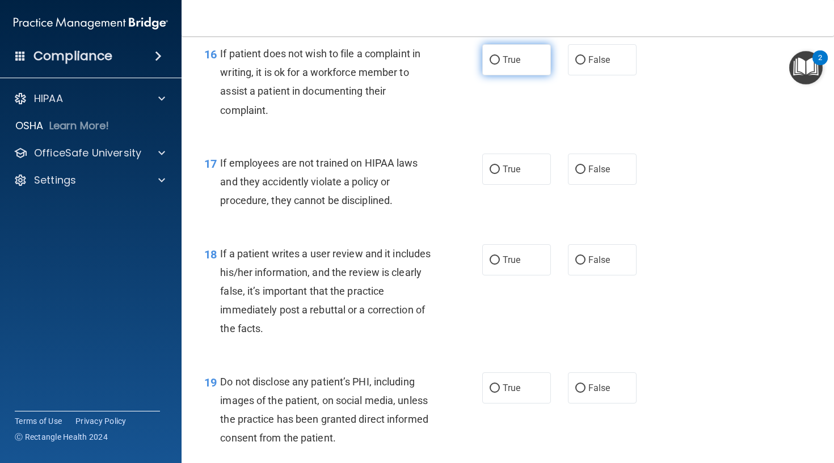
click at [495, 75] on label "True" at bounding box center [516, 59] width 69 height 31
click at [495, 65] on input "True" at bounding box center [494, 60] width 10 height 9
radio input "true"
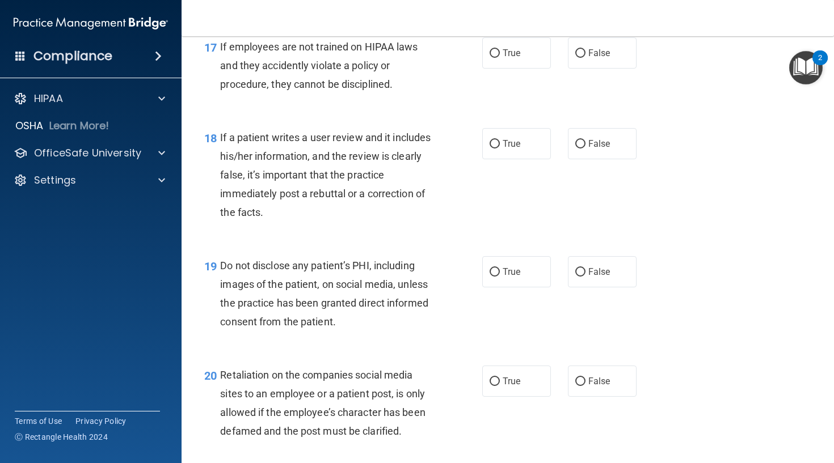
scroll to position [1936, 0]
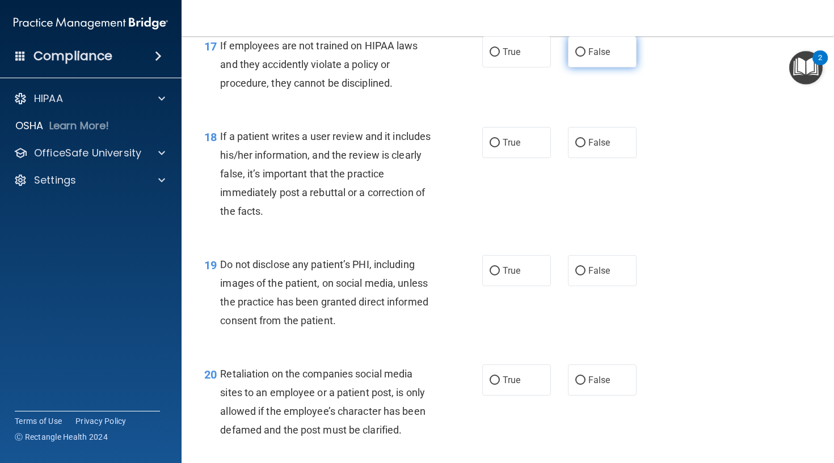
click at [606, 67] on label "False" at bounding box center [602, 51] width 69 height 31
click at [585, 57] on input "False" at bounding box center [580, 52] width 10 height 9
radio input "true"
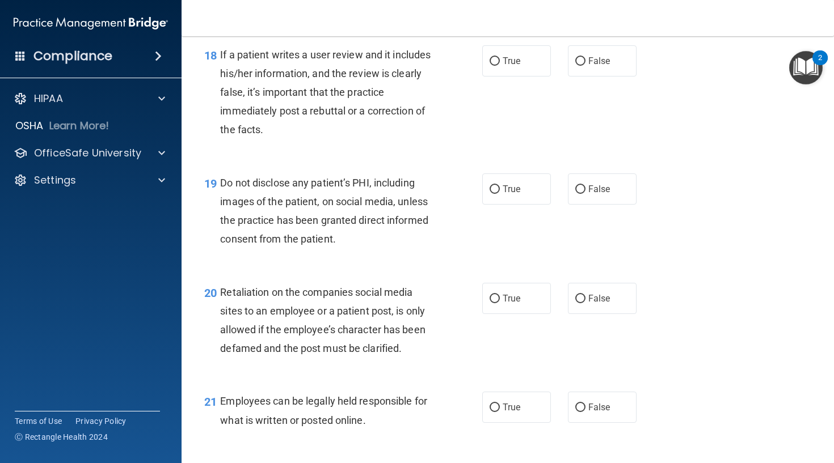
scroll to position [2022, 0]
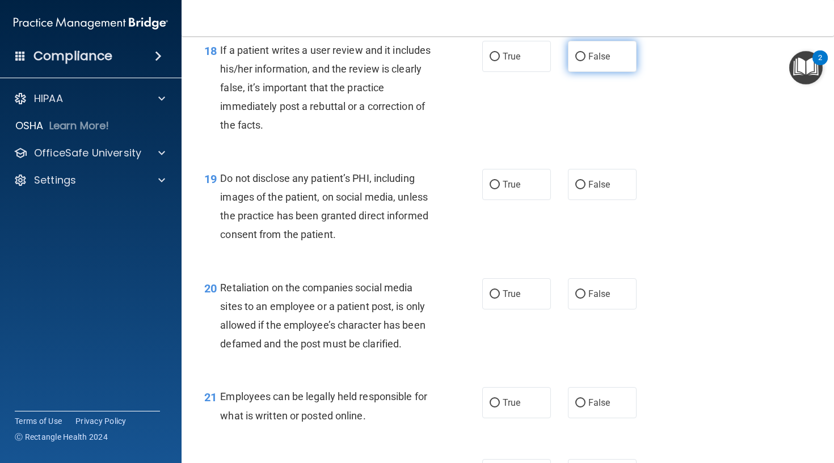
click at [584, 61] on input "False" at bounding box center [580, 57] width 10 height 9
radio input "true"
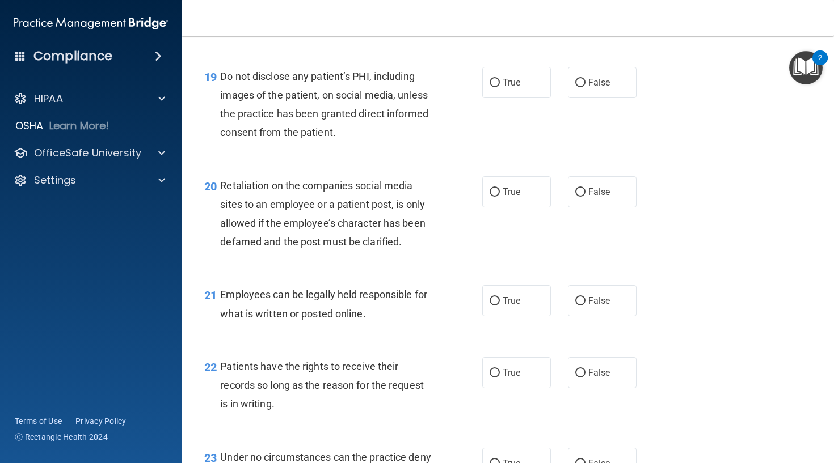
scroll to position [2127, 0]
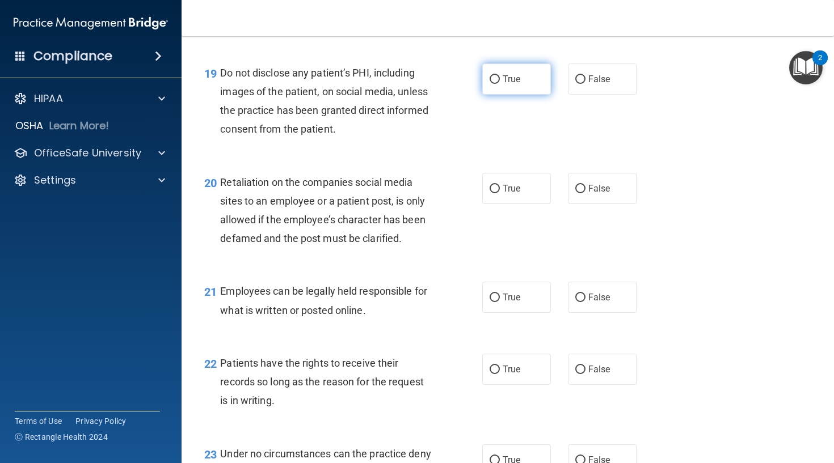
click at [487, 93] on label "True" at bounding box center [516, 79] width 69 height 31
click at [489, 84] on input "True" at bounding box center [494, 79] width 10 height 9
radio input "true"
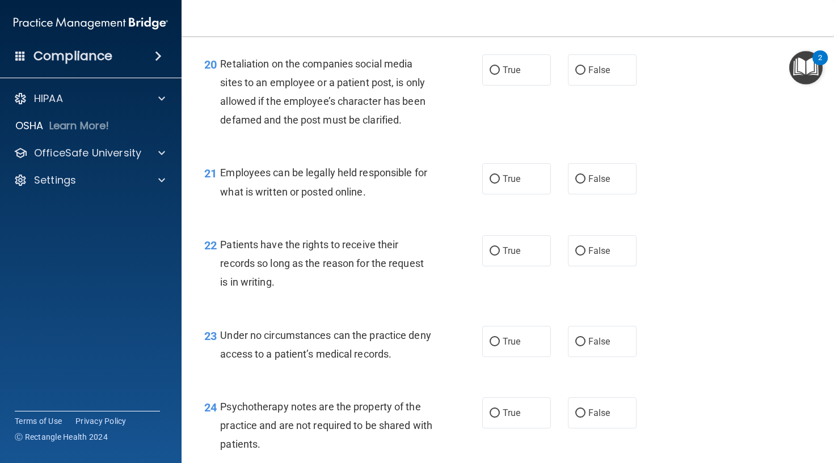
scroll to position [2247, 0]
click at [585, 84] on label "False" at bounding box center [602, 68] width 69 height 31
click at [585, 74] on input "False" at bounding box center [580, 69] width 10 height 9
radio input "true"
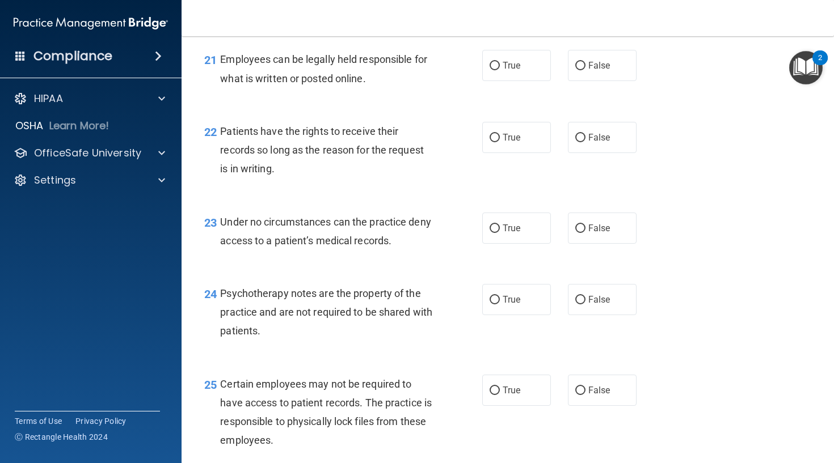
scroll to position [2366, 0]
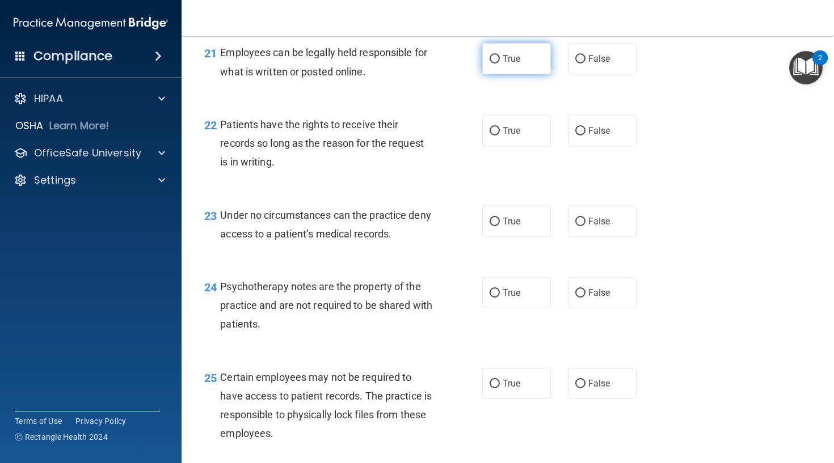
click at [529, 74] on label "True" at bounding box center [516, 58] width 69 height 31
click at [500, 64] on input "True" at bounding box center [494, 59] width 10 height 9
radio input "true"
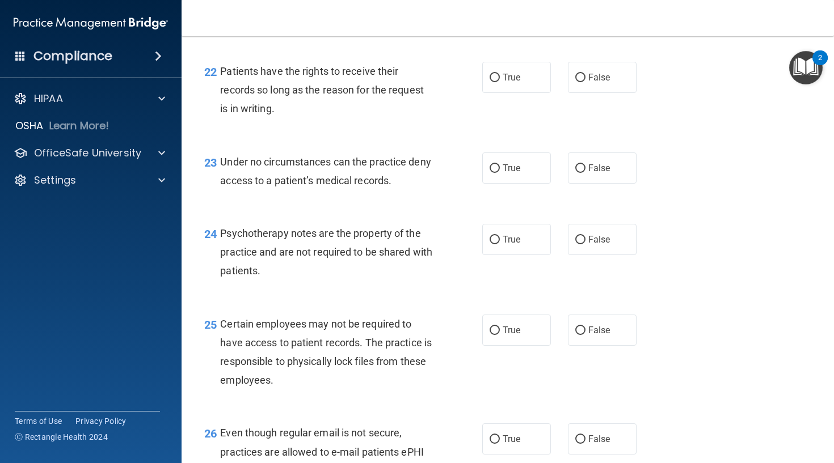
scroll to position [2423, 0]
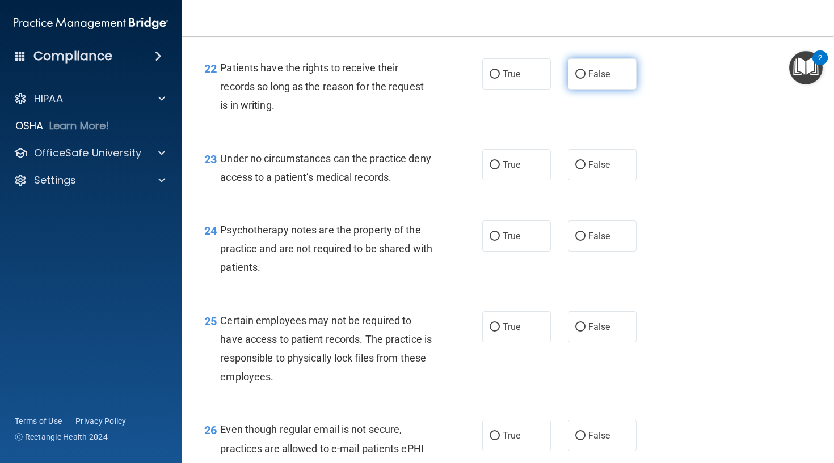
click at [599, 79] on span "False" at bounding box center [599, 74] width 22 height 11
click at [585, 79] on input "False" at bounding box center [580, 74] width 10 height 9
radio input "true"
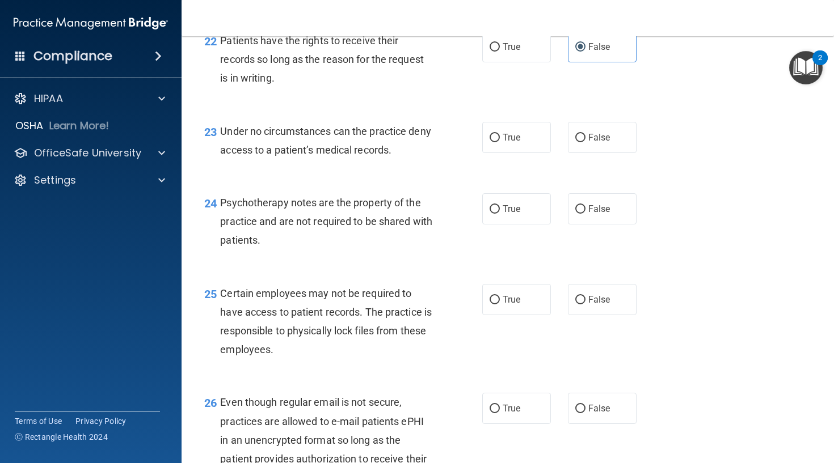
scroll to position [2453, 0]
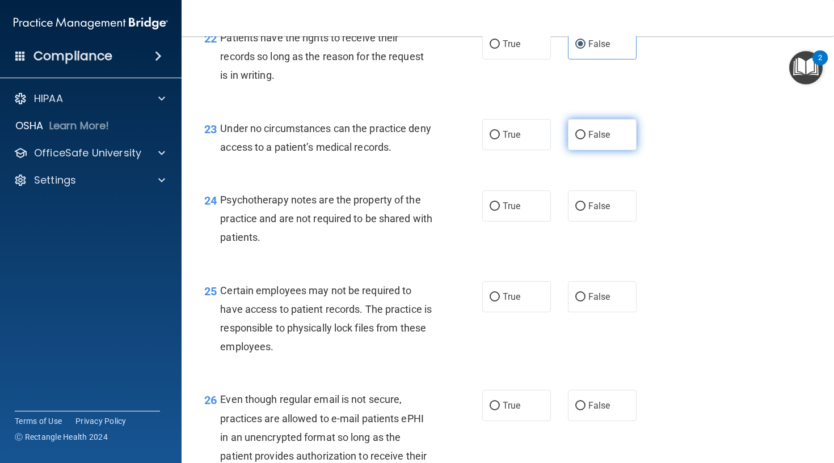
click at [591, 150] on label "False" at bounding box center [602, 134] width 69 height 31
click at [585, 140] on input "False" at bounding box center [580, 135] width 10 height 9
radio input "true"
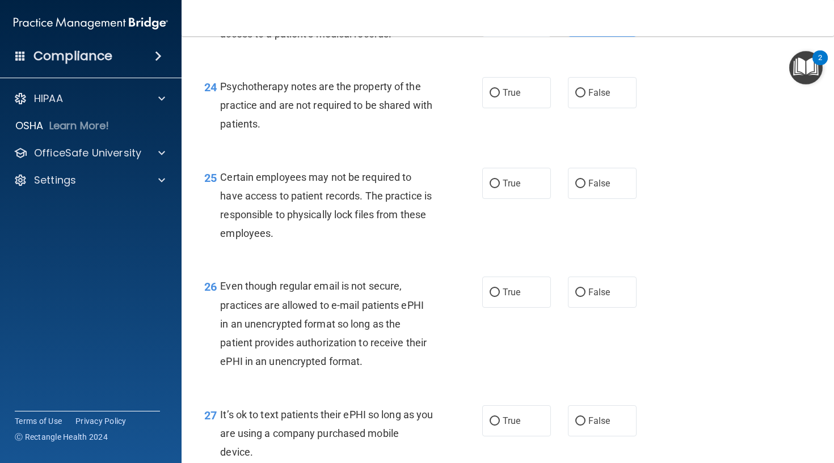
scroll to position [2574, 0]
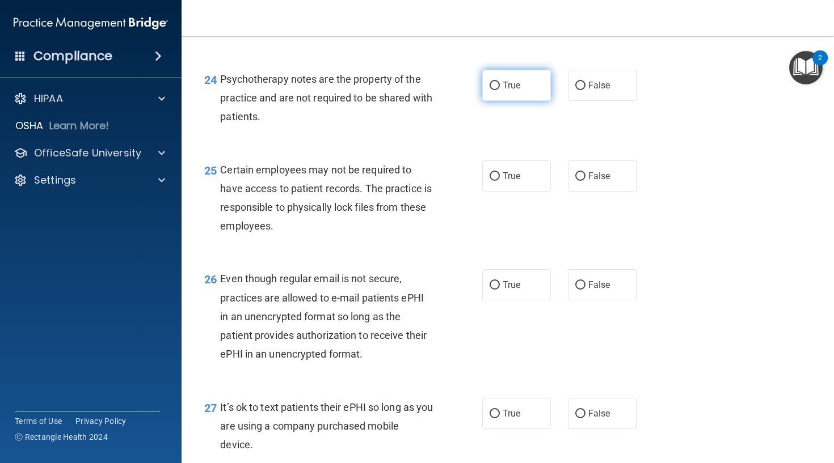
click at [533, 94] on label "True" at bounding box center [516, 85] width 69 height 31
click at [500, 90] on input "True" at bounding box center [494, 86] width 10 height 9
radio input "true"
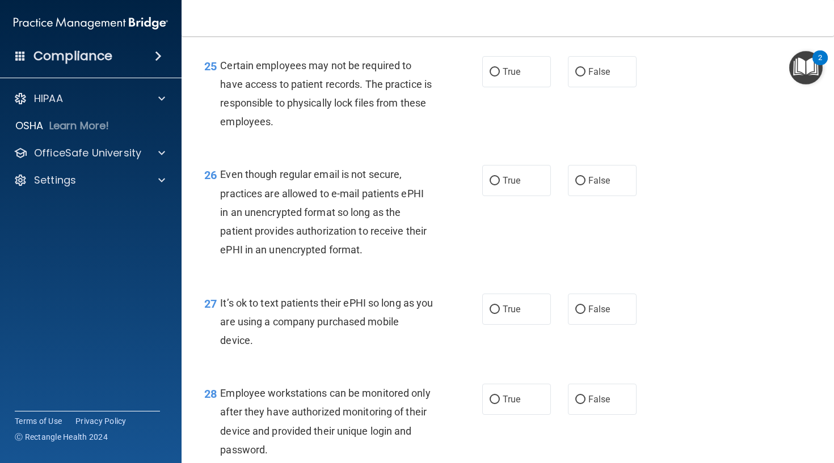
scroll to position [2680, 0]
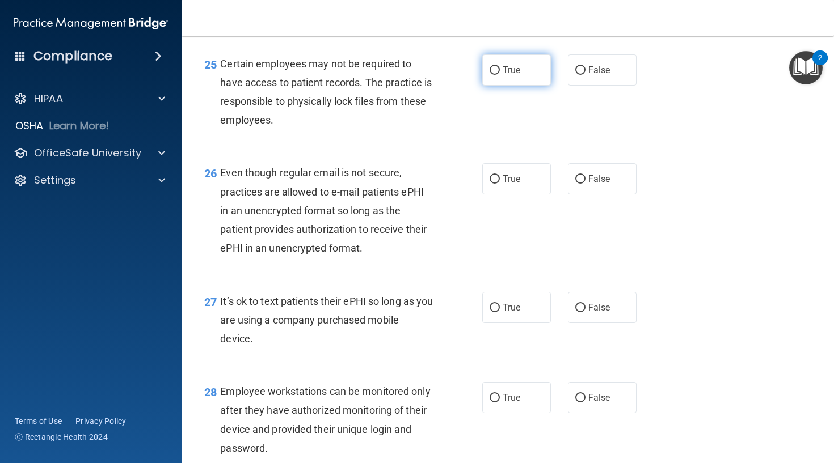
click at [500, 79] on label "True" at bounding box center [516, 69] width 69 height 31
click at [500, 75] on input "True" at bounding box center [494, 70] width 10 height 9
radio input "true"
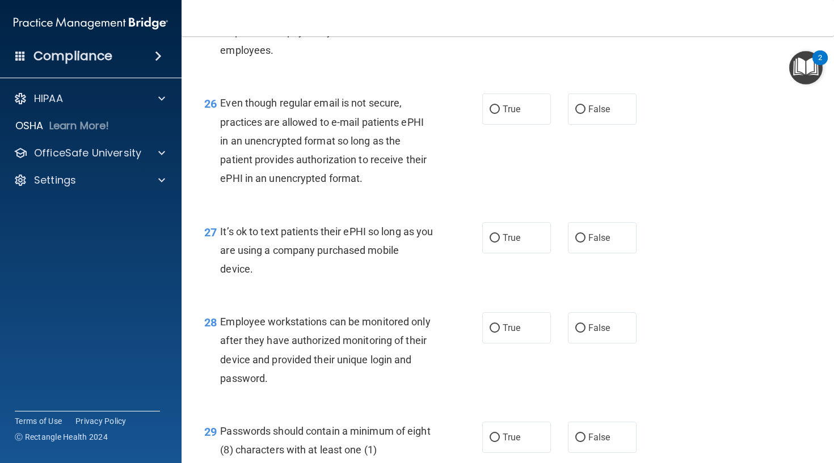
scroll to position [2750, 0]
click at [508, 124] on label "True" at bounding box center [516, 108] width 69 height 31
click at [500, 113] on input "True" at bounding box center [494, 109] width 10 height 9
radio input "true"
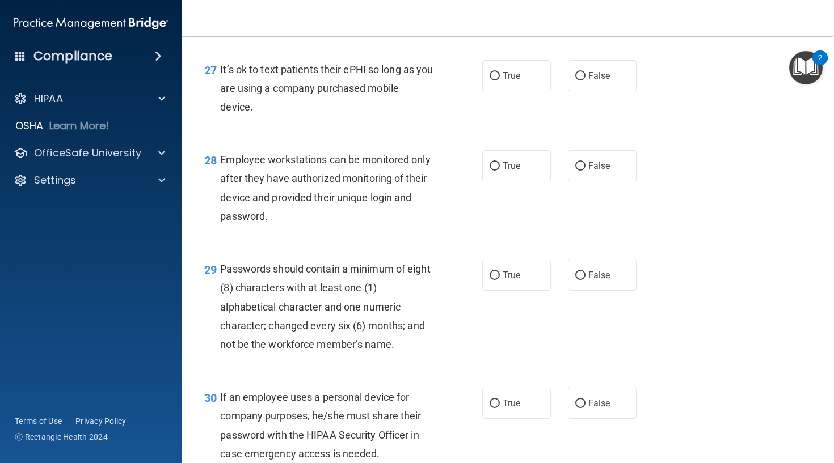
scroll to position [2913, 0]
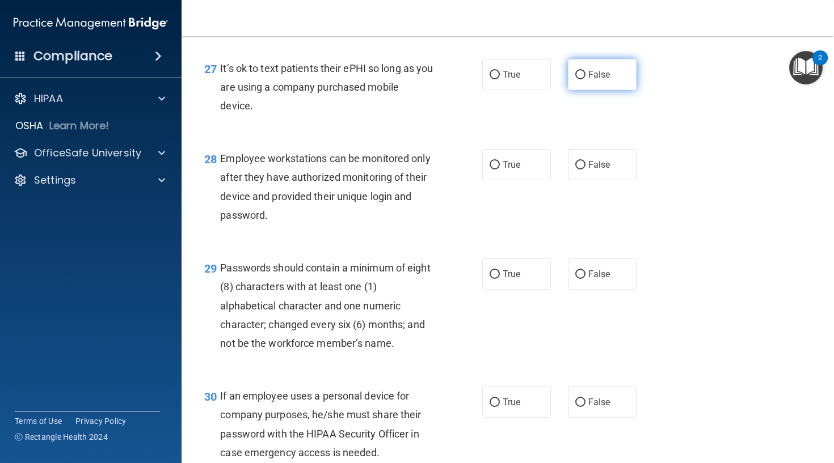
click at [586, 90] on label "False" at bounding box center [602, 74] width 69 height 31
click at [585, 79] on input "False" at bounding box center [580, 75] width 10 height 9
radio input "true"
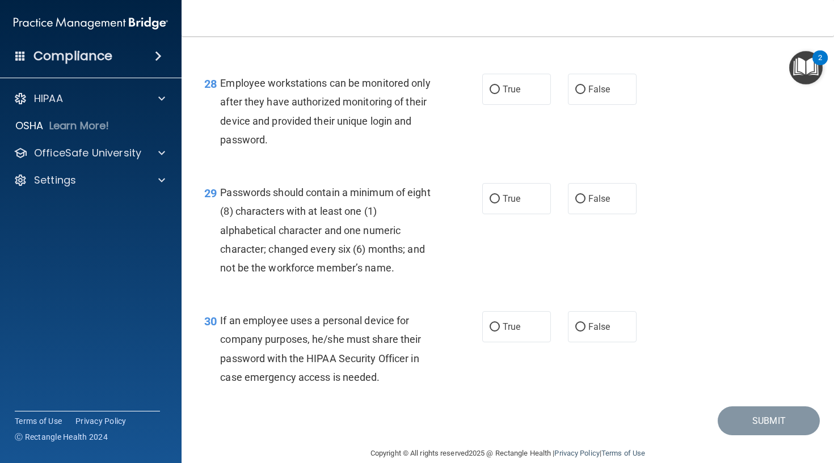
scroll to position [2990, 0]
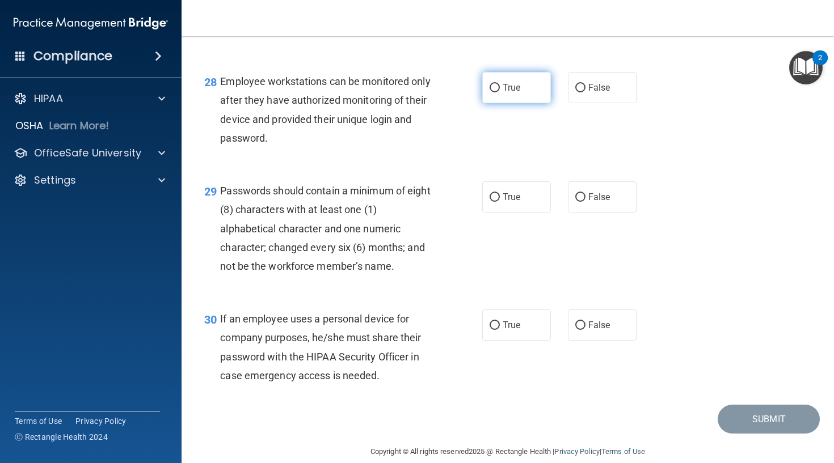
click at [523, 94] on label "True" at bounding box center [516, 87] width 69 height 31
click at [500, 92] on input "True" at bounding box center [494, 88] width 10 height 9
radio input "true"
click at [618, 91] on label "False" at bounding box center [602, 87] width 69 height 31
click at [585, 91] on input "False" at bounding box center [580, 88] width 10 height 9
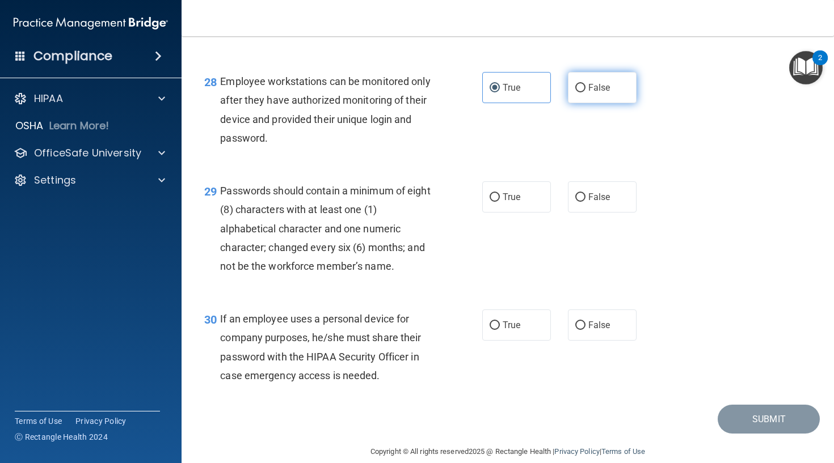
radio input "true"
radio input "false"
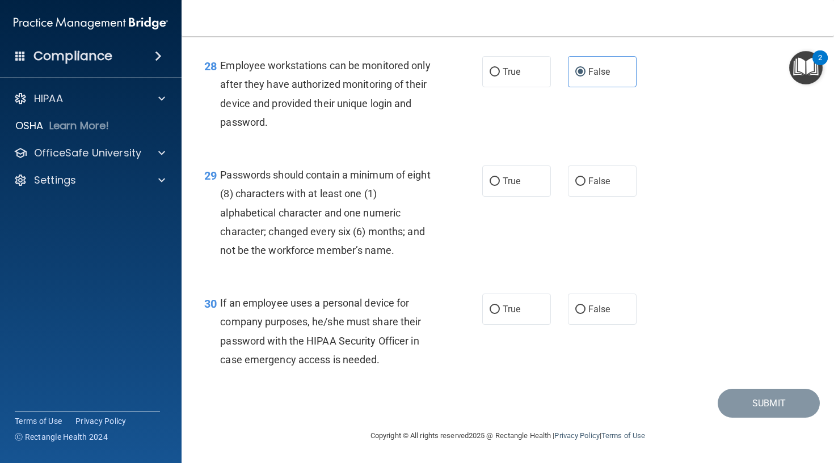
scroll to position [3008, 0]
click at [504, 187] on span "True" at bounding box center [511, 181] width 18 height 11
click at [500, 186] on input "True" at bounding box center [494, 182] width 10 height 9
radio input "true"
click at [599, 310] on span "False" at bounding box center [599, 309] width 22 height 11
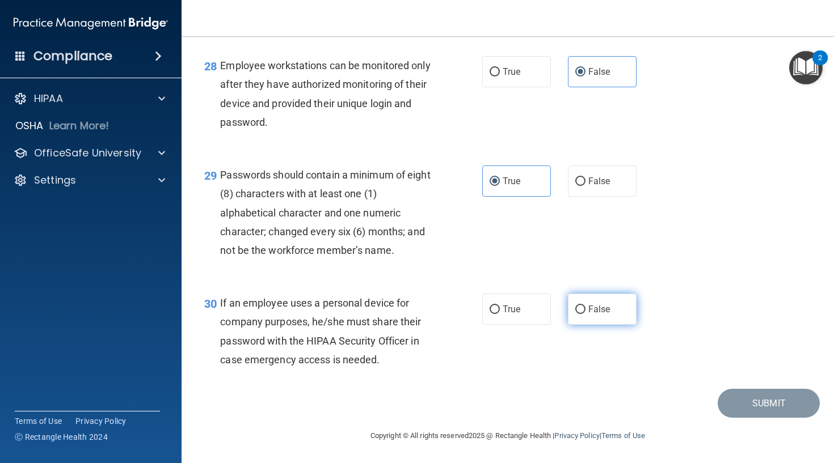
click at [585, 310] on input "False" at bounding box center [580, 310] width 10 height 9
radio input "true"
click at [750, 413] on button "Submit" at bounding box center [768, 403] width 102 height 29
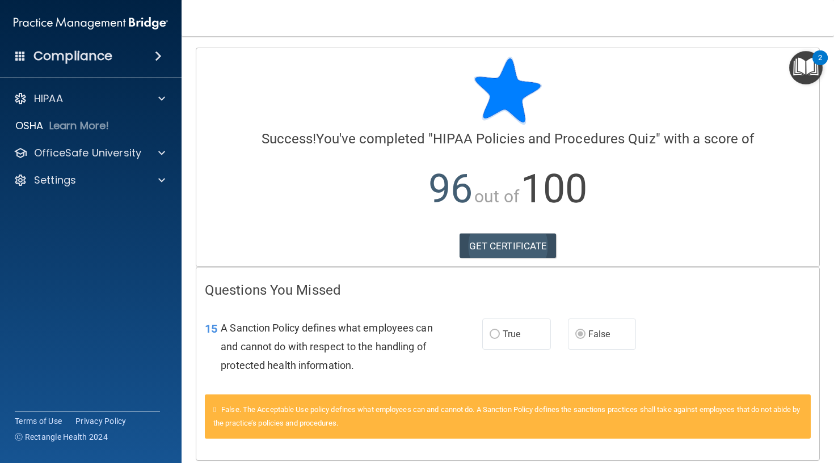
click at [512, 242] on link "GET CERTIFICATE" at bounding box center [507, 246] width 97 height 25
click at [151, 151] on div at bounding box center [160, 153] width 28 height 14
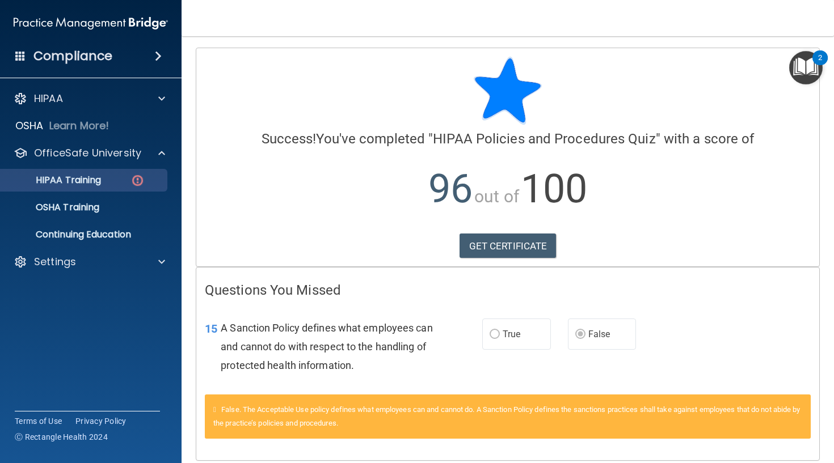
click at [140, 177] on img at bounding box center [137, 181] width 14 height 14
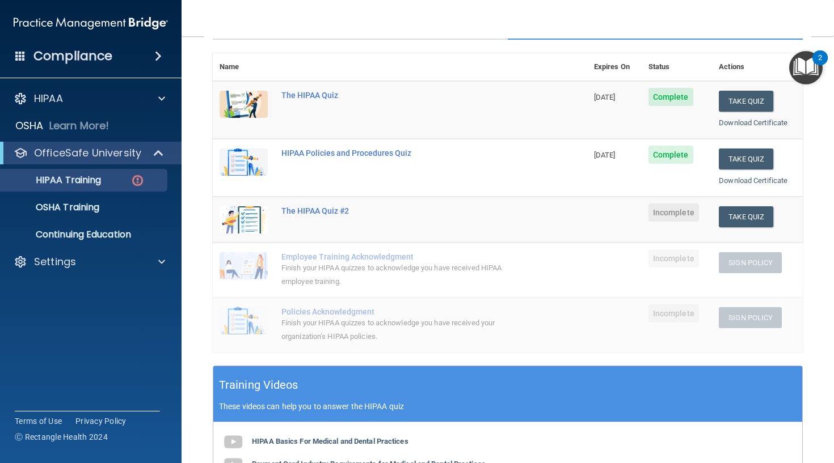
scroll to position [114, 0]
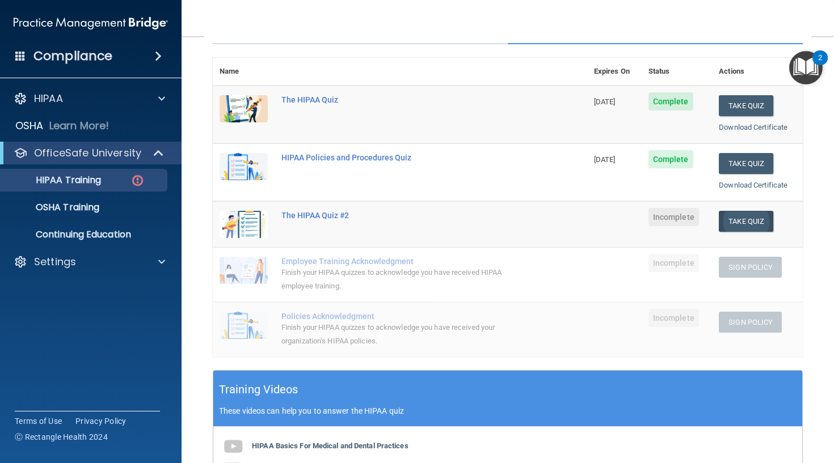
click at [750, 213] on button "Take Quiz" at bounding box center [746, 221] width 54 height 21
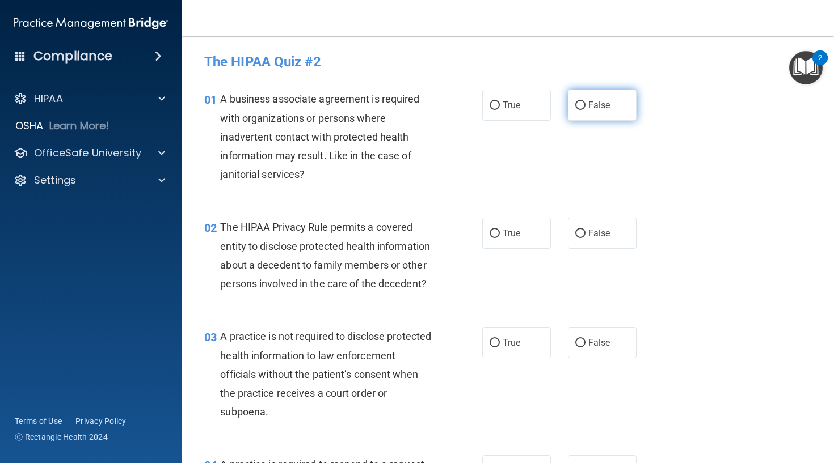
click at [620, 104] on label "False" at bounding box center [602, 105] width 69 height 31
click at [585, 104] on input "False" at bounding box center [580, 106] width 10 height 9
radio input "true"
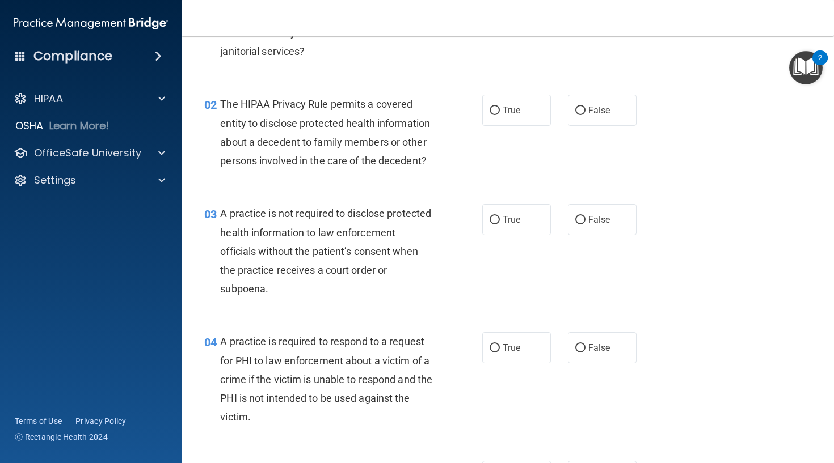
scroll to position [125, 0]
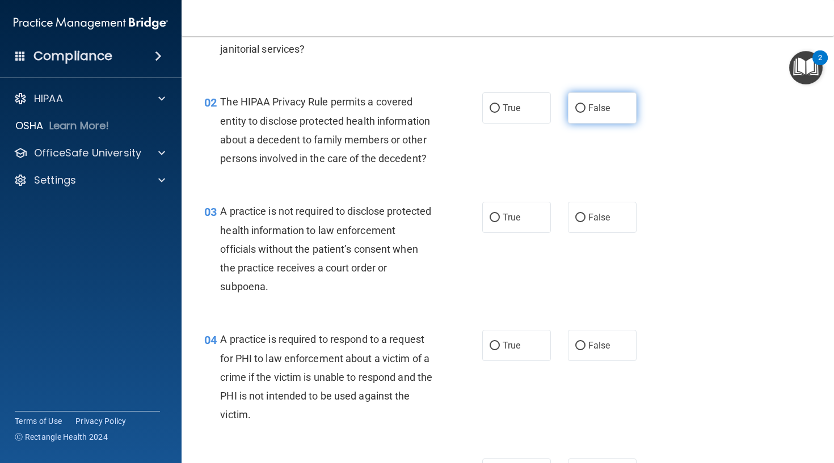
click at [614, 115] on label "False" at bounding box center [602, 107] width 69 height 31
click at [585, 113] on input "False" at bounding box center [580, 108] width 10 height 9
radio input "true"
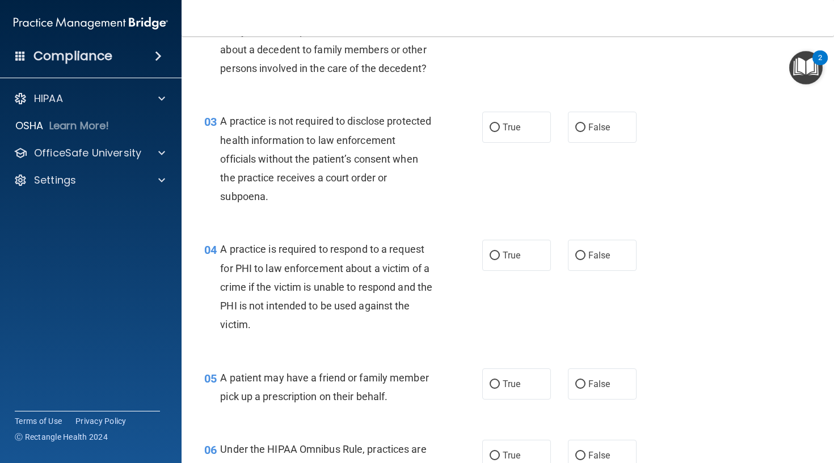
scroll to position [220, 0]
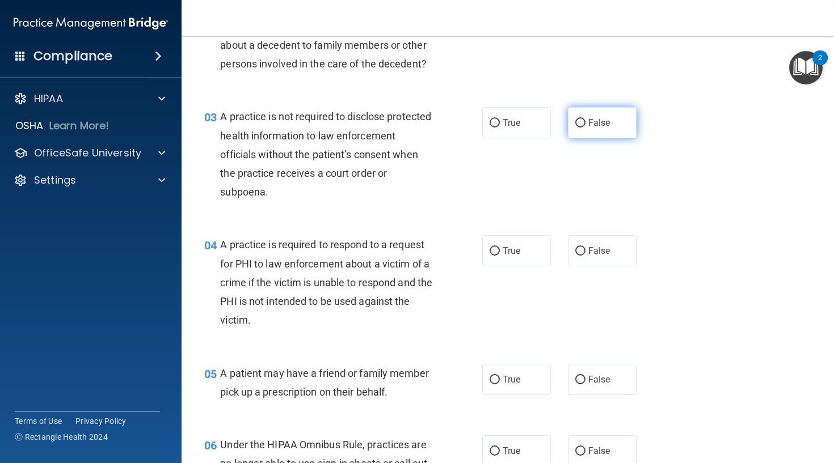
click at [588, 119] on span "False" at bounding box center [599, 122] width 22 height 11
click at [585, 119] on input "False" at bounding box center [580, 123] width 10 height 9
radio input "true"
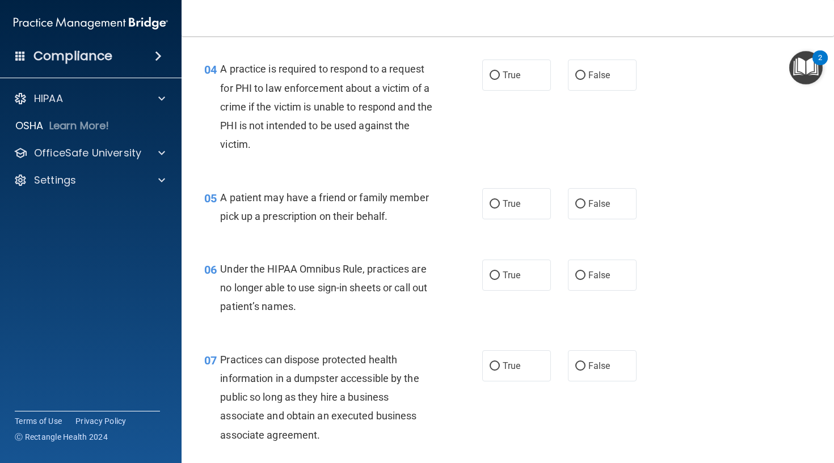
scroll to position [398, 0]
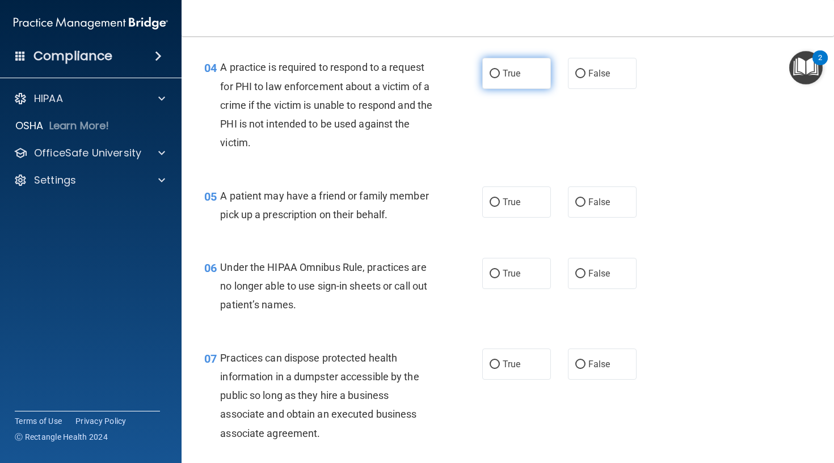
click at [513, 82] on label "True" at bounding box center [516, 73] width 69 height 31
click at [500, 78] on input "True" at bounding box center [494, 74] width 10 height 9
radio input "true"
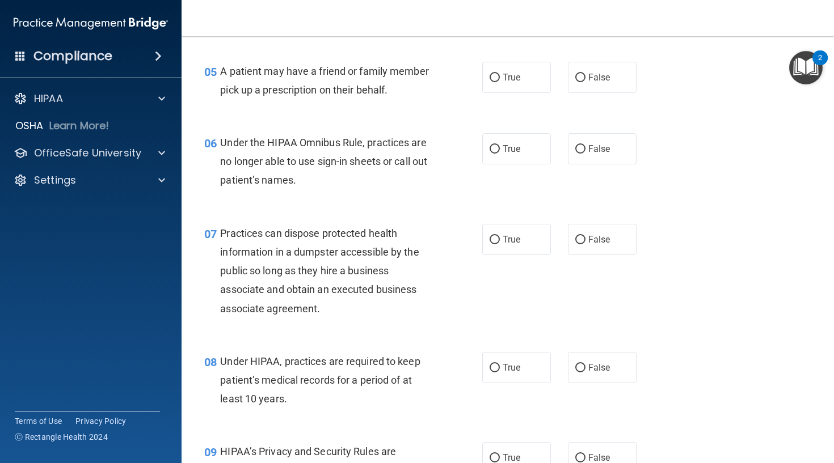
scroll to position [529, 0]
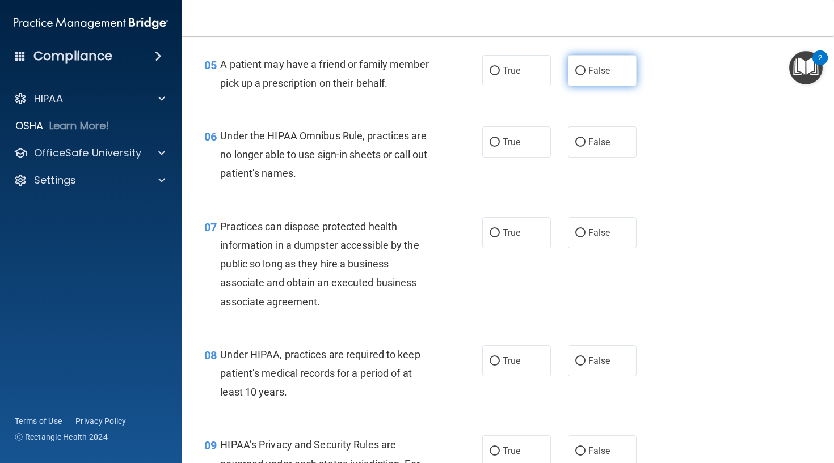
click at [581, 67] on input "False" at bounding box center [580, 71] width 10 height 9
radio input "true"
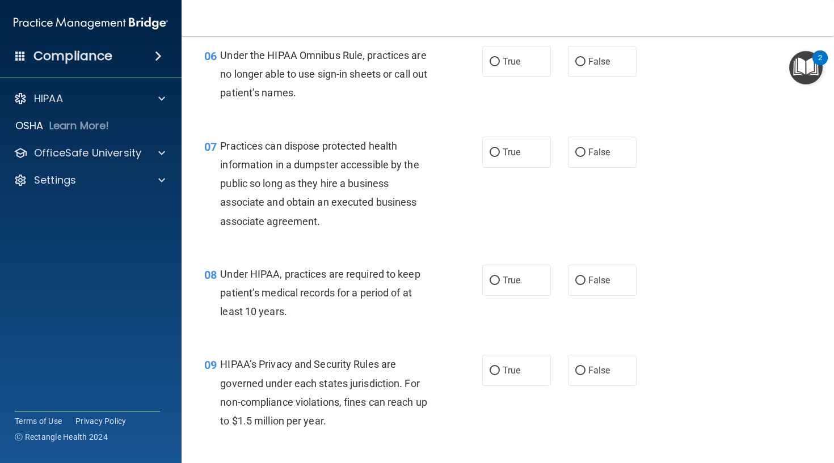
scroll to position [611, 0]
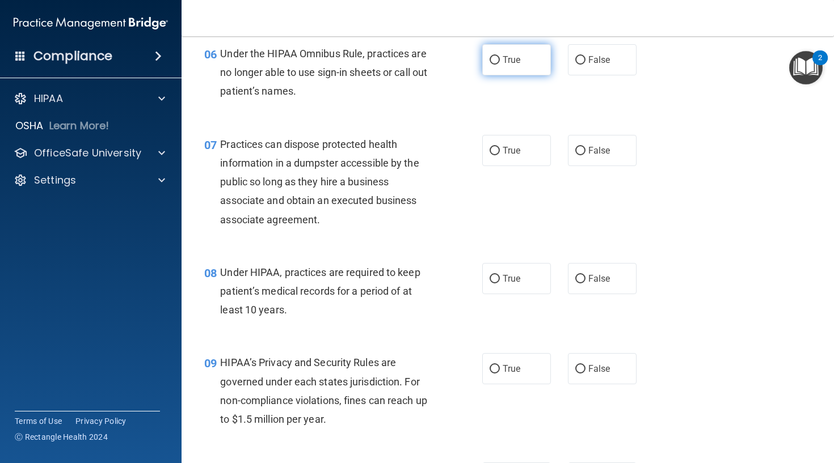
click at [518, 50] on label "True" at bounding box center [516, 59] width 69 height 31
click at [500, 56] on input "True" at bounding box center [494, 60] width 10 height 9
radio input "true"
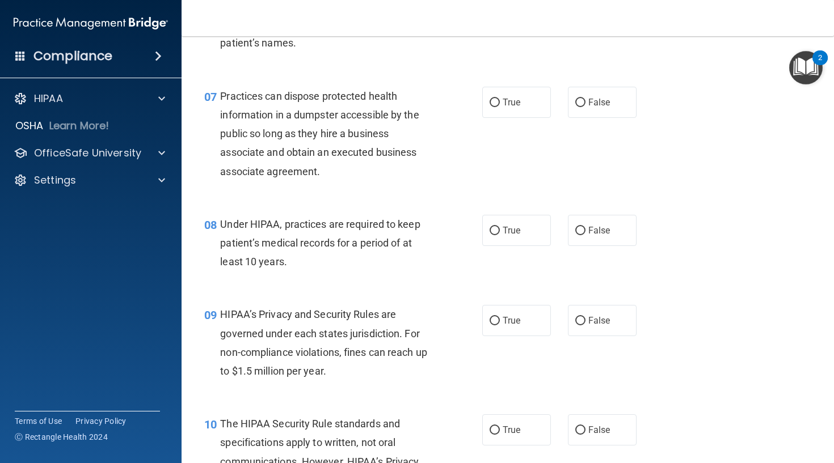
scroll to position [671, 0]
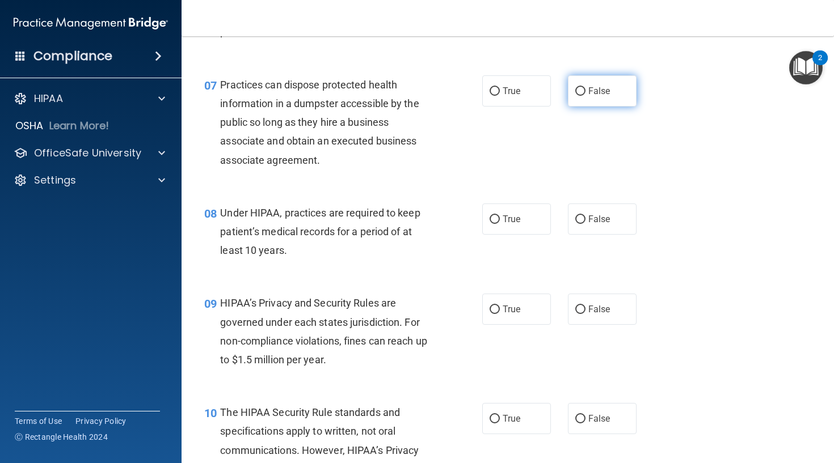
click at [578, 93] on label "False" at bounding box center [602, 90] width 69 height 31
click at [578, 93] on input "False" at bounding box center [580, 91] width 10 height 9
radio input "true"
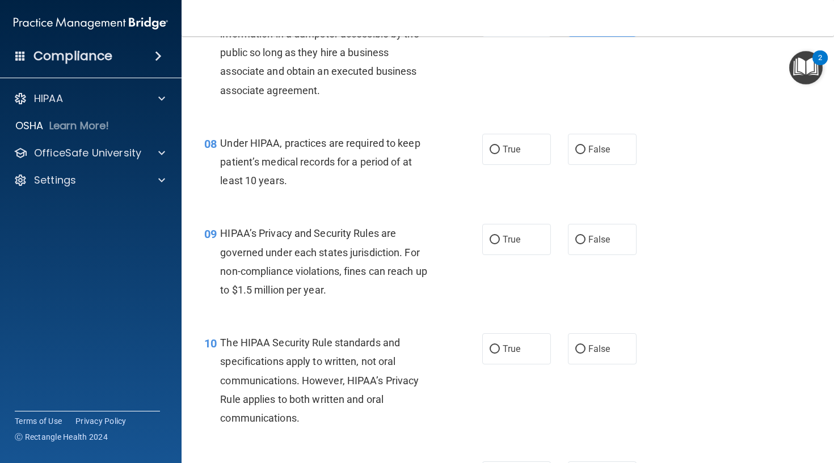
scroll to position [743, 0]
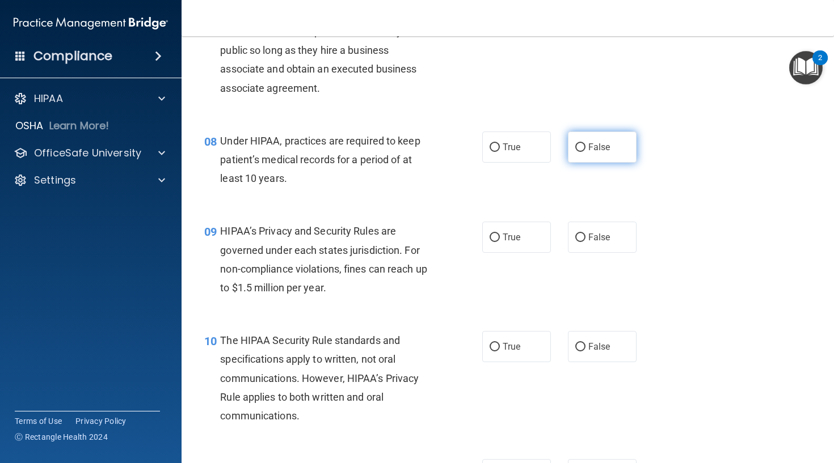
click at [581, 151] on label "False" at bounding box center [602, 147] width 69 height 31
click at [581, 151] on input "False" at bounding box center [580, 147] width 10 height 9
radio input "true"
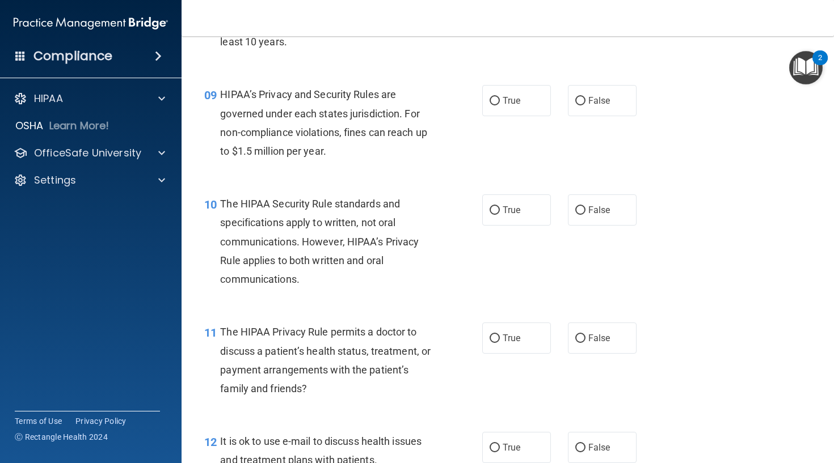
scroll to position [881, 0]
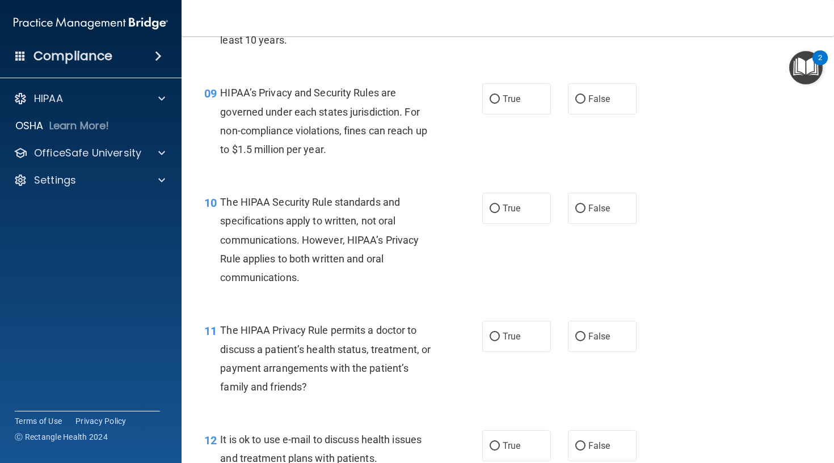
click at [517, 112] on div "09 HIPAA’s Privacy and Security Rules are governed under each states jurisdicti…" at bounding box center [508, 123] width 624 height 109
click at [521, 97] on label "True" at bounding box center [516, 98] width 69 height 31
click at [500, 97] on input "True" at bounding box center [494, 99] width 10 height 9
radio input "true"
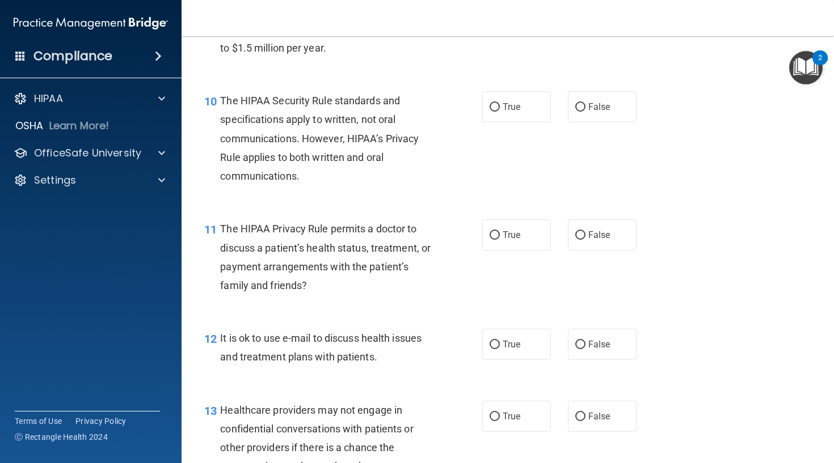
scroll to position [984, 0]
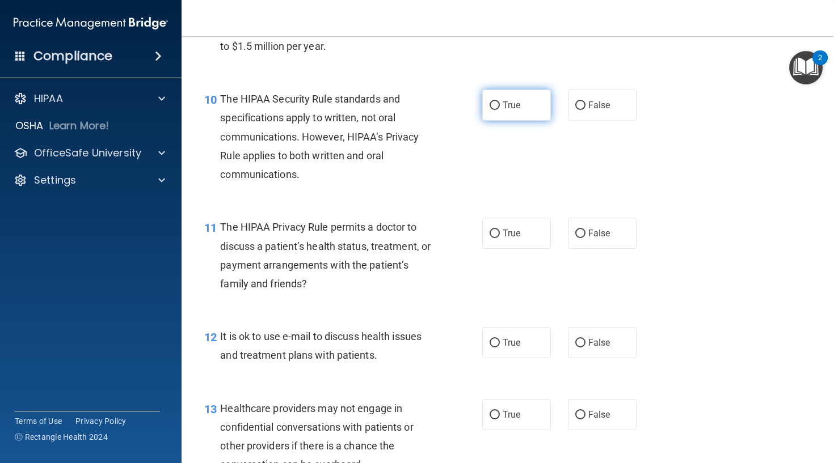
click at [511, 100] on span "True" at bounding box center [511, 105] width 18 height 11
click at [500, 102] on input "True" at bounding box center [494, 106] width 10 height 9
radio input "true"
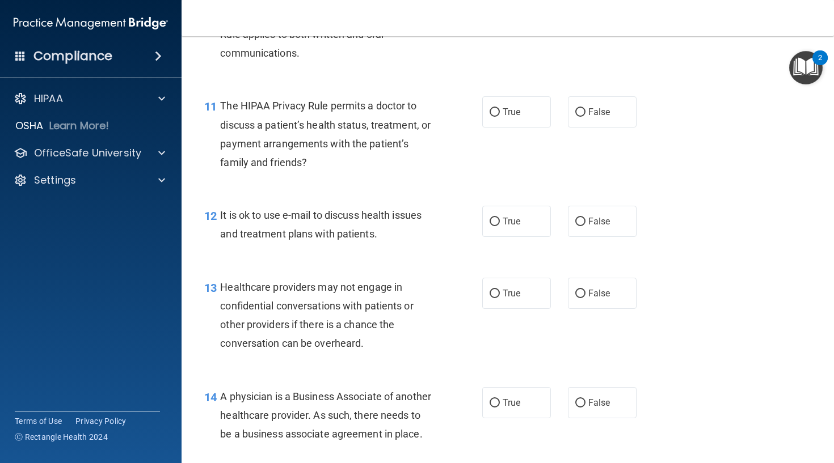
scroll to position [1107, 0]
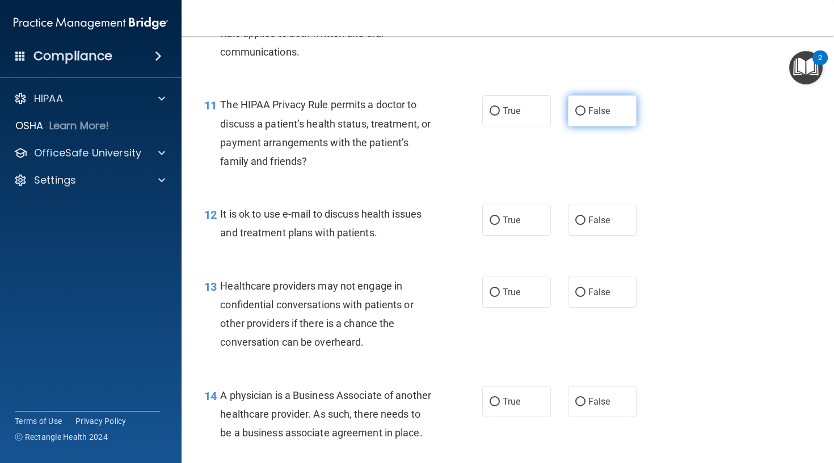
click at [577, 112] on label "False" at bounding box center [602, 110] width 69 height 31
click at [577, 112] on input "False" at bounding box center [580, 111] width 10 height 9
radio input "true"
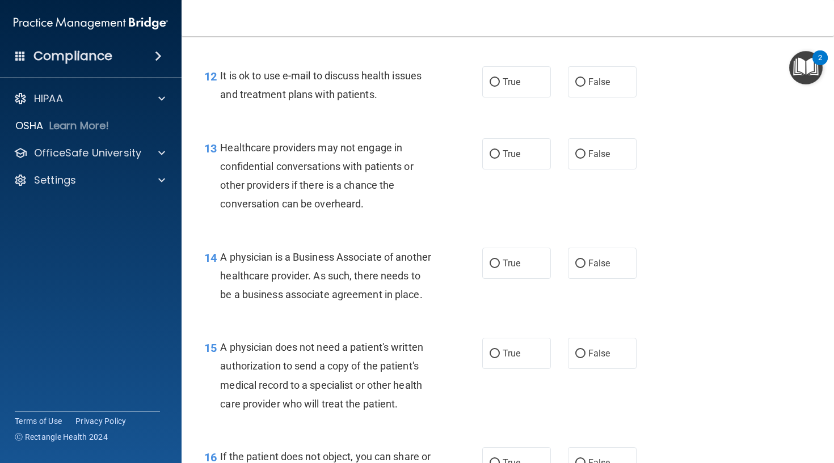
scroll to position [1251, 0]
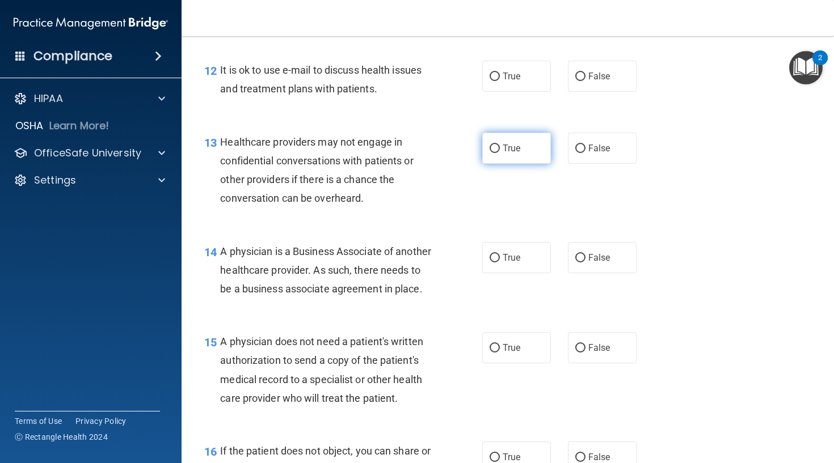
click at [497, 136] on label "True" at bounding box center [516, 148] width 69 height 31
click at [497, 145] on input "True" at bounding box center [494, 149] width 10 height 9
radio input "true"
click at [499, 74] on input "True" at bounding box center [494, 77] width 10 height 9
radio input "true"
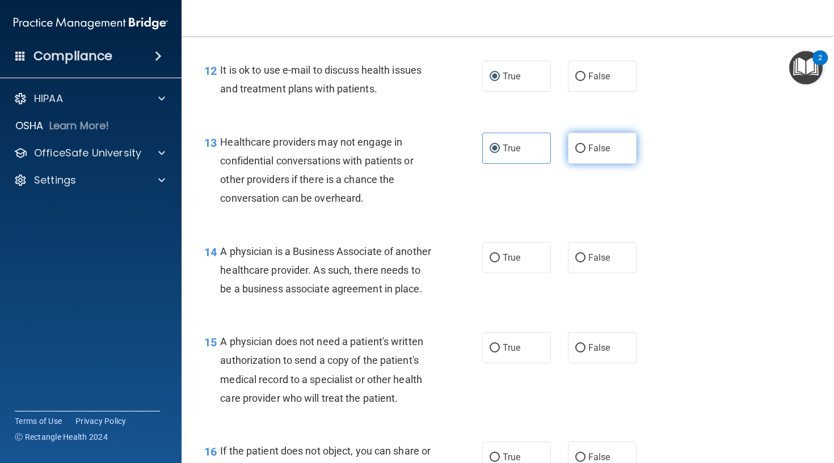
click at [590, 133] on label "False" at bounding box center [602, 148] width 69 height 31
click at [585, 145] on input "False" at bounding box center [580, 149] width 10 height 9
radio input "true"
click at [512, 143] on span "True" at bounding box center [511, 148] width 18 height 11
click at [500, 145] on input "True" at bounding box center [494, 149] width 10 height 9
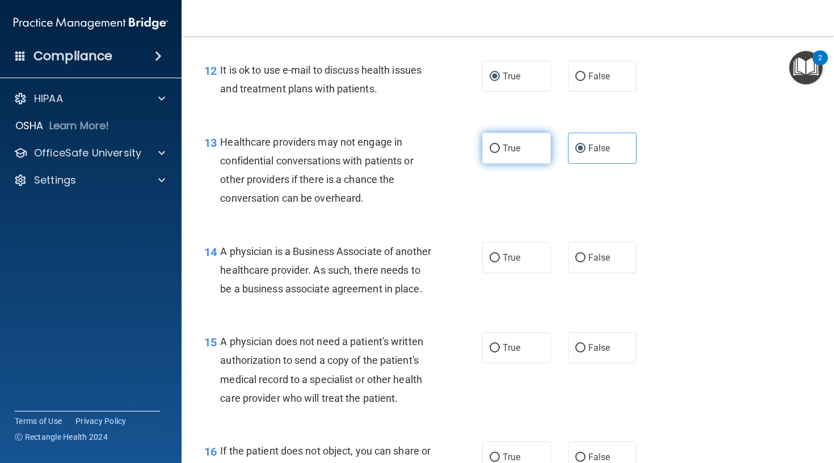
radio input "true"
radio input "false"
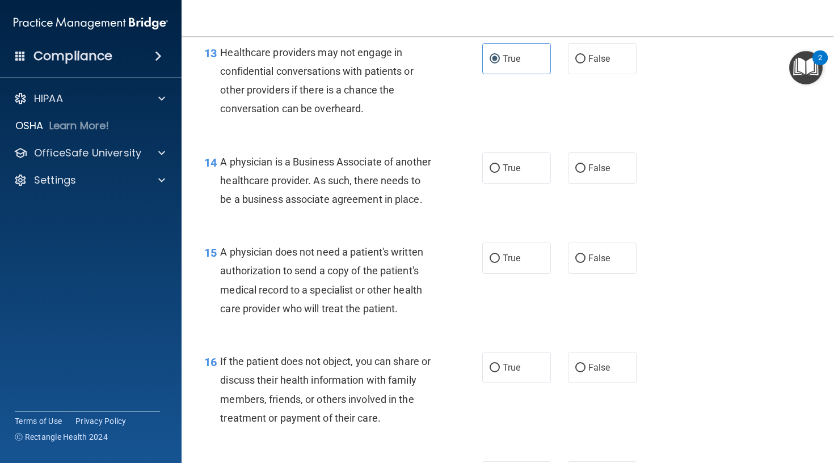
scroll to position [1344, 0]
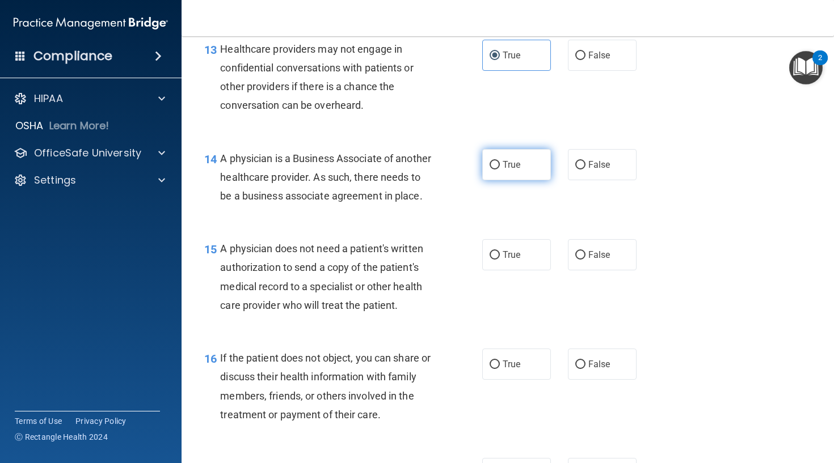
click at [487, 169] on label "True" at bounding box center [516, 164] width 69 height 31
click at [489, 169] on input "True" at bounding box center [494, 165] width 10 height 9
radio input "true"
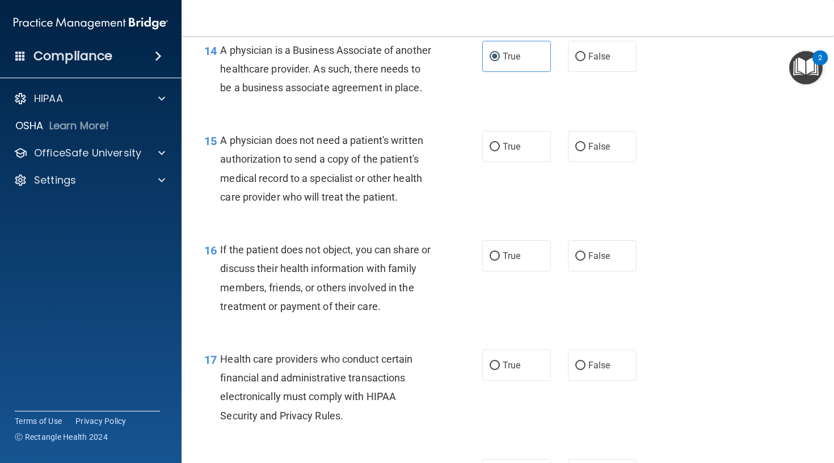
scroll to position [1460, 0]
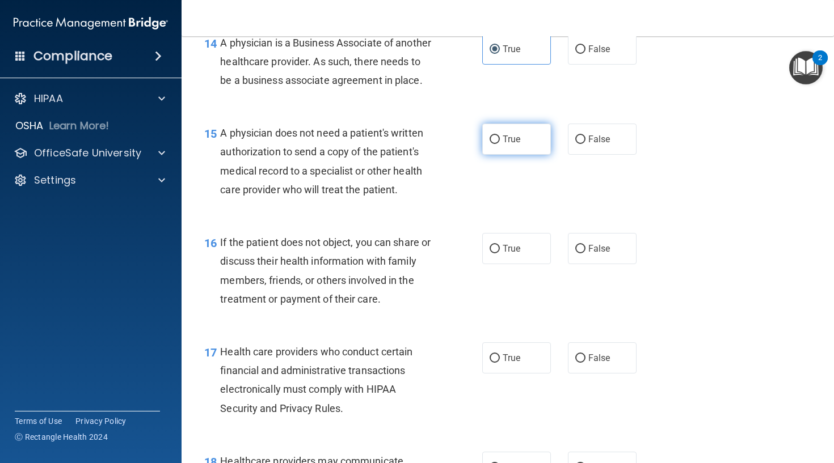
click at [527, 155] on label "True" at bounding box center [516, 139] width 69 height 31
click at [500, 144] on input "True" at bounding box center [494, 140] width 10 height 9
radio input "true"
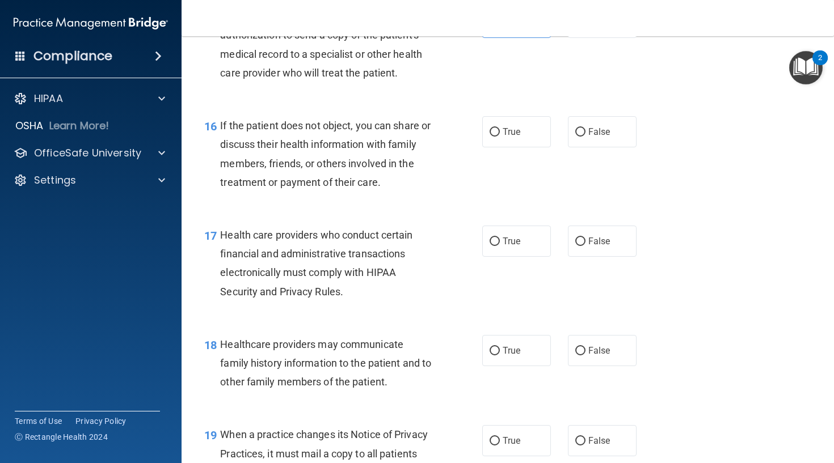
scroll to position [1584, 0]
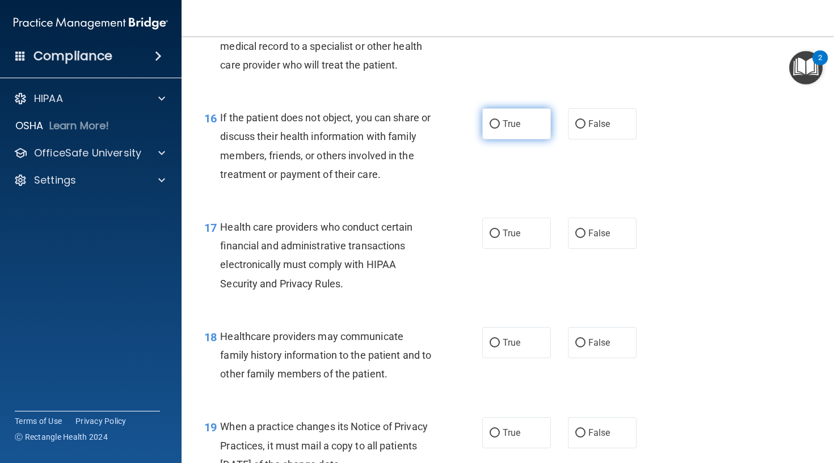
click at [513, 129] on span "True" at bounding box center [511, 124] width 18 height 11
click at [500, 129] on input "True" at bounding box center [494, 124] width 10 height 9
radio input "true"
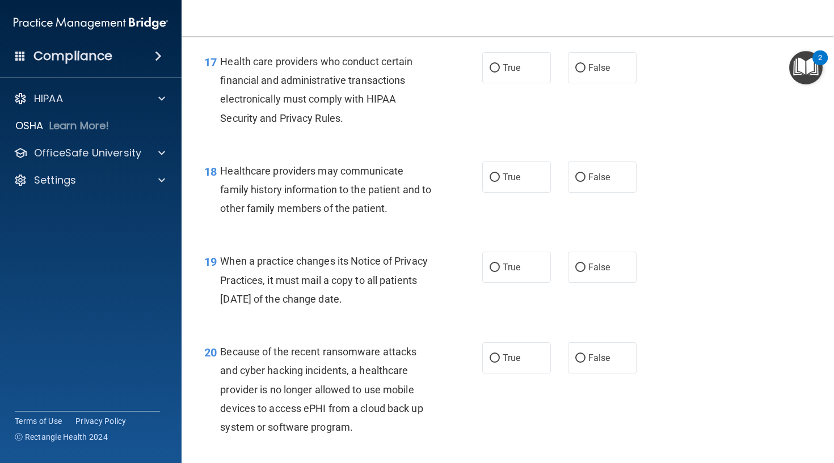
scroll to position [1752, 0]
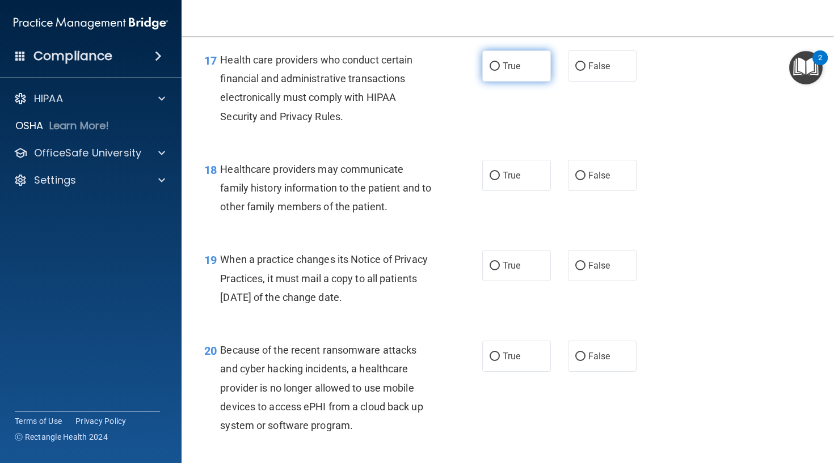
click at [500, 82] on label "True" at bounding box center [516, 65] width 69 height 31
click at [500, 71] on input "True" at bounding box center [494, 66] width 10 height 9
radio input "true"
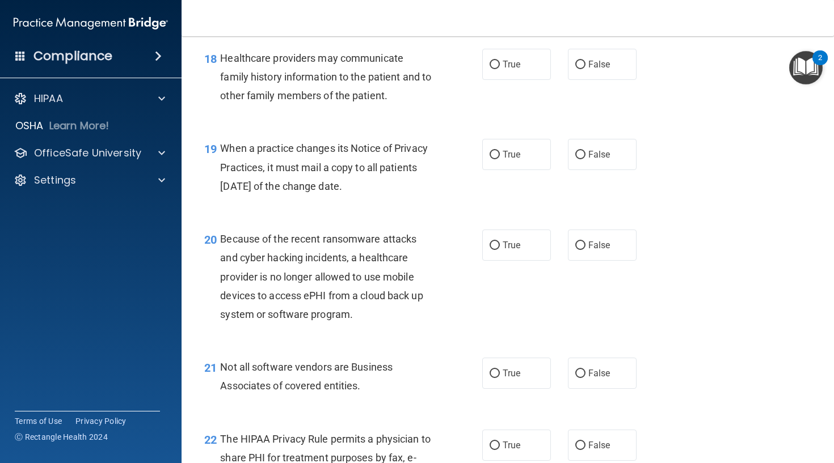
scroll to position [1866, 0]
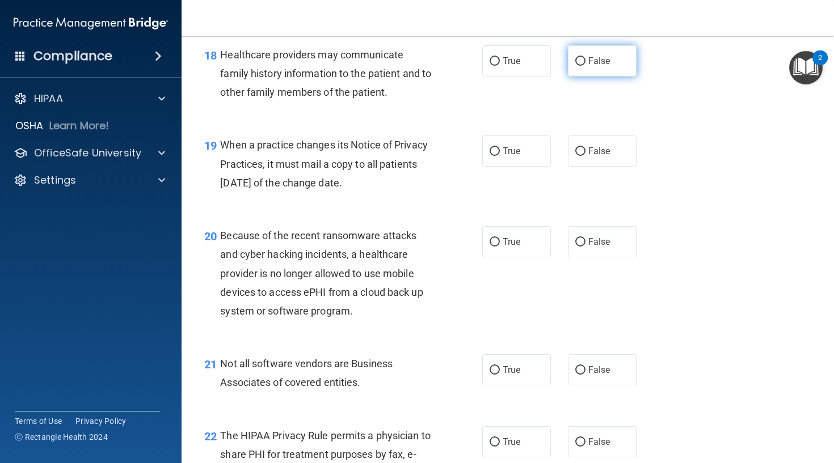
click at [584, 77] on label "False" at bounding box center [602, 60] width 69 height 31
click at [584, 66] on input "False" at bounding box center [580, 61] width 10 height 9
radio input "true"
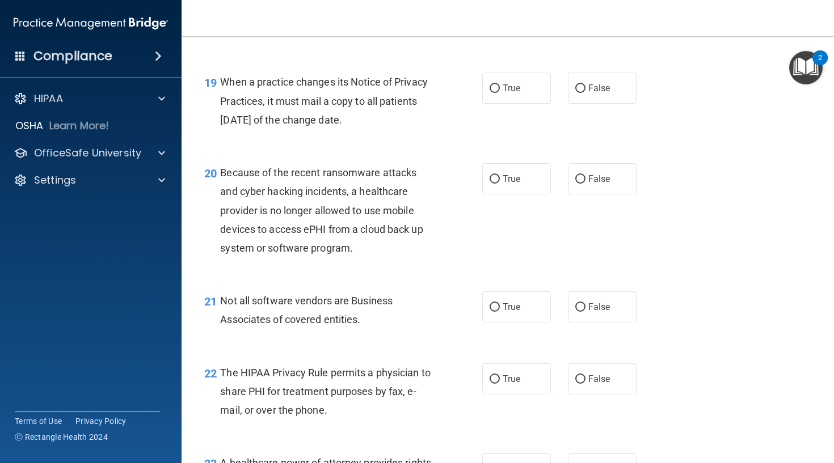
scroll to position [1934, 0]
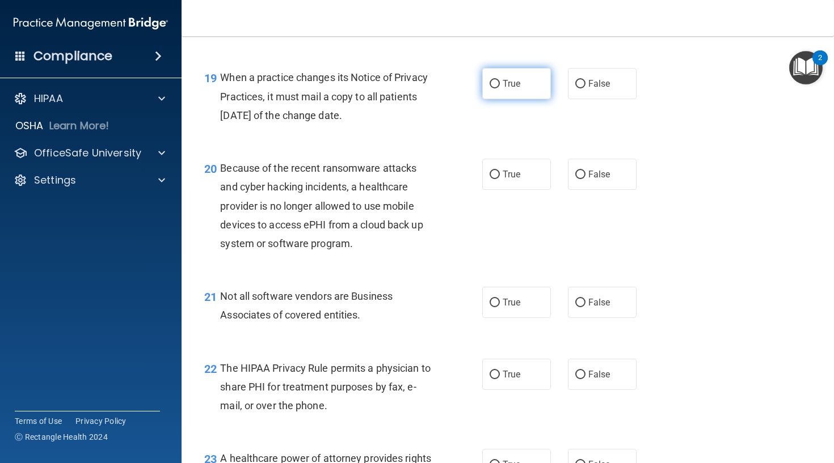
click at [517, 99] on label "True" at bounding box center [516, 83] width 69 height 31
click at [500, 88] on input "True" at bounding box center [494, 84] width 10 height 9
radio input "true"
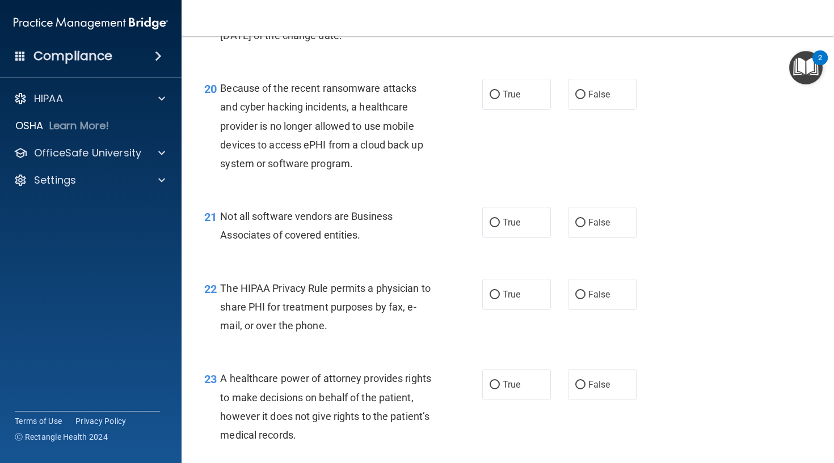
scroll to position [2018, 0]
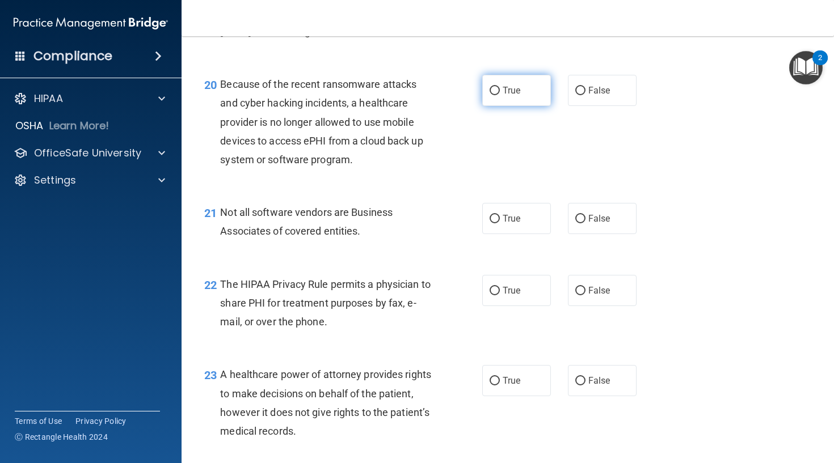
click at [508, 96] on span "True" at bounding box center [511, 90] width 18 height 11
click at [500, 95] on input "True" at bounding box center [494, 91] width 10 height 9
radio input "true"
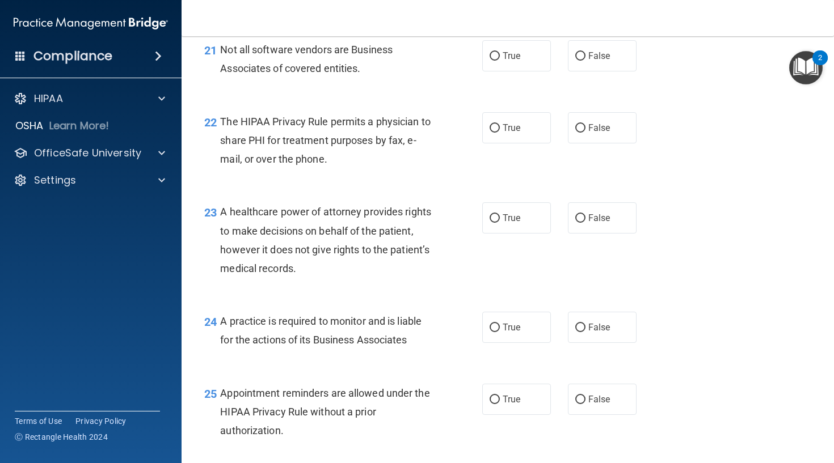
scroll to position [2181, 0]
click at [513, 71] on label "True" at bounding box center [516, 55] width 69 height 31
click at [500, 60] on input "True" at bounding box center [494, 56] width 10 height 9
radio input "true"
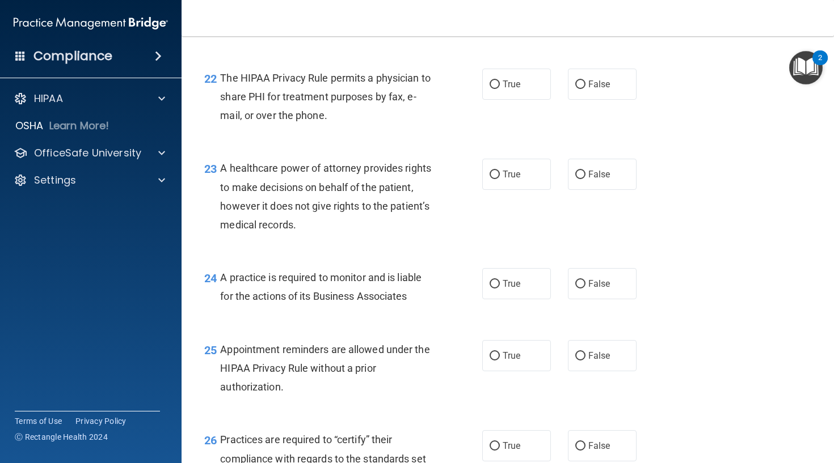
scroll to position [2230, 0]
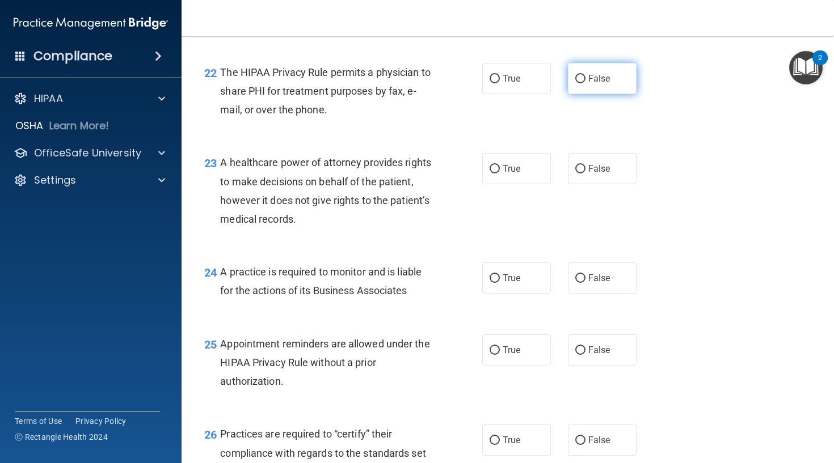
click at [601, 94] on label "False" at bounding box center [602, 78] width 69 height 31
click at [585, 83] on input "False" at bounding box center [580, 79] width 10 height 9
radio input "true"
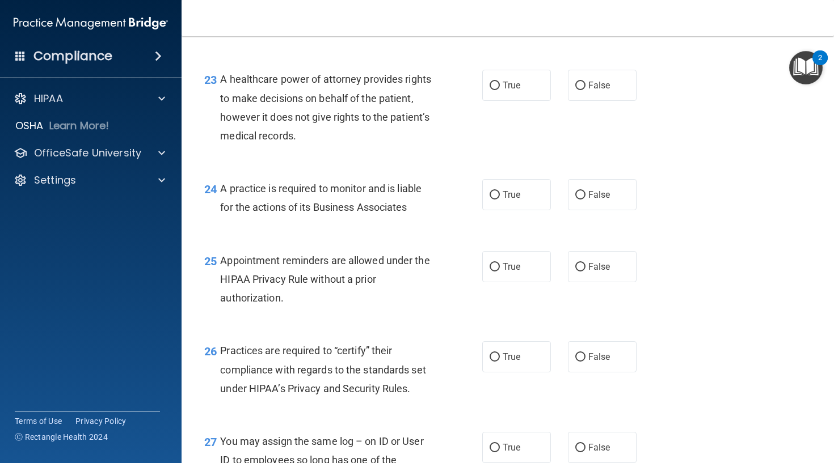
scroll to position [2319, 0]
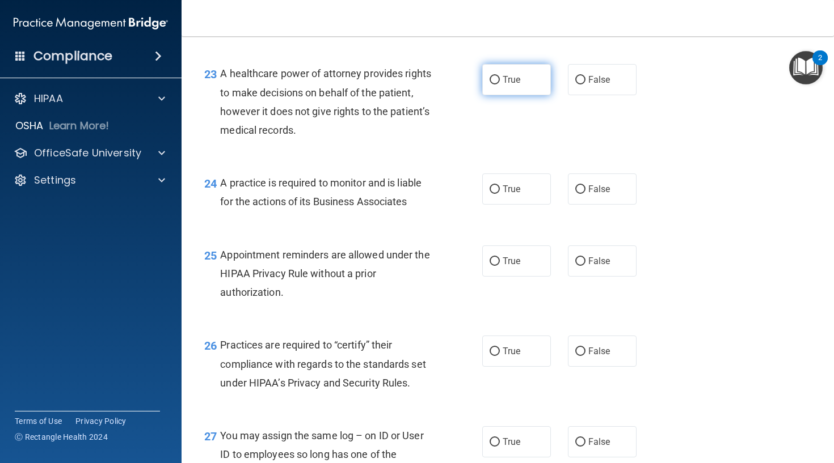
click at [501, 95] on label "True" at bounding box center [516, 79] width 69 height 31
click at [500, 84] on input "True" at bounding box center [494, 80] width 10 height 9
radio input "true"
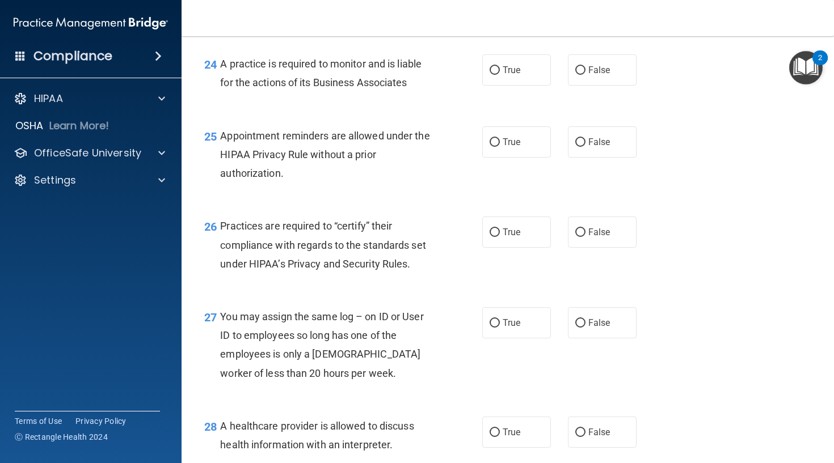
scroll to position [2440, 0]
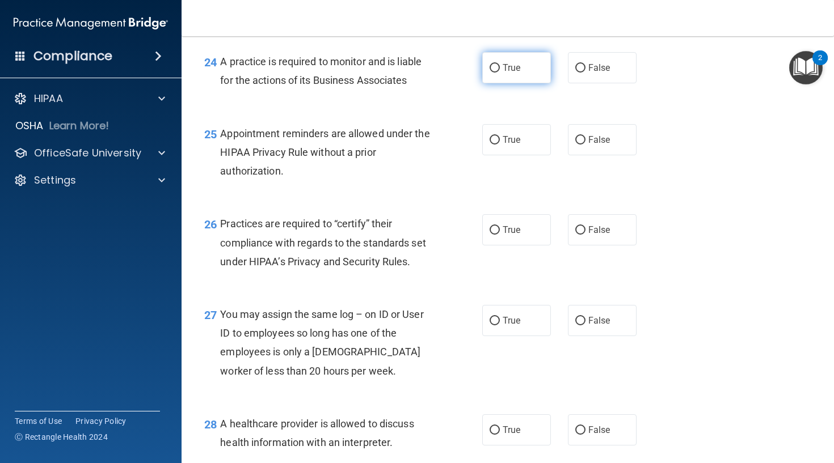
click at [499, 83] on label "True" at bounding box center [516, 67] width 69 height 31
click at [499, 73] on input "True" at bounding box center [494, 68] width 10 height 9
radio input "true"
click at [499, 83] on label "True" at bounding box center [516, 67] width 69 height 31
click at [499, 73] on input "True" at bounding box center [494, 68] width 10 height 9
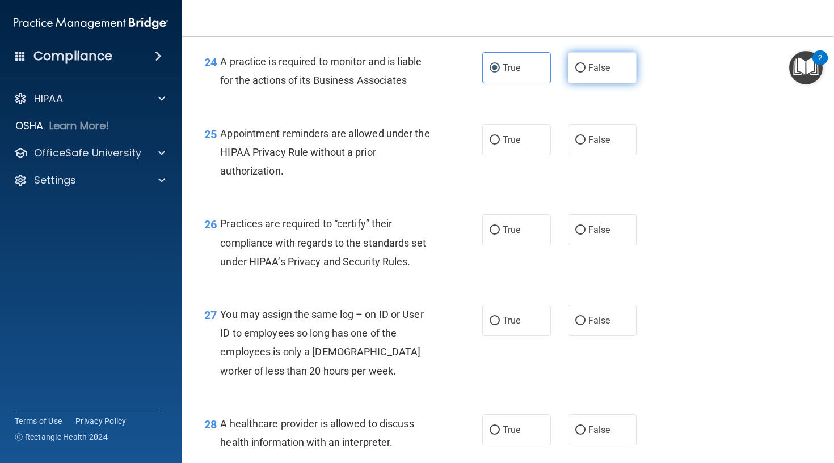
click at [579, 83] on label "False" at bounding box center [602, 67] width 69 height 31
click at [579, 73] on input "False" at bounding box center [580, 68] width 10 height 9
radio input "true"
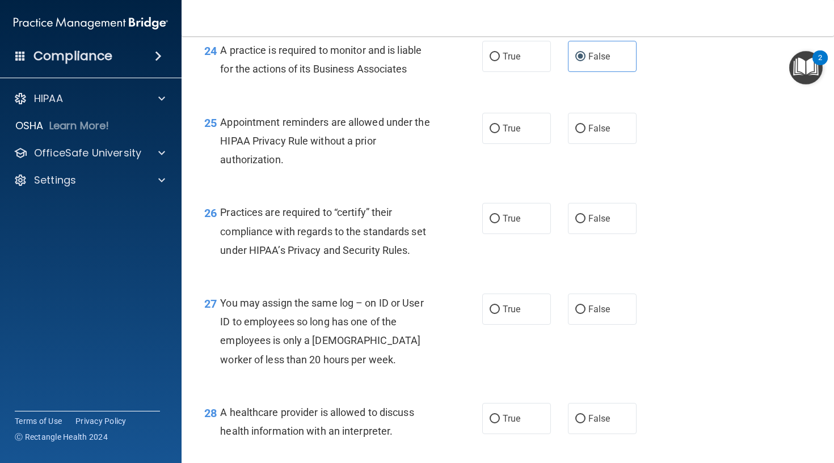
scroll to position [2449, 0]
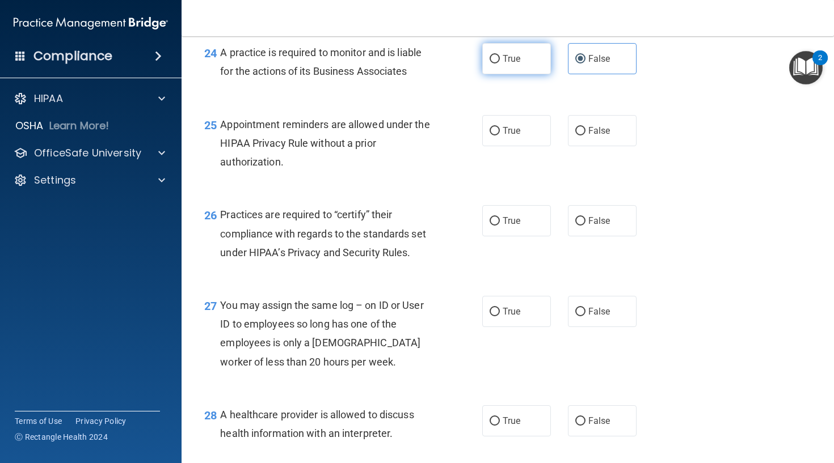
click at [529, 74] on label "True" at bounding box center [516, 58] width 69 height 31
click at [500, 64] on input "True" at bounding box center [494, 59] width 10 height 9
radio input "true"
radio input "false"
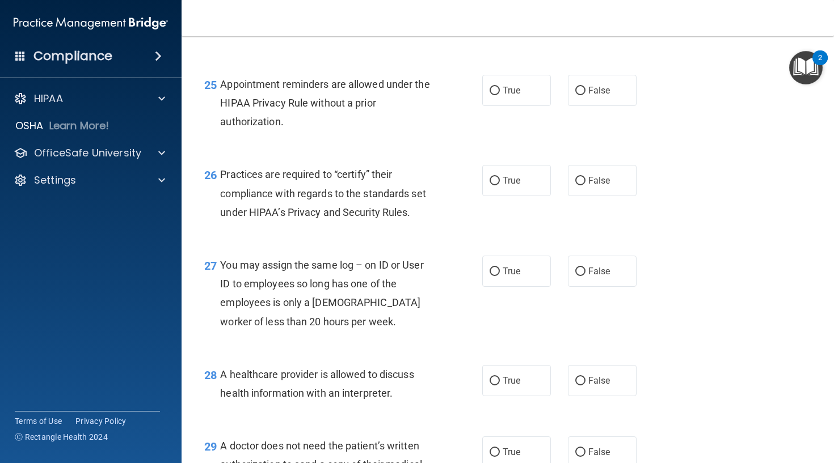
scroll to position [2491, 0]
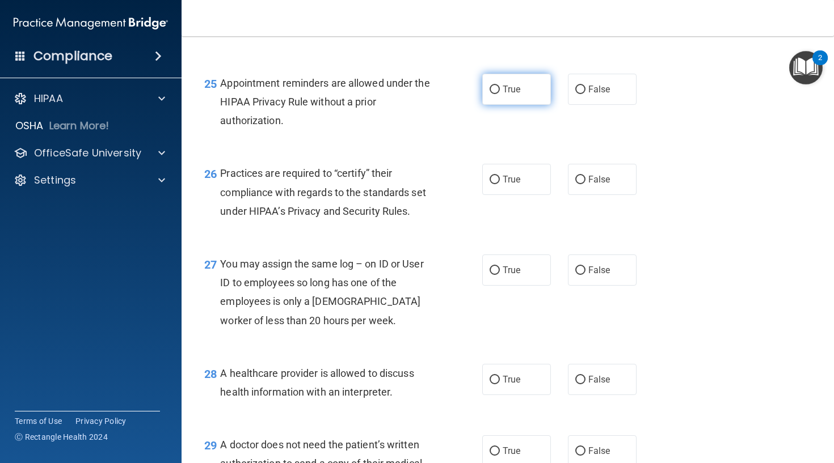
click at [490, 104] on label "True" at bounding box center [516, 89] width 69 height 31
click at [490, 94] on input "True" at bounding box center [494, 90] width 10 height 9
radio input "true"
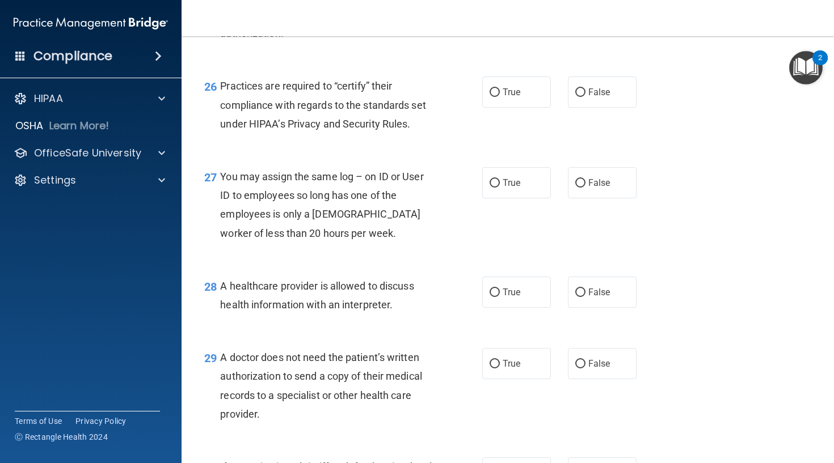
scroll to position [2581, 0]
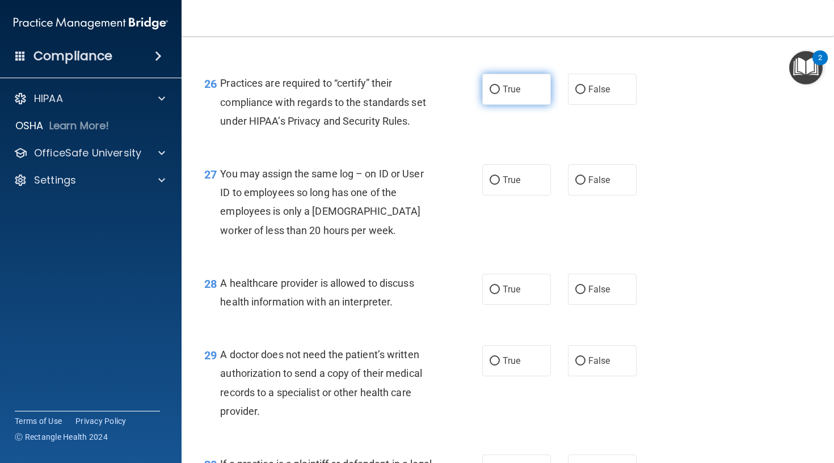
click at [493, 105] on label "True" at bounding box center [516, 89] width 69 height 31
click at [493, 94] on input "True" at bounding box center [494, 90] width 10 height 9
radio input "true"
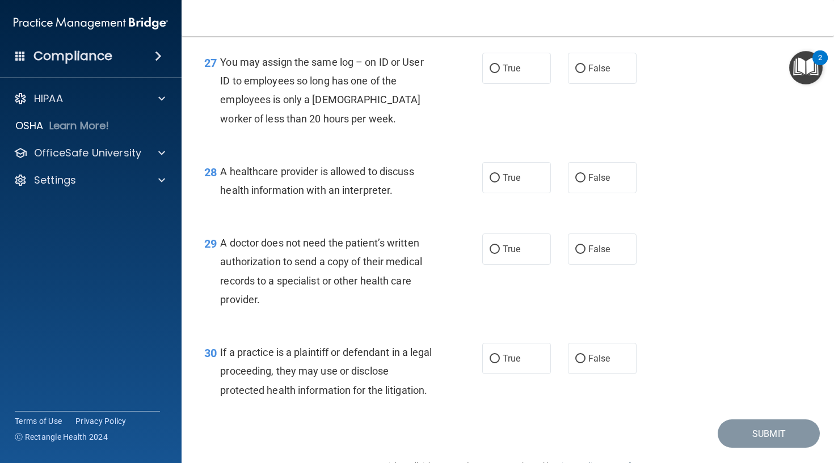
scroll to position [2696, 0]
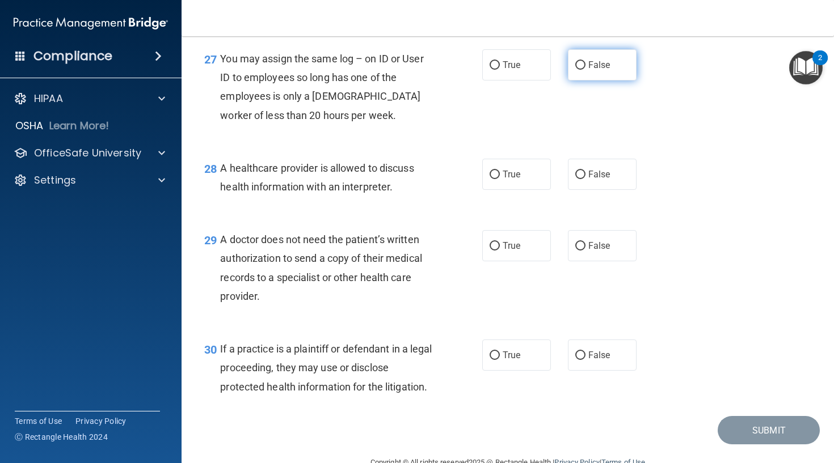
click at [599, 81] on label "False" at bounding box center [602, 64] width 69 height 31
click at [585, 70] on input "False" at bounding box center [580, 65] width 10 height 9
radio input "true"
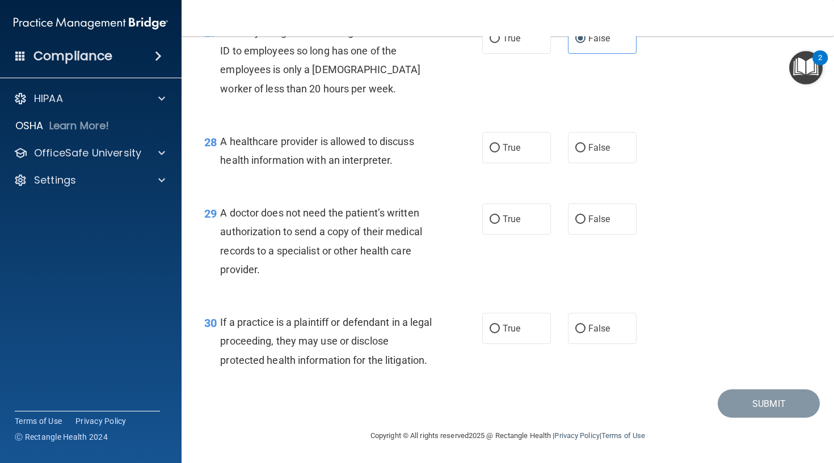
scroll to position [2728, 0]
click at [485, 151] on label "True" at bounding box center [516, 147] width 69 height 31
click at [489, 151] on input "True" at bounding box center [494, 148] width 10 height 9
radio input "true"
click at [573, 215] on label "False" at bounding box center [602, 219] width 69 height 31
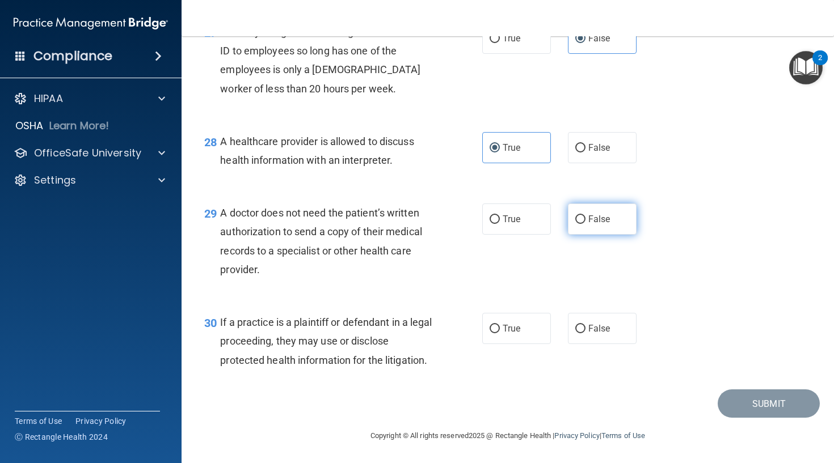
click at [575, 215] on input "False" at bounding box center [580, 219] width 10 height 9
radio input "true"
click at [590, 332] on span "False" at bounding box center [599, 328] width 22 height 11
click at [585, 332] on input "False" at bounding box center [580, 329] width 10 height 9
radio input "true"
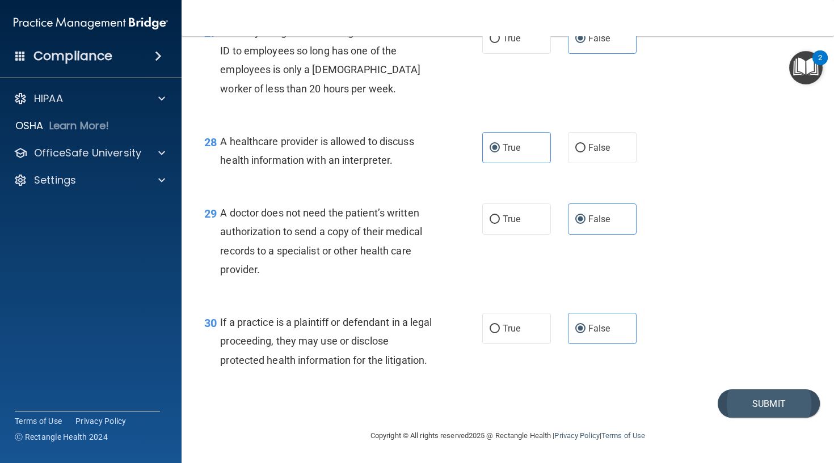
click at [750, 402] on button "Submit" at bounding box center [768, 404] width 102 height 29
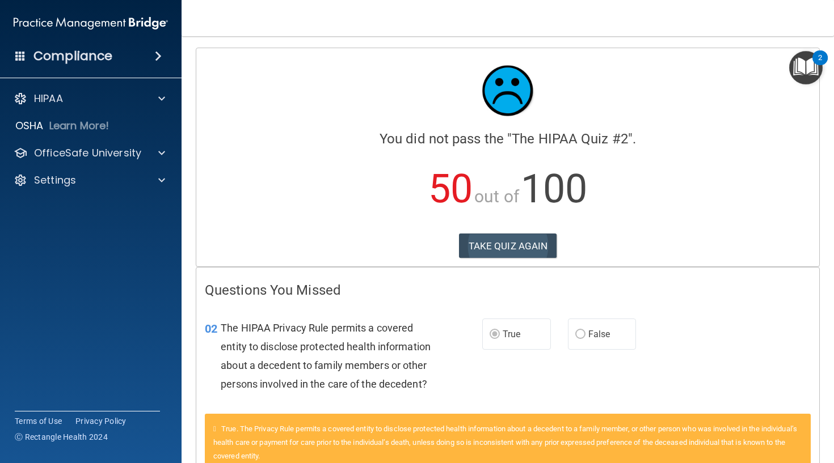
click at [487, 244] on button "TAKE QUIZ AGAIN" at bounding box center [508, 246] width 98 height 25
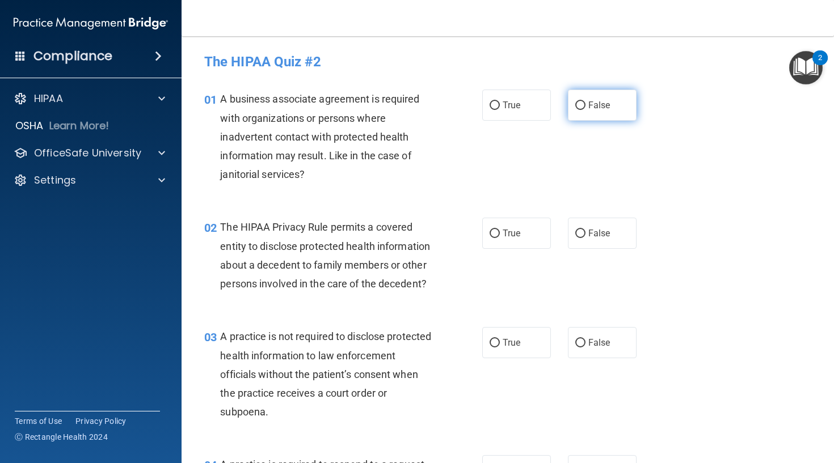
click at [607, 115] on label "False" at bounding box center [602, 105] width 69 height 31
click at [585, 110] on input "False" at bounding box center [580, 106] width 10 height 9
radio input "true"
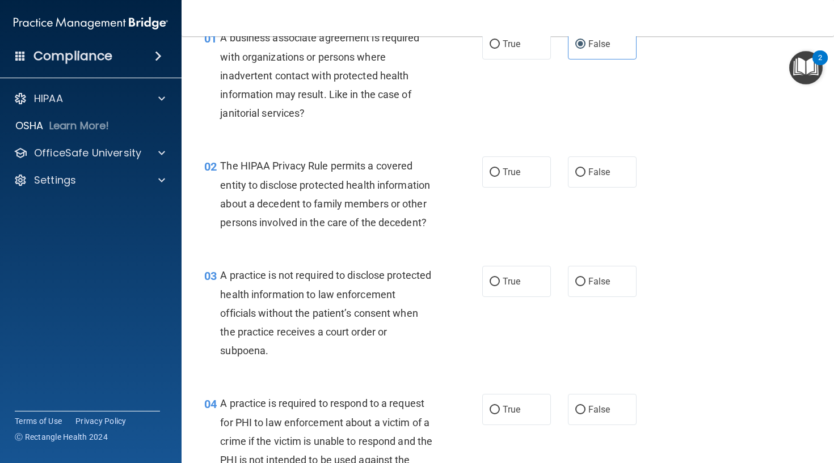
scroll to position [67, 0]
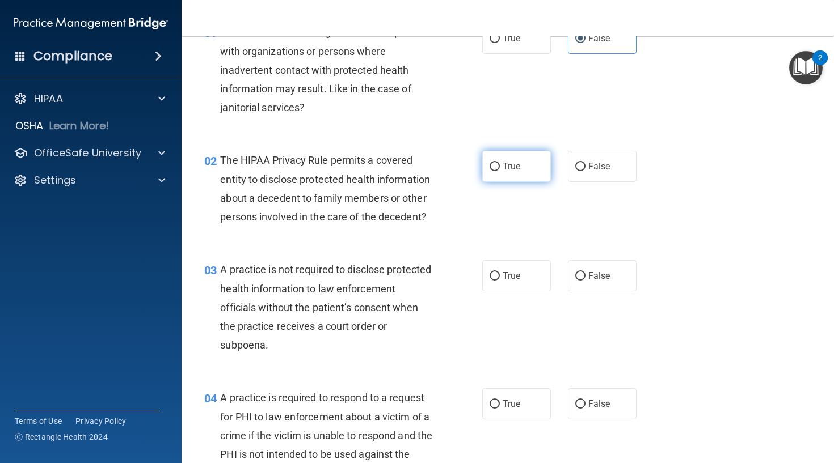
click at [487, 168] on label "True" at bounding box center [516, 166] width 69 height 31
click at [489, 168] on input "True" at bounding box center [494, 167] width 10 height 9
radio input "true"
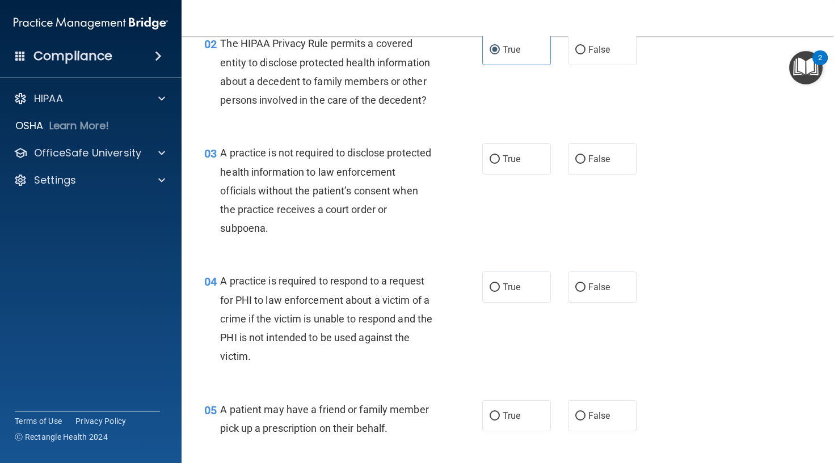
scroll to position [185, 0]
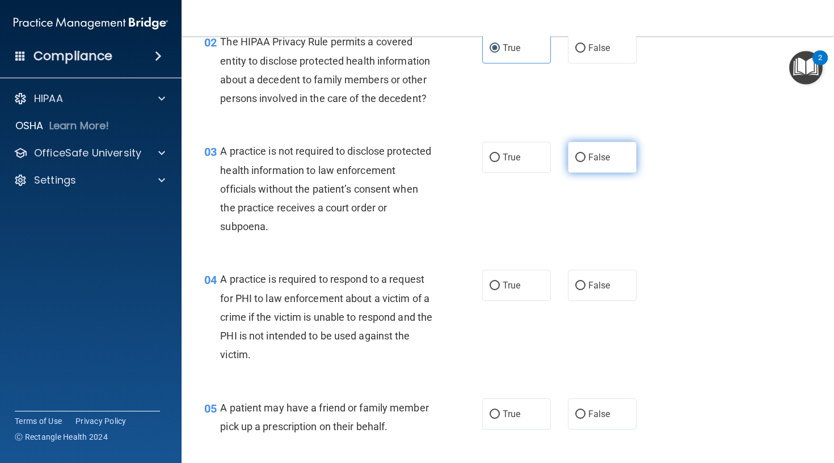
click at [584, 162] on label "False" at bounding box center [602, 157] width 69 height 31
click at [584, 162] on input "False" at bounding box center [580, 158] width 10 height 9
radio input "true"
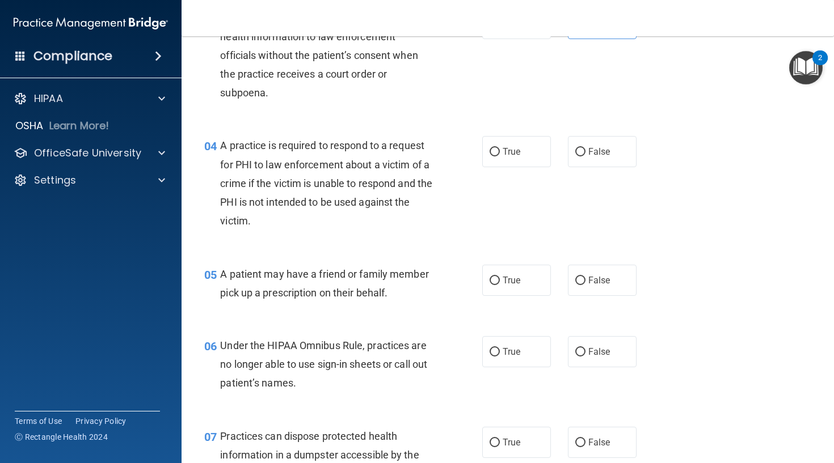
scroll to position [323, 0]
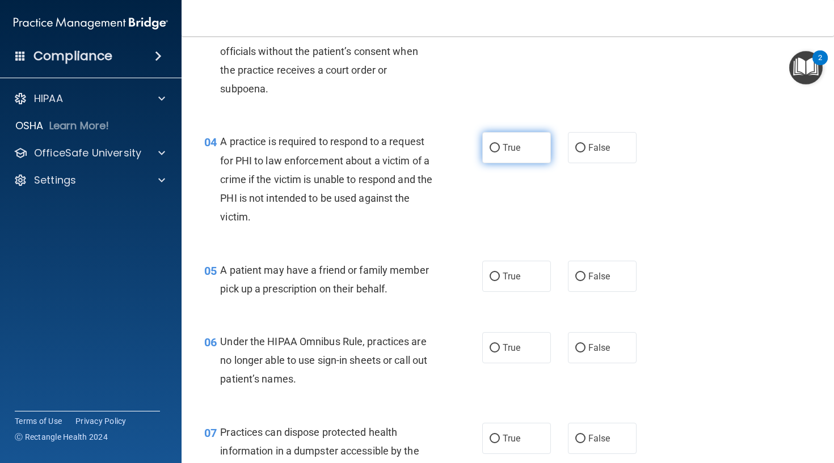
click at [491, 153] on label "True" at bounding box center [516, 147] width 69 height 31
click at [491, 153] on input "True" at bounding box center [494, 148] width 10 height 9
radio input "true"
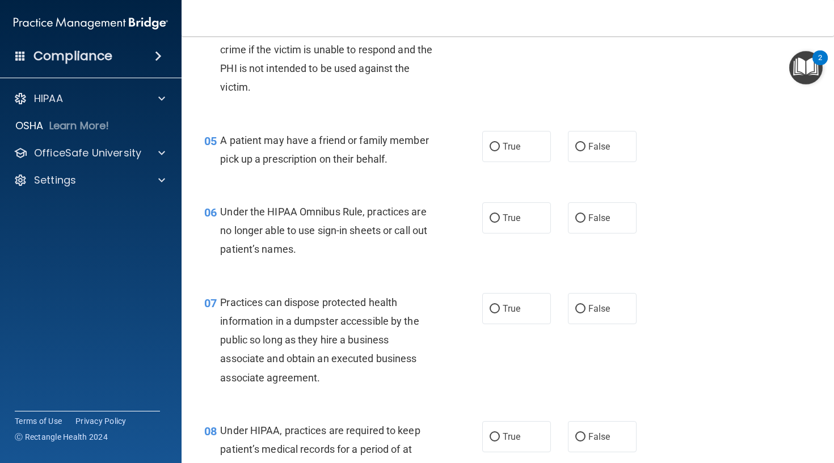
scroll to position [459, 0]
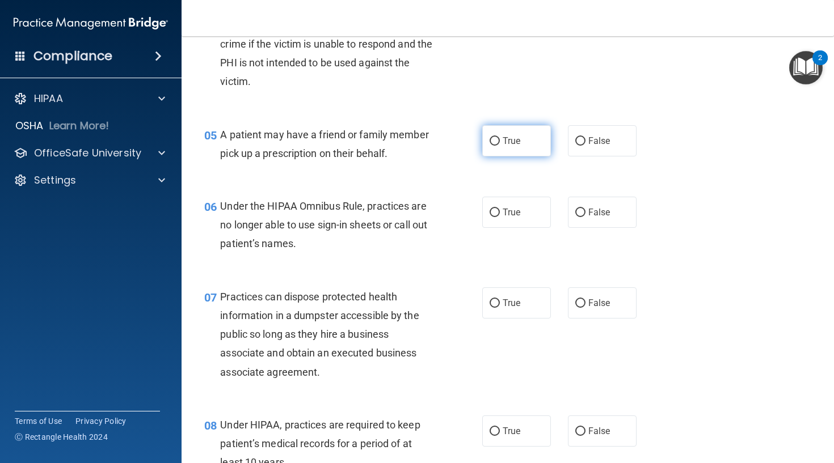
click at [518, 143] on label "True" at bounding box center [516, 140] width 69 height 31
click at [500, 143] on input "True" at bounding box center [494, 141] width 10 height 9
radio input "true"
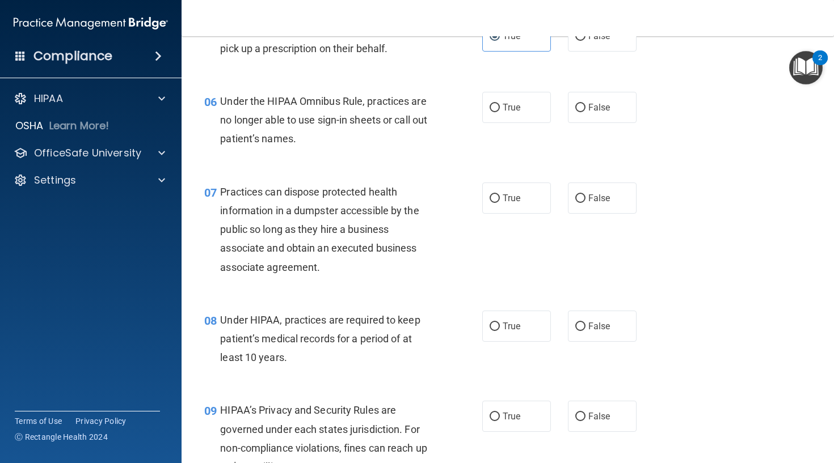
scroll to position [571, 0]
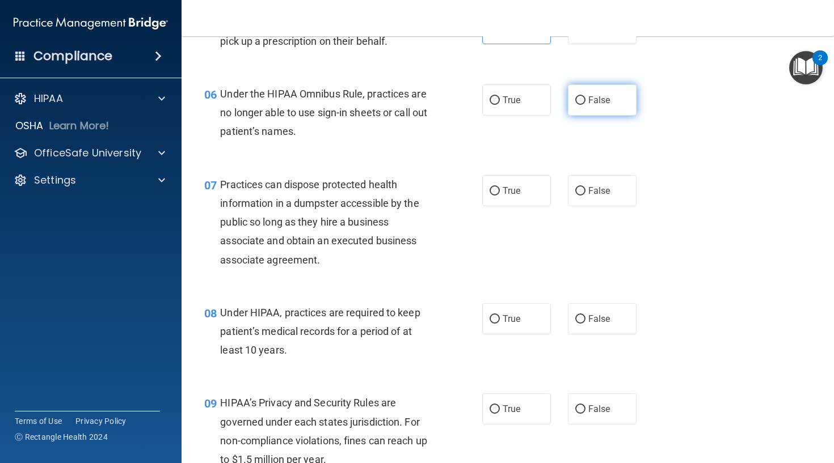
click at [581, 105] on label "False" at bounding box center [602, 99] width 69 height 31
click at [581, 105] on input "False" at bounding box center [580, 100] width 10 height 9
radio input "true"
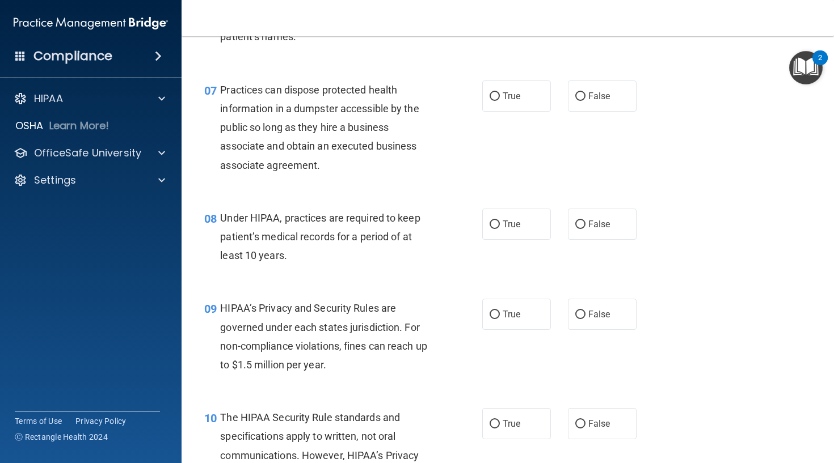
scroll to position [667, 0]
click at [593, 94] on span "False" at bounding box center [599, 95] width 22 height 11
click at [585, 94] on input "False" at bounding box center [580, 95] width 10 height 9
radio input "true"
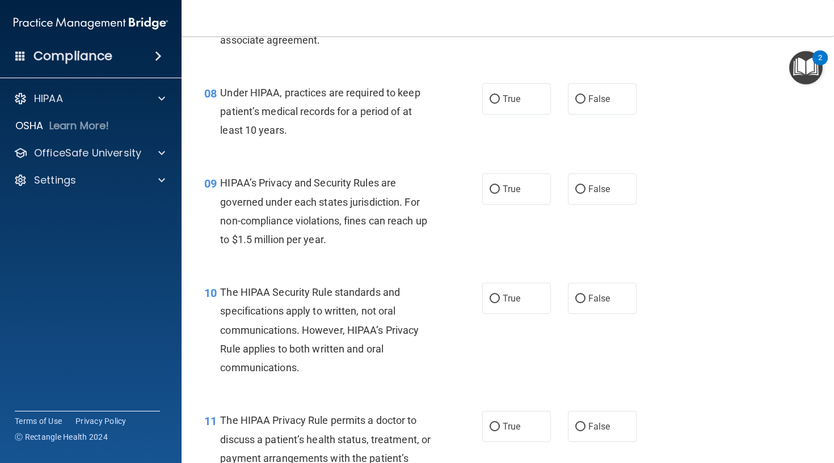
scroll to position [792, 0]
click at [594, 108] on label "False" at bounding box center [602, 98] width 69 height 31
click at [585, 103] on input "False" at bounding box center [580, 99] width 10 height 9
radio input "true"
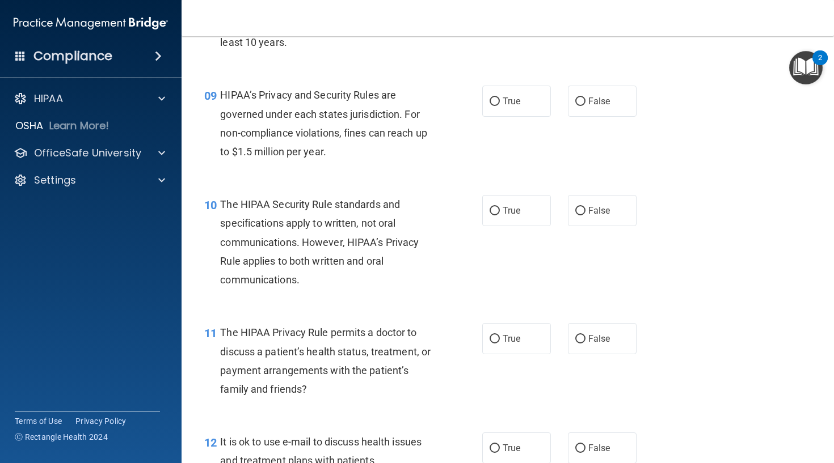
scroll to position [882, 0]
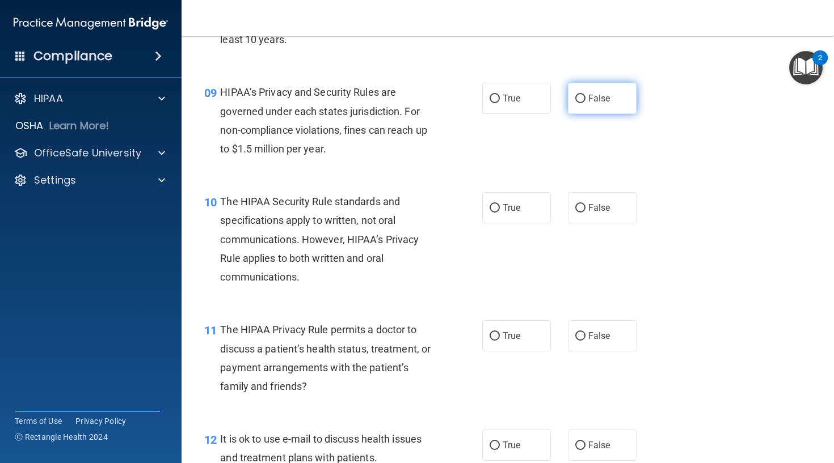
click at [585, 96] on input "False" at bounding box center [580, 99] width 10 height 9
radio input "true"
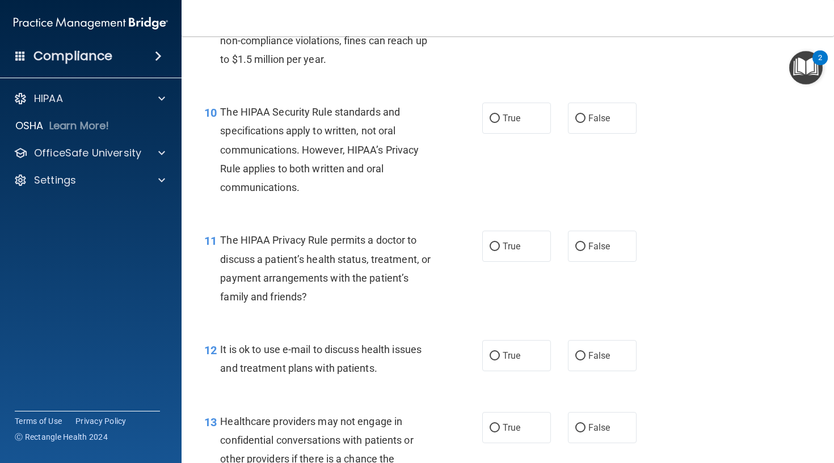
scroll to position [975, 0]
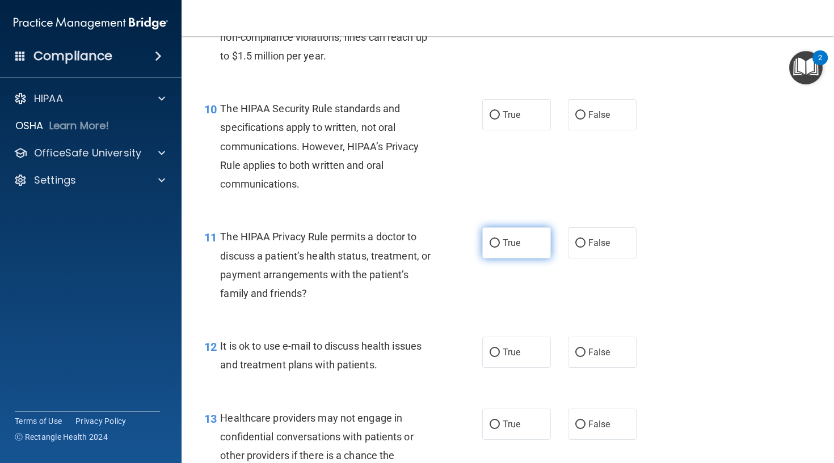
click at [511, 227] on label "True" at bounding box center [516, 242] width 69 height 31
click at [500, 239] on input "True" at bounding box center [494, 243] width 10 height 9
radio input "true"
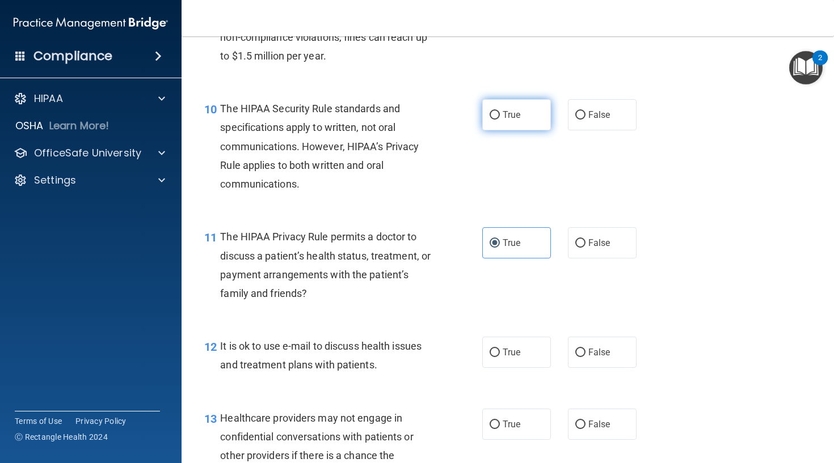
click at [534, 106] on label "True" at bounding box center [516, 114] width 69 height 31
click at [500, 111] on input "True" at bounding box center [494, 115] width 10 height 9
radio input "true"
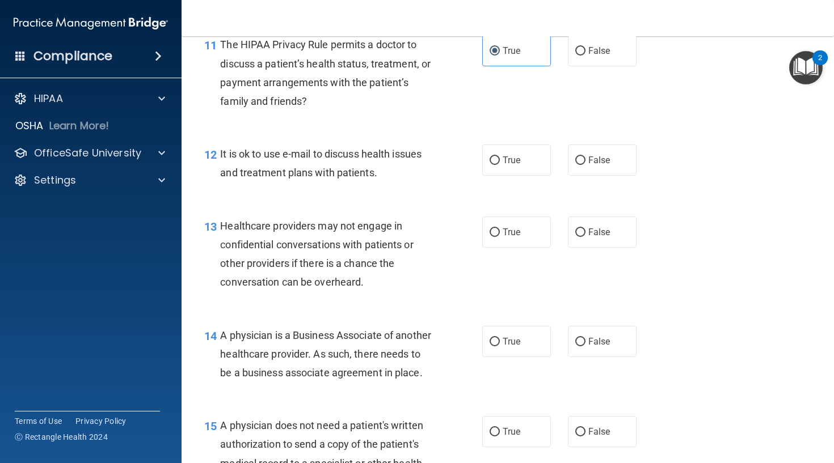
scroll to position [1170, 0]
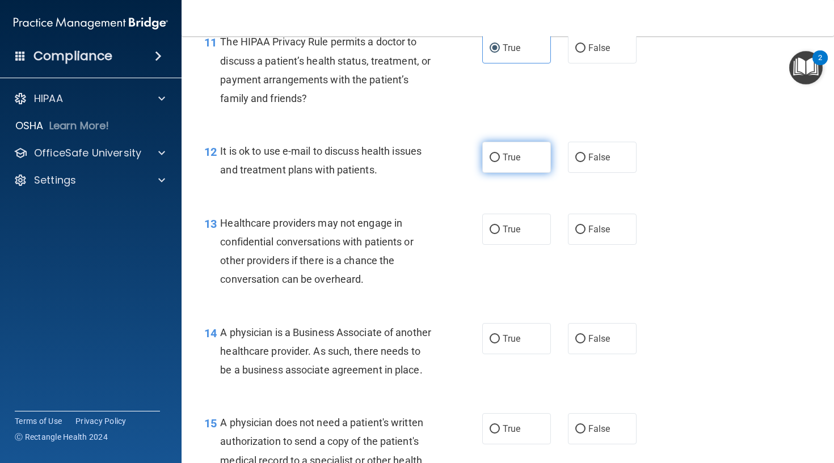
click at [504, 161] on label "True" at bounding box center [516, 157] width 69 height 31
click at [500, 161] on input "True" at bounding box center [494, 158] width 10 height 9
radio input "true"
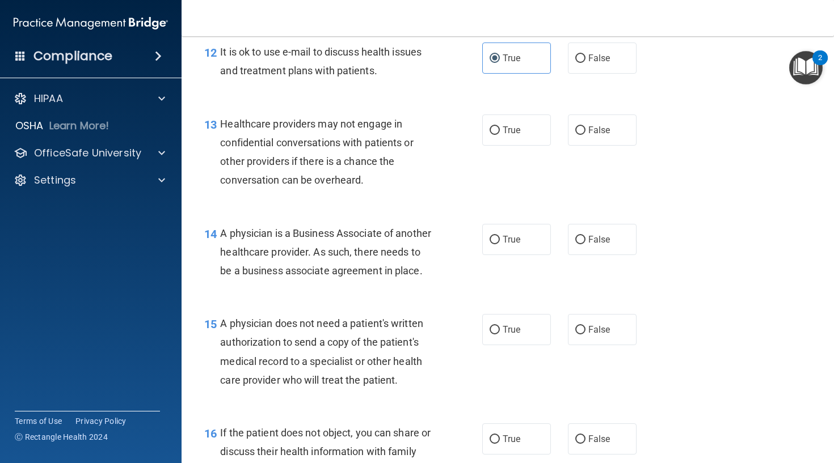
scroll to position [1270, 0]
click at [575, 130] on label "False" at bounding box center [602, 129] width 69 height 31
click at [575, 130] on input "False" at bounding box center [580, 130] width 10 height 9
radio input "true"
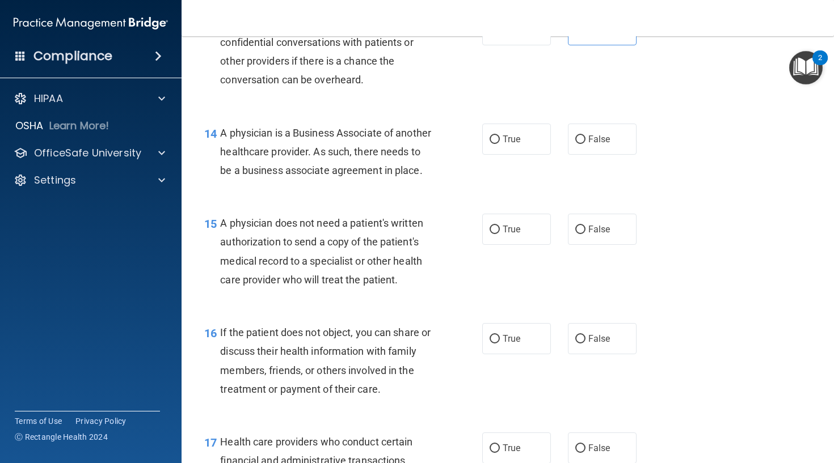
scroll to position [1370, 0]
click at [591, 140] on label "False" at bounding box center [602, 138] width 69 height 31
click at [585, 140] on input "False" at bounding box center [580, 139] width 10 height 9
radio input "true"
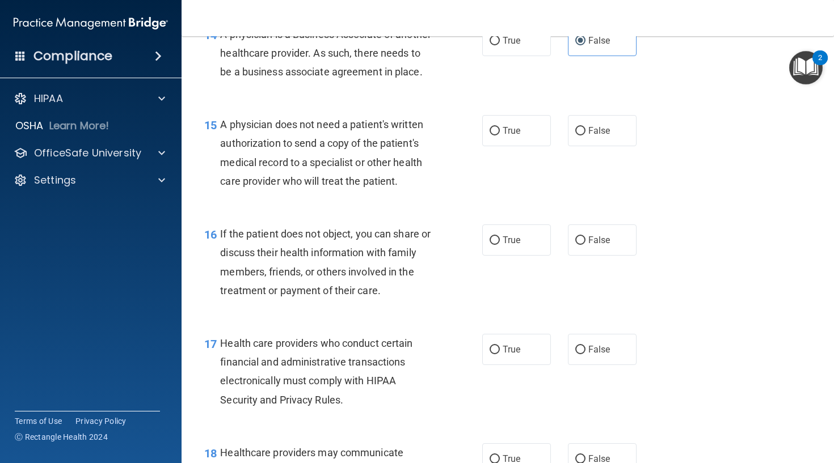
scroll to position [1469, 0]
click at [512, 136] on span "True" at bounding box center [511, 130] width 18 height 11
click at [500, 135] on input "True" at bounding box center [494, 130] width 10 height 9
radio input "true"
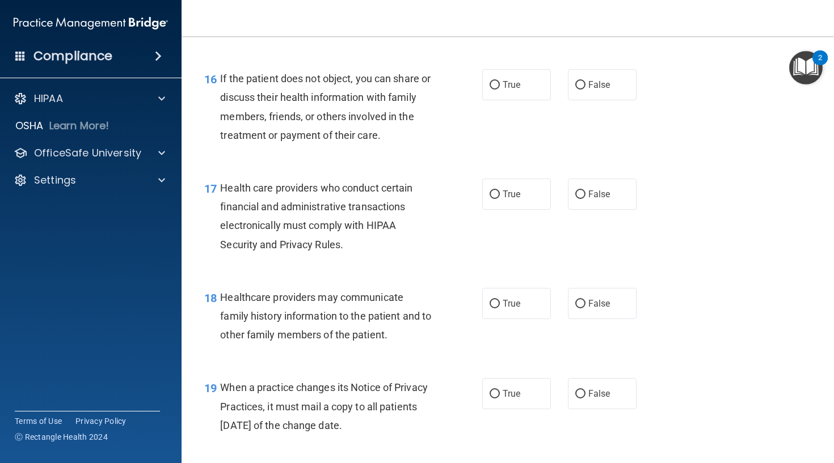
scroll to position [1624, 0]
click at [506, 90] on span "True" at bounding box center [511, 84] width 18 height 11
click at [500, 89] on input "True" at bounding box center [494, 85] width 10 height 9
radio input "true"
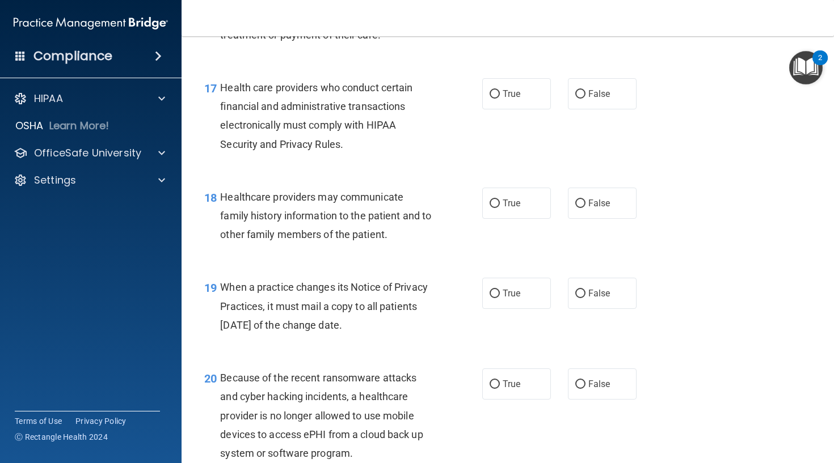
scroll to position [1725, 0]
click at [515, 109] on label "True" at bounding box center [516, 93] width 69 height 31
click at [500, 98] on input "True" at bounding box center [494, 94] width 10 height 9
radio input "true"
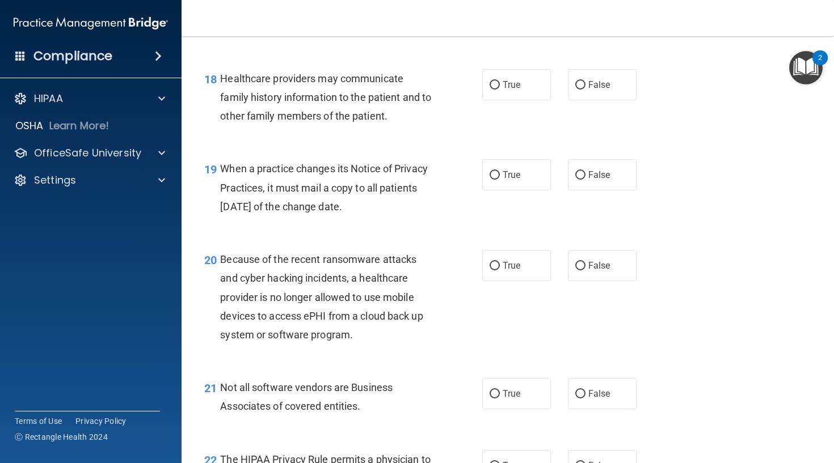
scroll to position [1844, 0]
click at [534, 99] on label "True" at bounding box center [516, 83] width 69 height 31
click at [500, 88] on input "True" at bounding box center [494, 84] width 10 height 9
radio input "true"
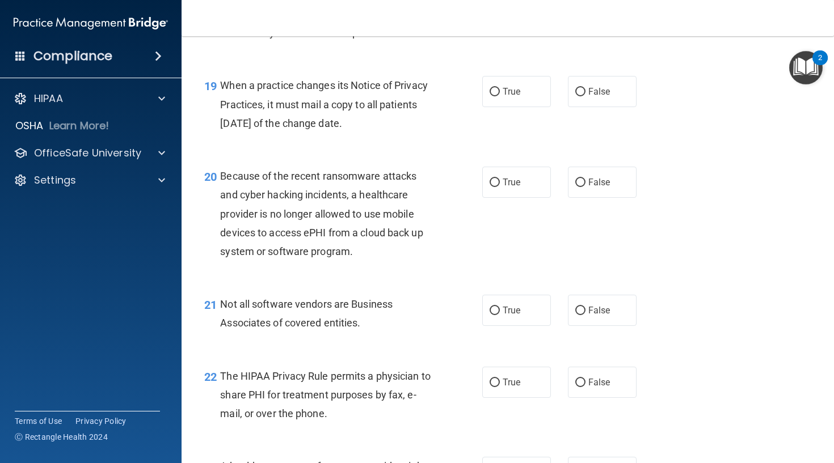
scroll to position [1933, 0]
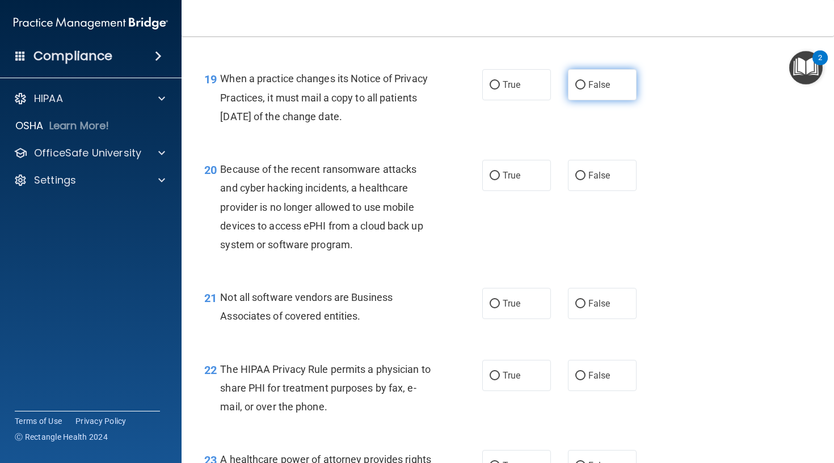
click at [582, 100] on label "False" at bounding box center [602, 84] width 69 height 31
click at [582, 90] on input "False" at bounding box center [580, 85] width 10 height 9
radio input "true"
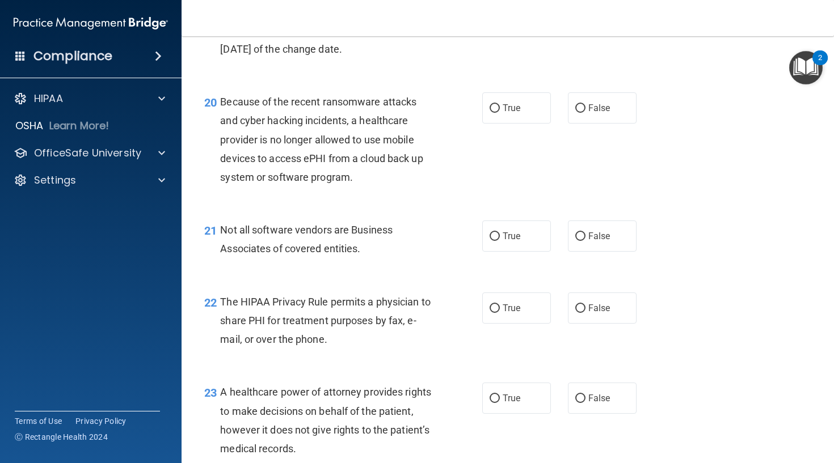
scroll to position [2001, 0]
click at [570, 120] on label "False" at bounding box center [602, 107] width 69 height 31
click at [575, 112] on input "False" at bounding box center [580, 108] width 10 height 9
radio input "true"
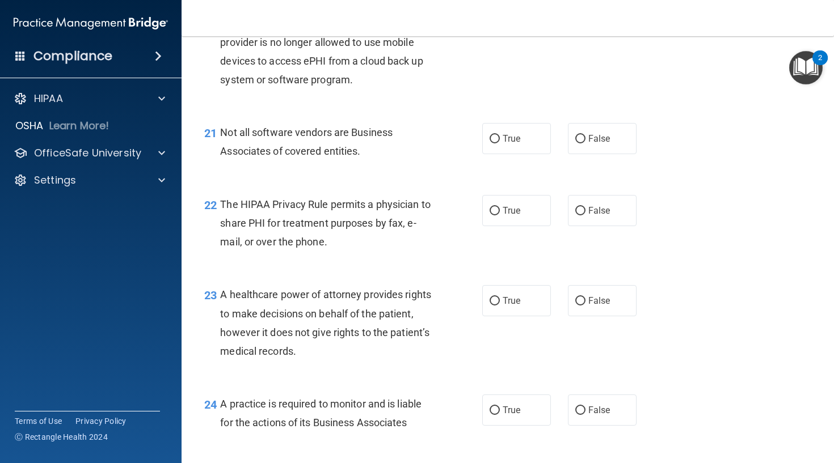
scroll to position [2099, 0]
click at [525, 153] on label "True" at bounding box center [516, 137] width 69 height 31
click at [500, 142] on input "True" at bounding box center [494, 138] width 10 height 9
radio input "true"
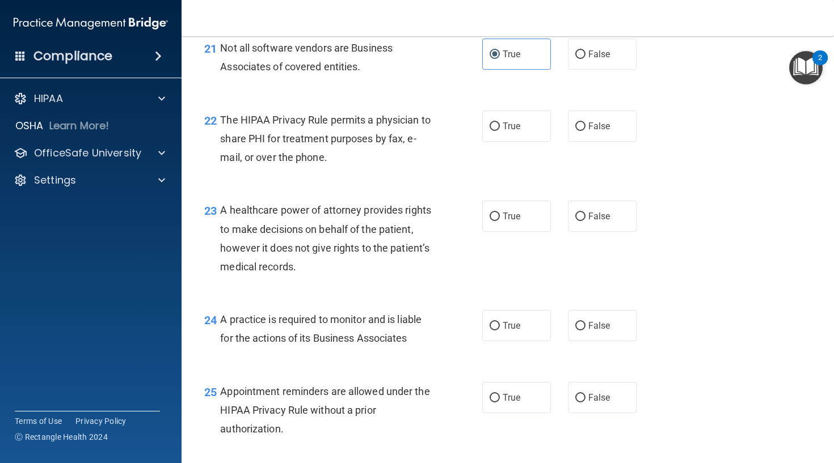
scroll to position [2189, 0]
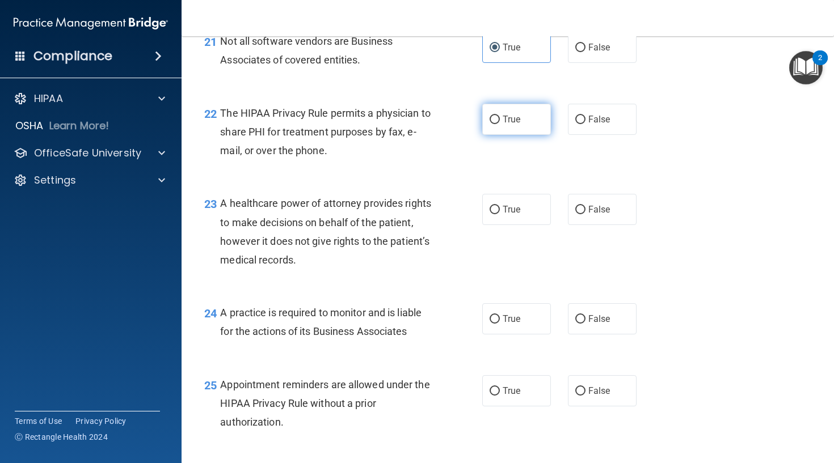
click at [510, 135] on label "True" at bounding box center [516, 119] width 69 height 31
click at [500, 124] on input "True" at bounding box center [494, 120] width 10 height 9
radio input "true"
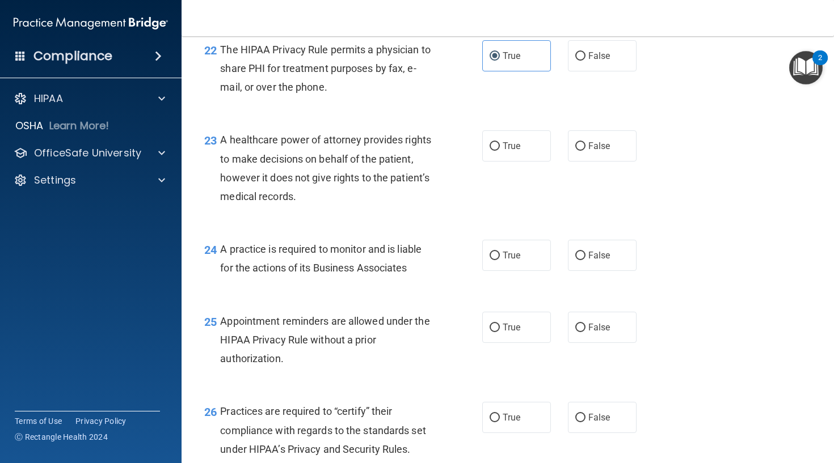
scroll to position [2255, 0]
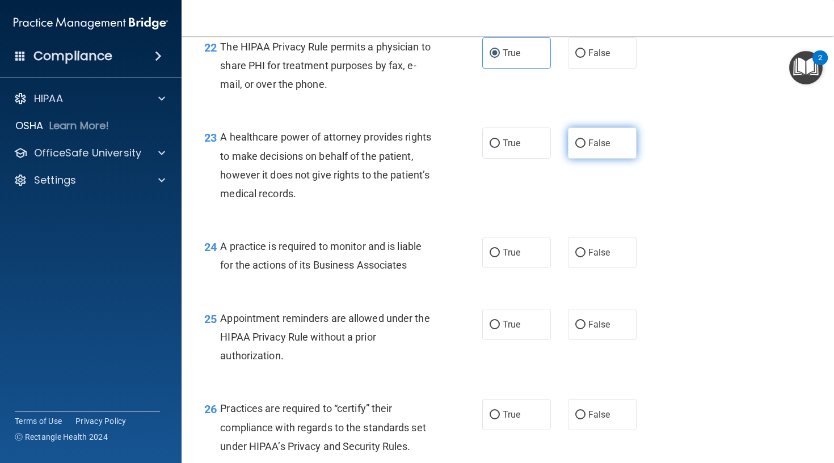
click at [584, 159] on label "False" at bounding box center [602, 143] width 69 height 31
click at [584, 148] on input "False" at bounding box center [580, 144] width 10 height 9
radio input "true"
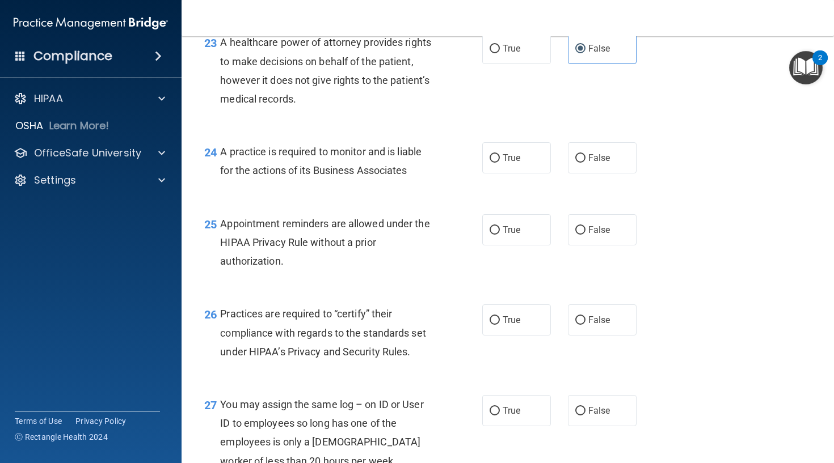
scroll to position [2353, 0]
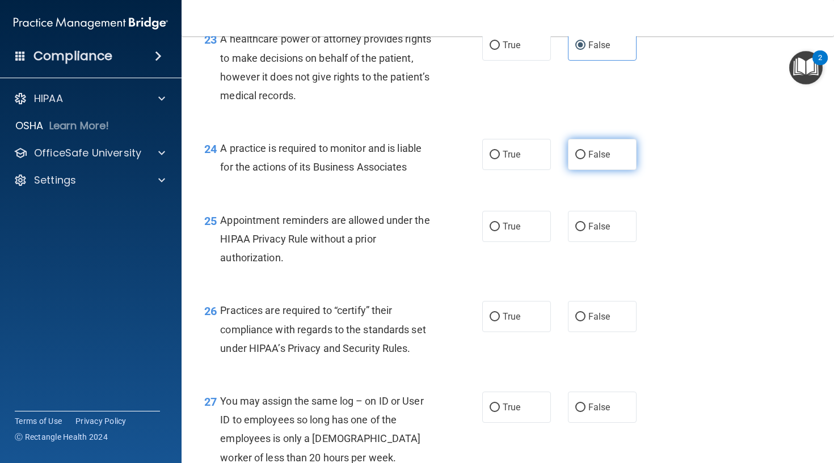
click at [606, 160] on span "False" at bounding box center [599, 154] width 22 height 11
click at [585, 159] on input "False" at bounding box center [580, 155] width 10 height 9
radio input "true"
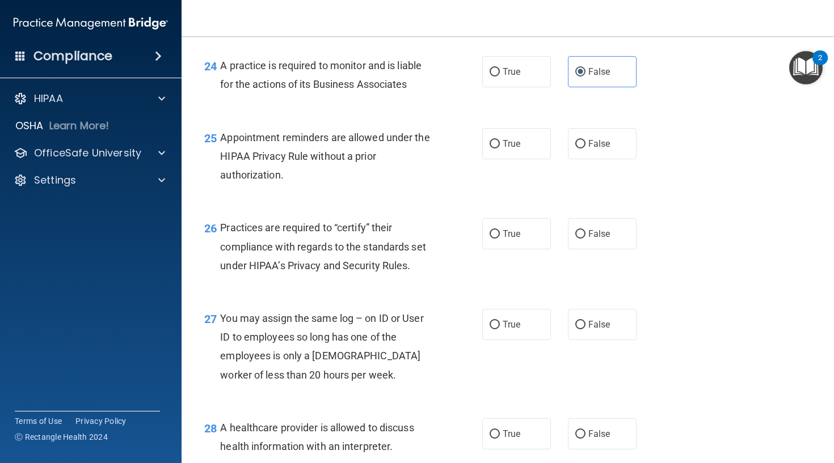
scroll to position [2439, 0]
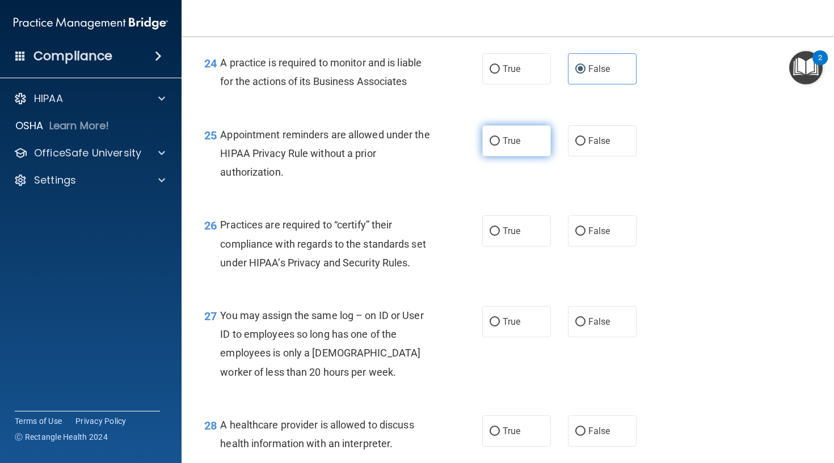
click at [526, 156] on label "True" at bounding box center [516, 140] width 69 height 31
click at [500, 146] on input "True" at bounding box center [494, 141] width 10 height 9
radio input "true"
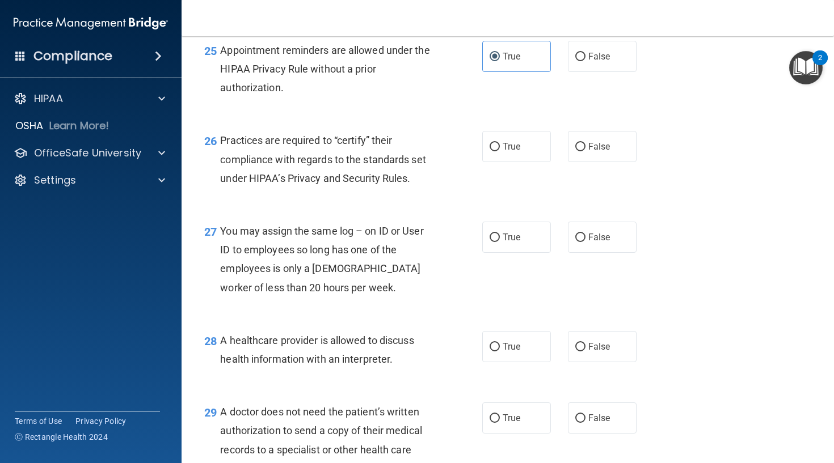
scroll to position [2530, 0]
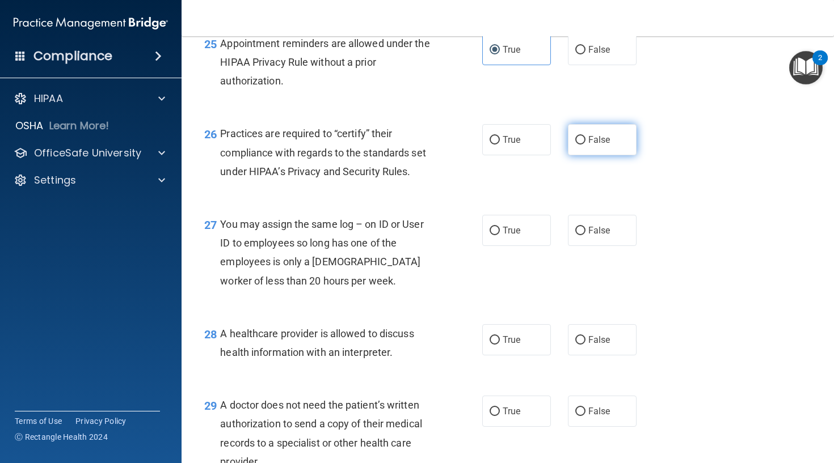
click at [587, 154] on label "False" at bounding box center [602, 139] width 69 height 31
click at [585, 145] on input "False" at bounding box center [580, 140] width 10 height 9
radio input "true"
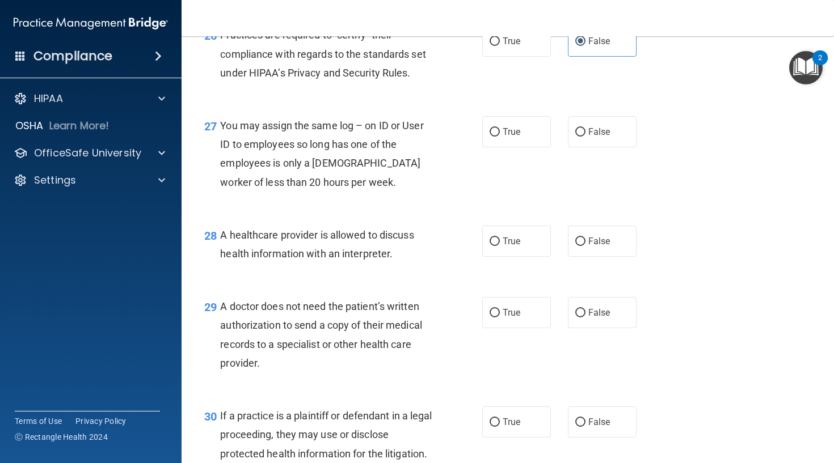
scroll to position [2633, 0]
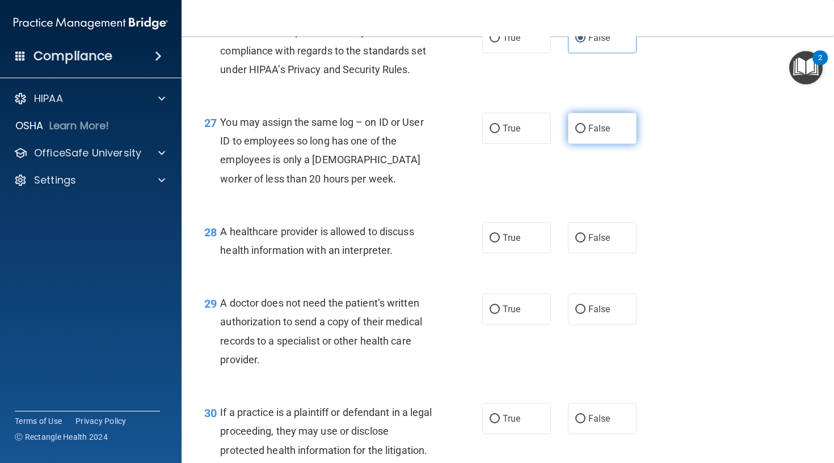
click at [587, 144] on label "False" at bounding box center [602, 128] width 69 height 31
click at [585, 133] on input "False" at bounding box center [580, 129] width 10 height 9
radio input "true"
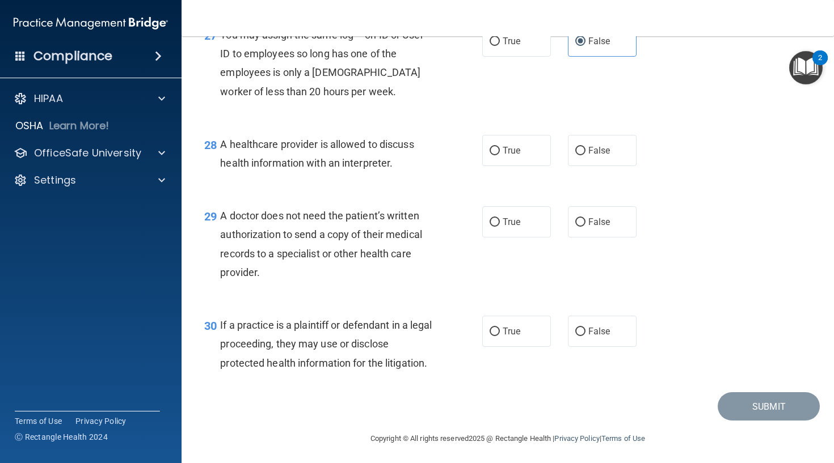
scroll to position [2725, 0]
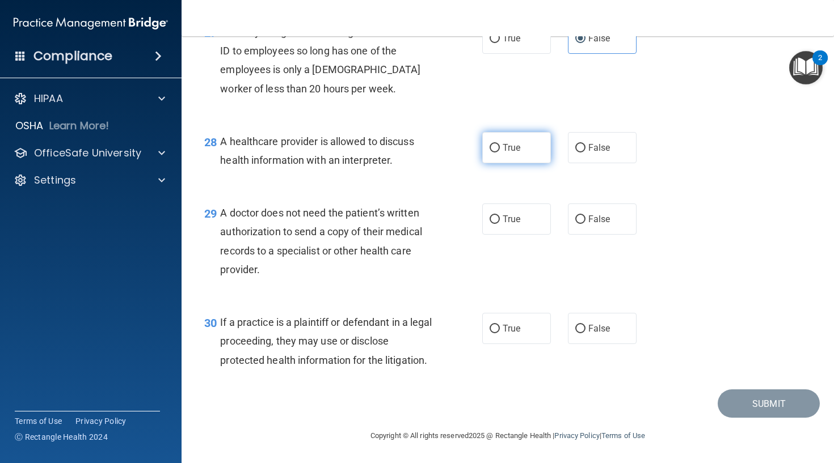
click at [517, 153] on span "True" at bounding box center [511, 147] width 18 height 11
click at [500, 153] on input "True" at bounding box center [494, 148] width 10 height 9
radio input "true"
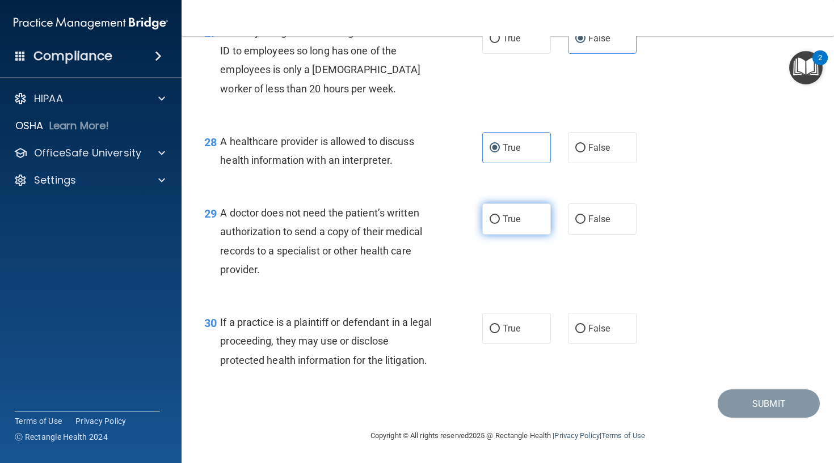
click at [494, 223] on input "True" at bounding box center [494, 219] width 10 height 9
radio input "true"
click at [506, 329] on span "True" at bounding box center [511, 328] width 18 height 11
click at [500, 329] on input "True" at bounding box center [494, 329] width 10 height 9
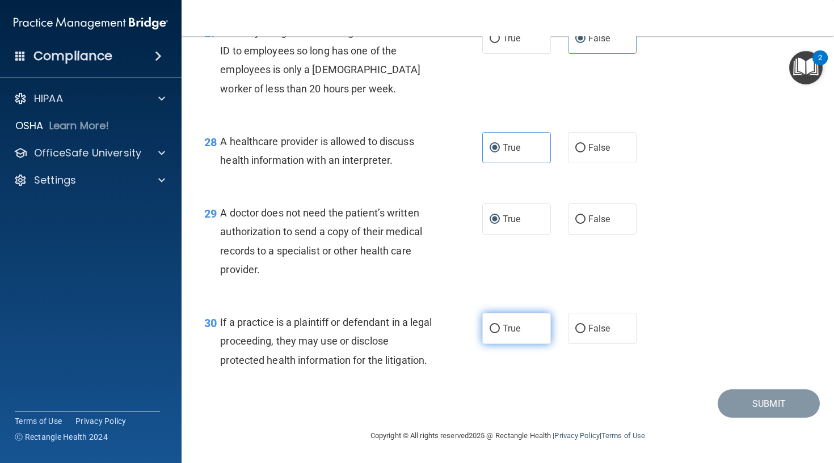
radio input "true"
click at [750, 415] on button "Submit" at bounding box center [768, 404] width 102 height 29
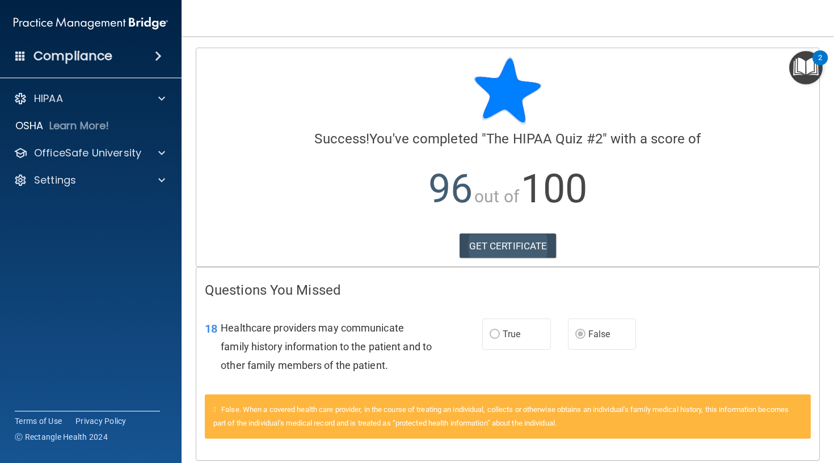
click at [518, 247] on link "GET CERTIFICATE" at bounding box center [507, 246] width 97 height 25
click at [109, 153] on p "OfficeSafe University" at bounding box center [87, 153] width 107 height 14
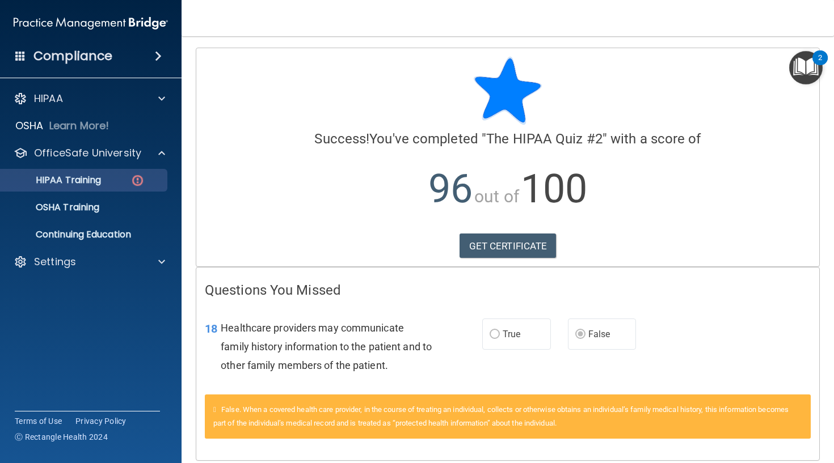
click at [136, 179] on img at bounding box center [137, 181] width 14 height 14
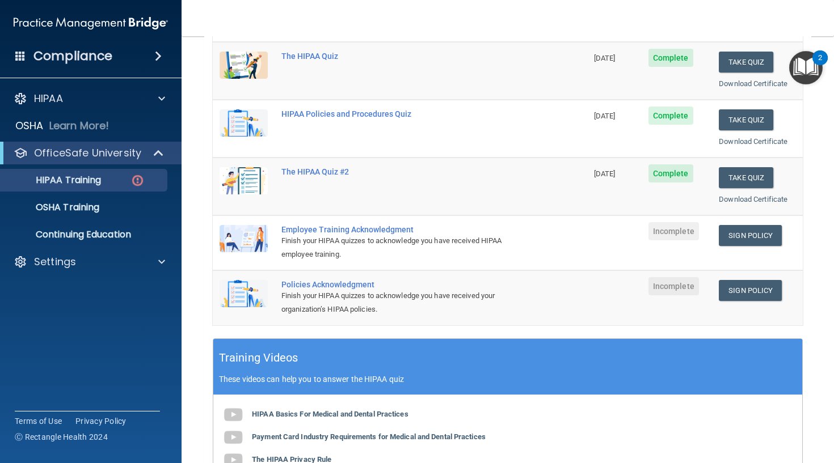
scroll to position [164, 0]
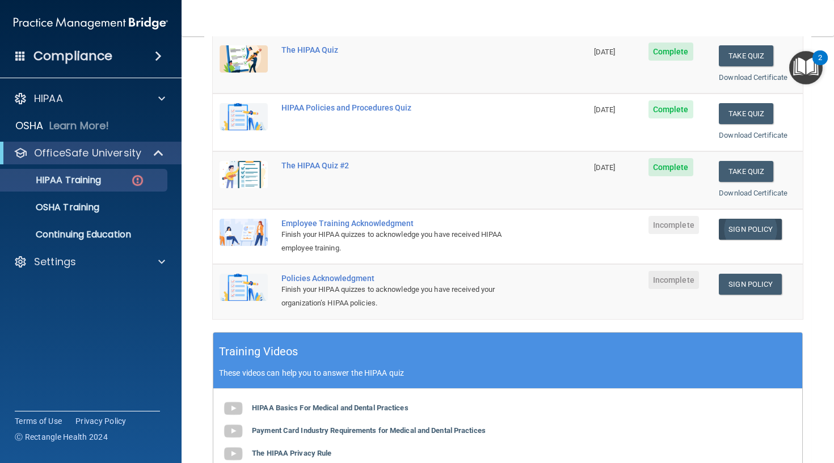
click at [750, 230] on link "Sign Policy" at bounding box center [750, 229] width 63 height 21
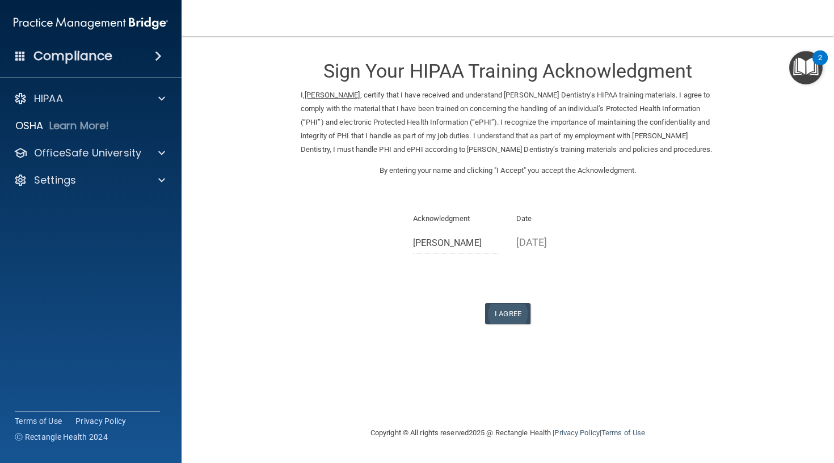
click at [508, 312] on button "I Agree" at bounding box center [507, 313] width 45 height 21
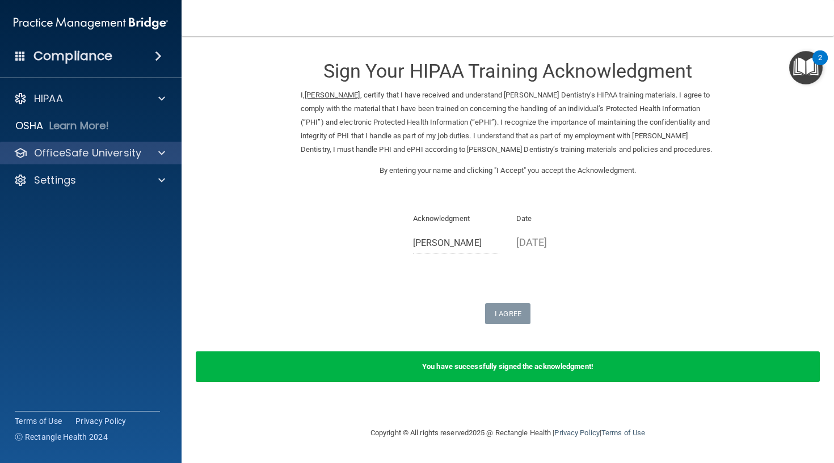
click at [122, 153] on p "OfficeSafe University" at bounding box center [87, 153] width 107 height 14
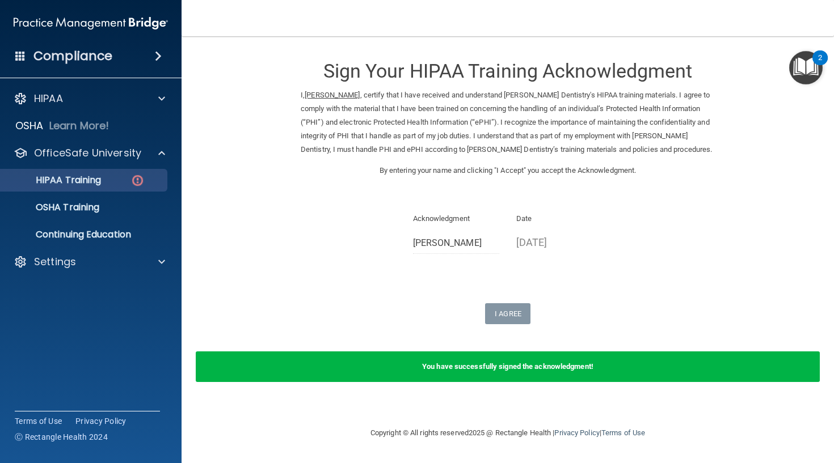
click at [140, 180] on img at bounding box center [137, 181] width 14 height 14
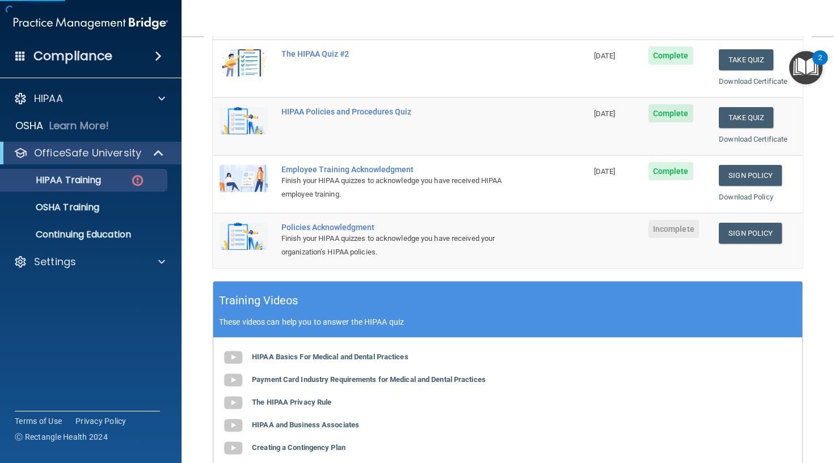
scroll to position [224, 0]
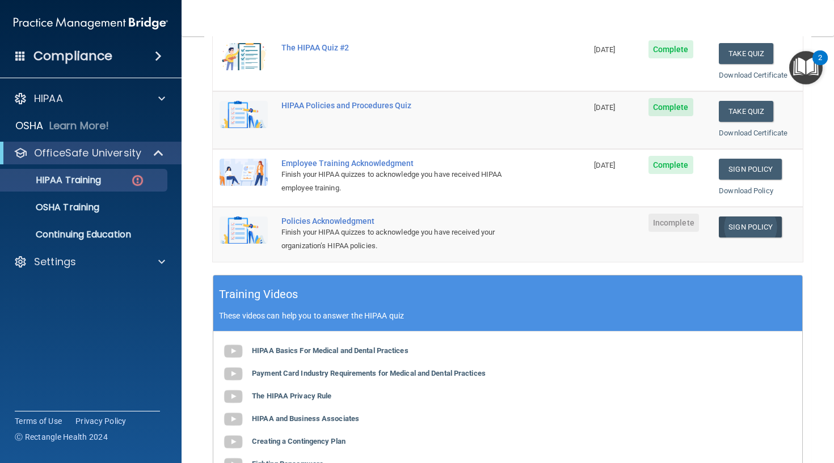
click at [753, 222] on link "Sign Policy" at bounding box center [750, 227] width 63 height 21
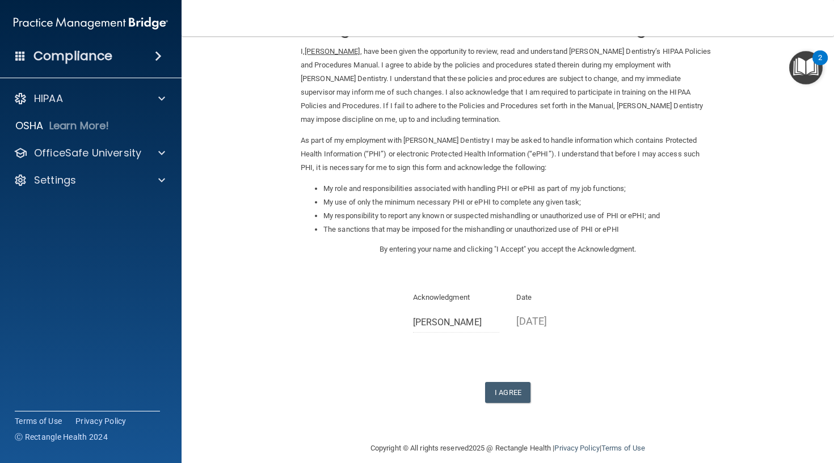
scroll to position [43, 0]
click at [517, 383] on button "I Agree" at bounding box center [507, 393] width 45 height 21
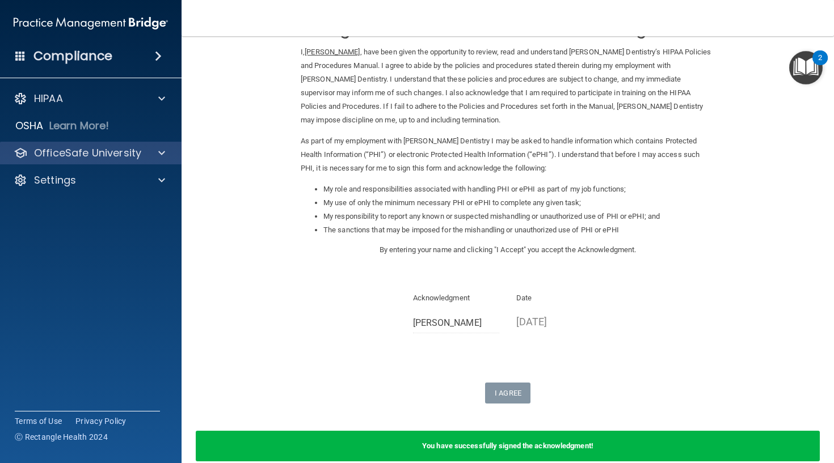
click at [132, 158] on p "OfficeSafe University" at bounding box center [87, 153] width 107 height 14
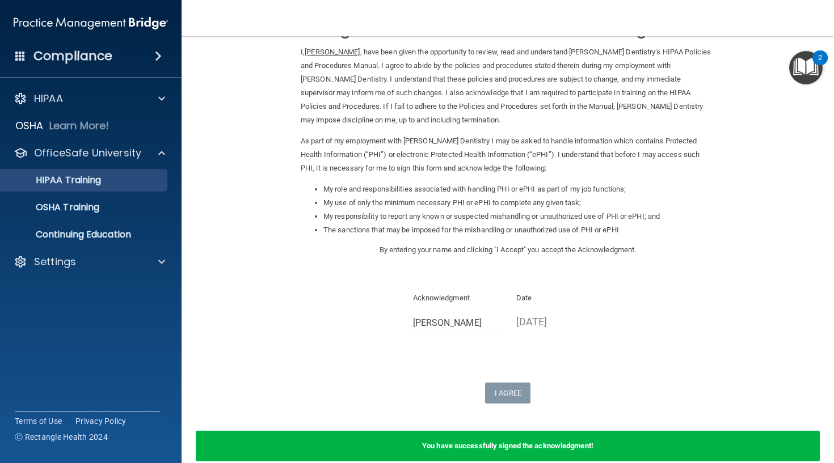
click at [94, 180] on p "HIPAA Training" at bounding box center [54, 180] width 94 height 11
